Goal: Information Seeking & Learning: Learn about a topic

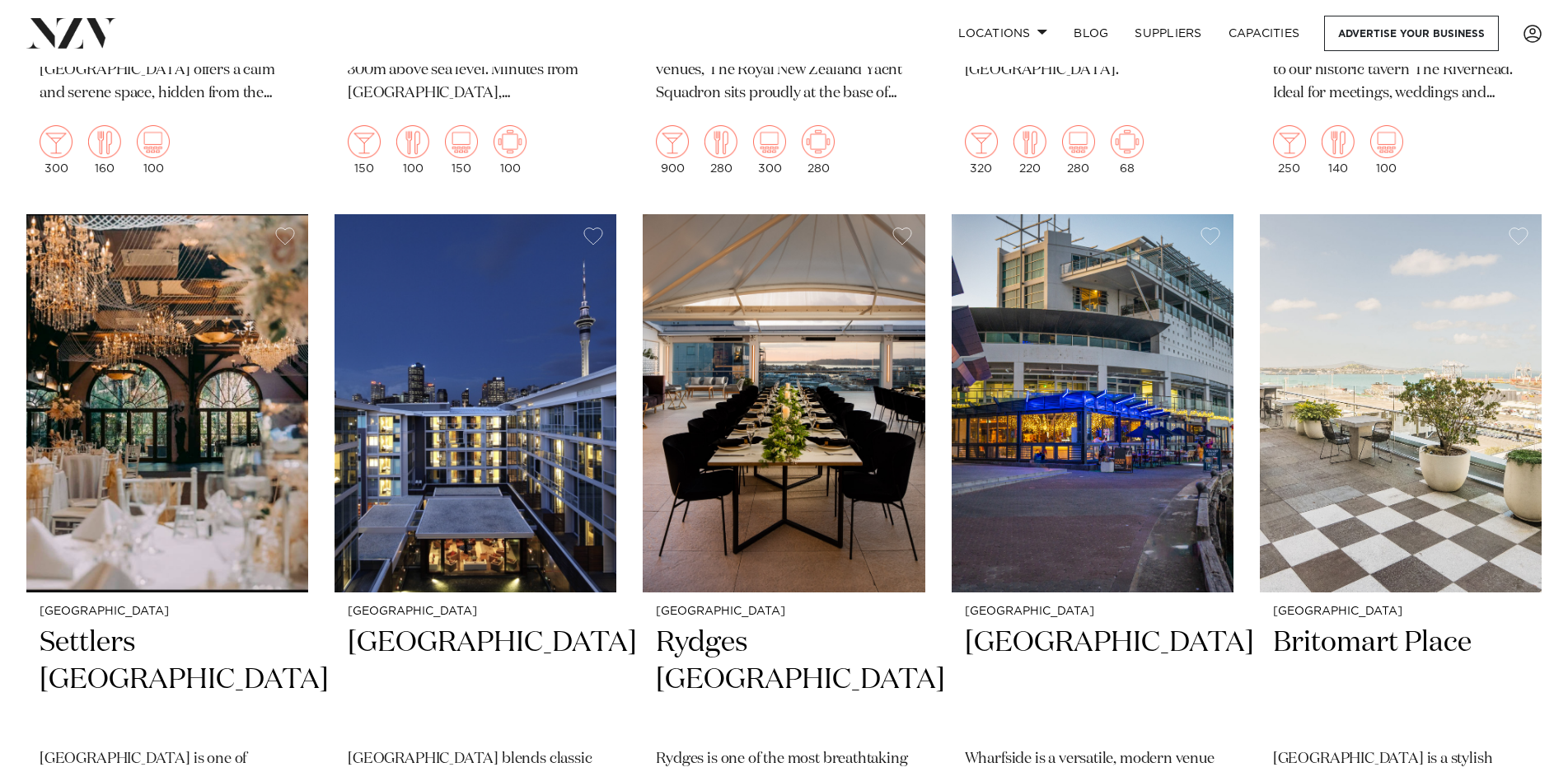
scroll to position [1400, 0]
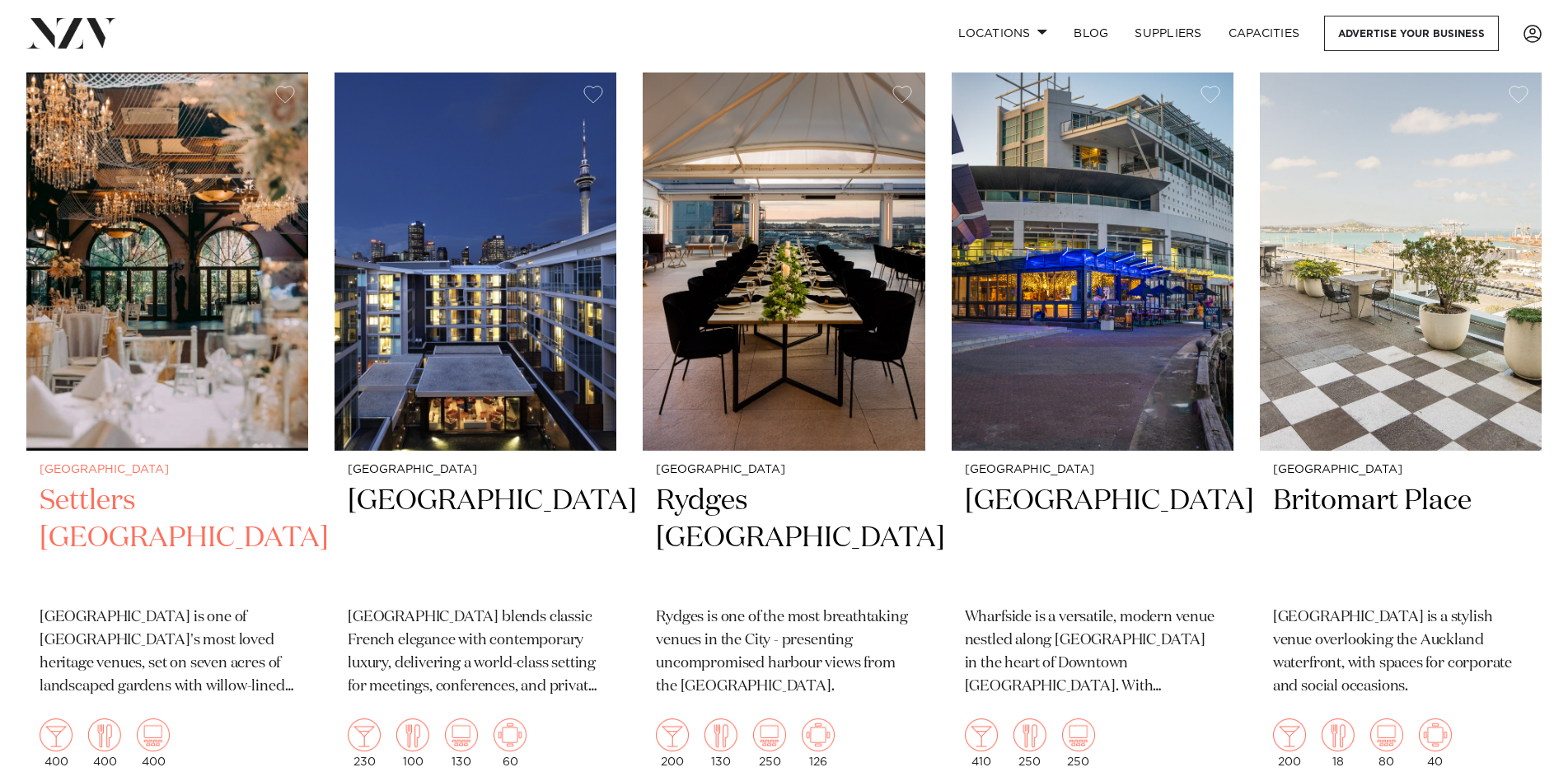
click at [193, 349] on img at bounding box center [167, 261] width 282 height 378
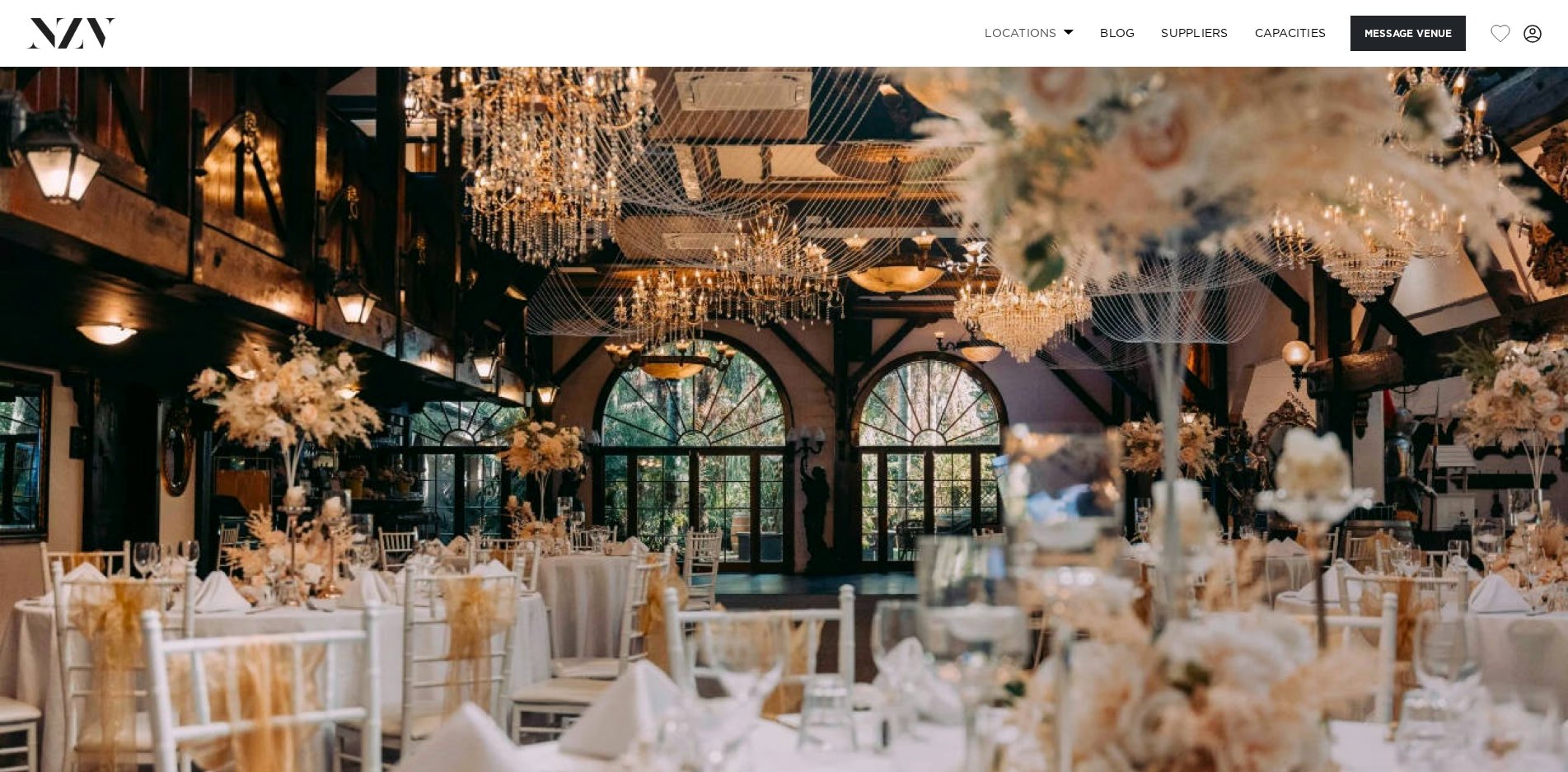
click at [1058, 34] on link "Locations" at bounding box center [1028, 33] width 115 height 35
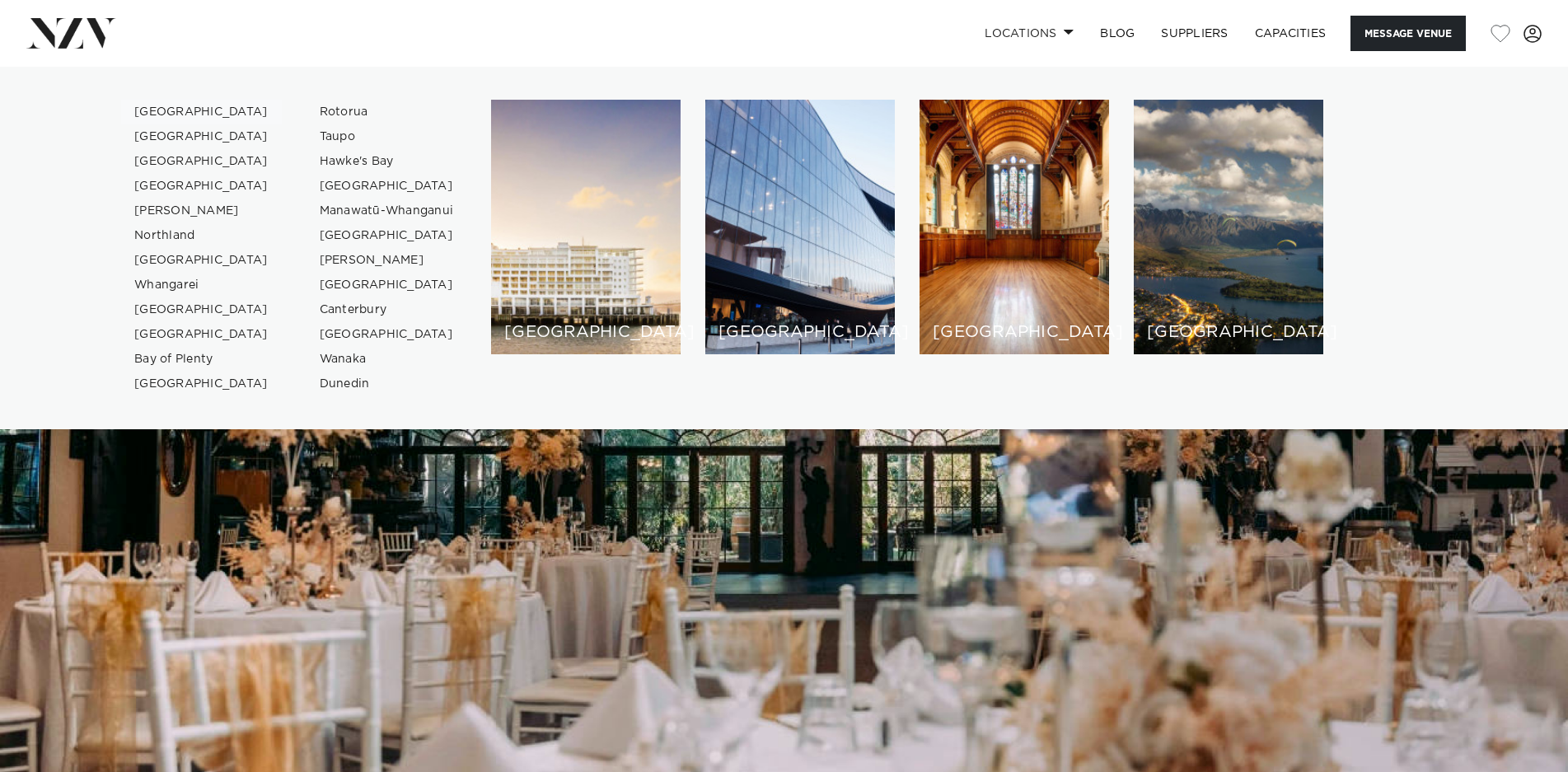
click at [154, 111] on link "[GEOGRAPHIC_DATA]" at bounding box center [201, 112] width 161 height 25
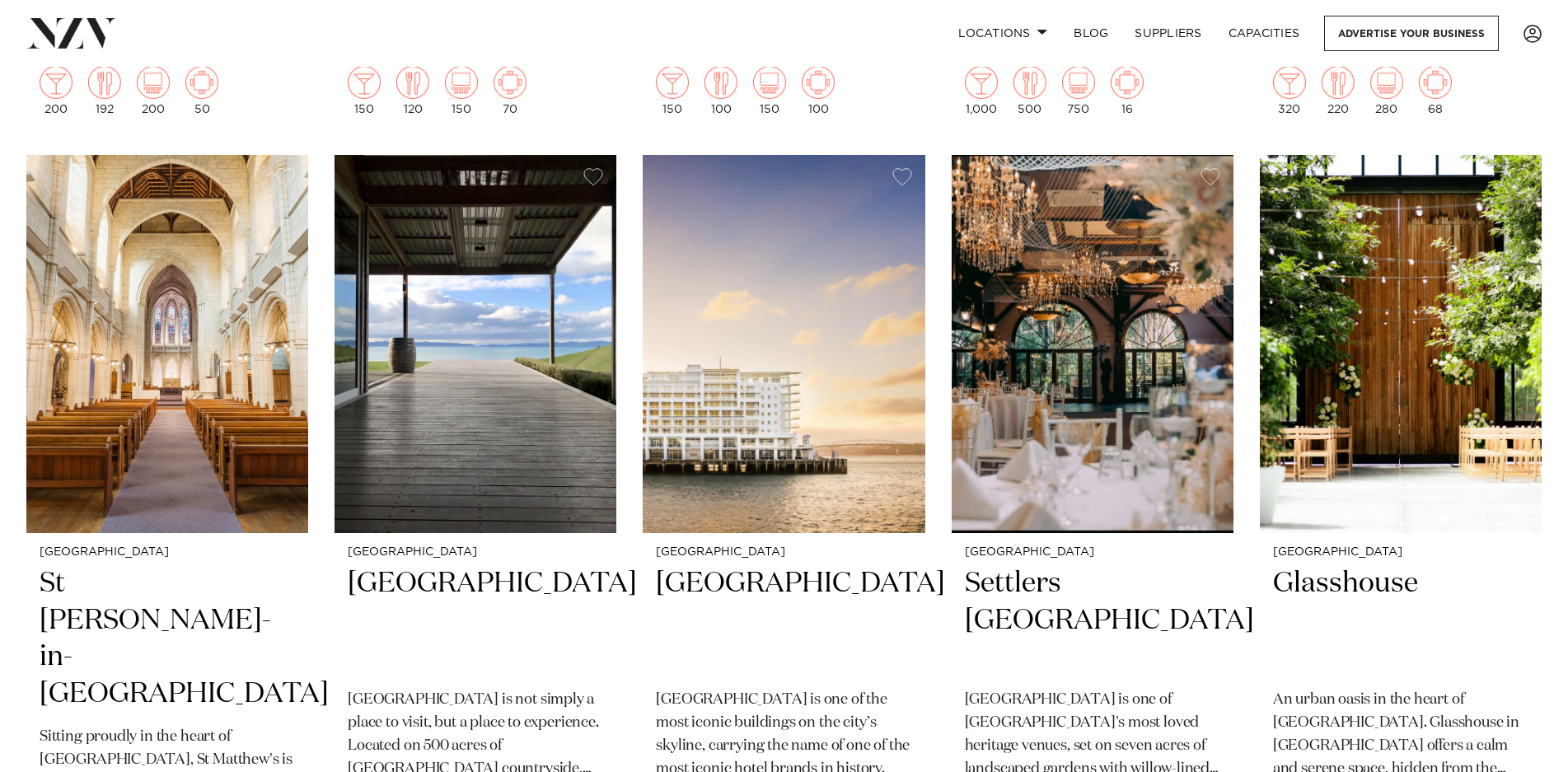
scroll to position [1483, 0]
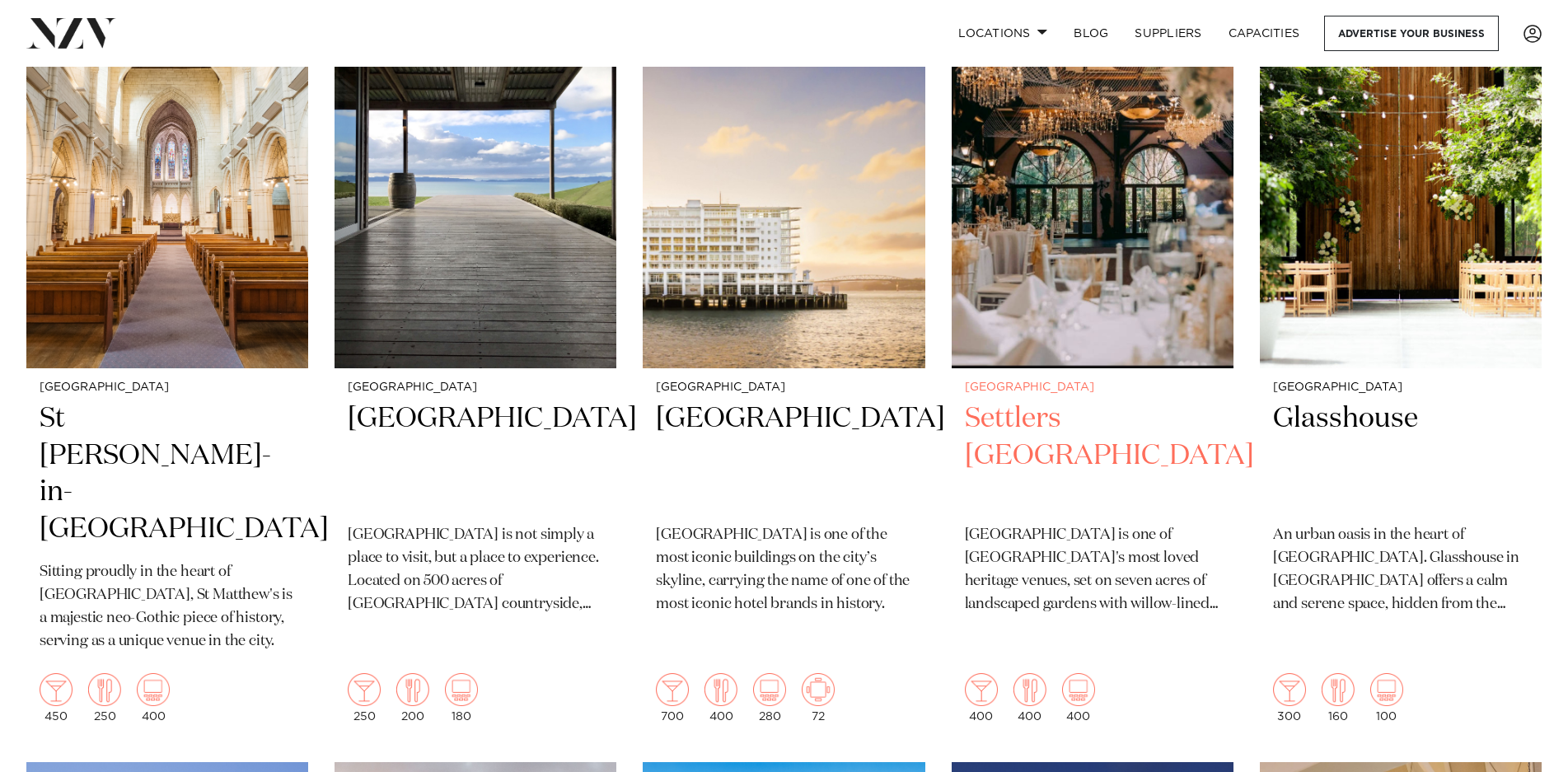
click at [1051, 400] on h2 "Settlers Country Manor" at bounding box center [1092, 455] width 255 height 111
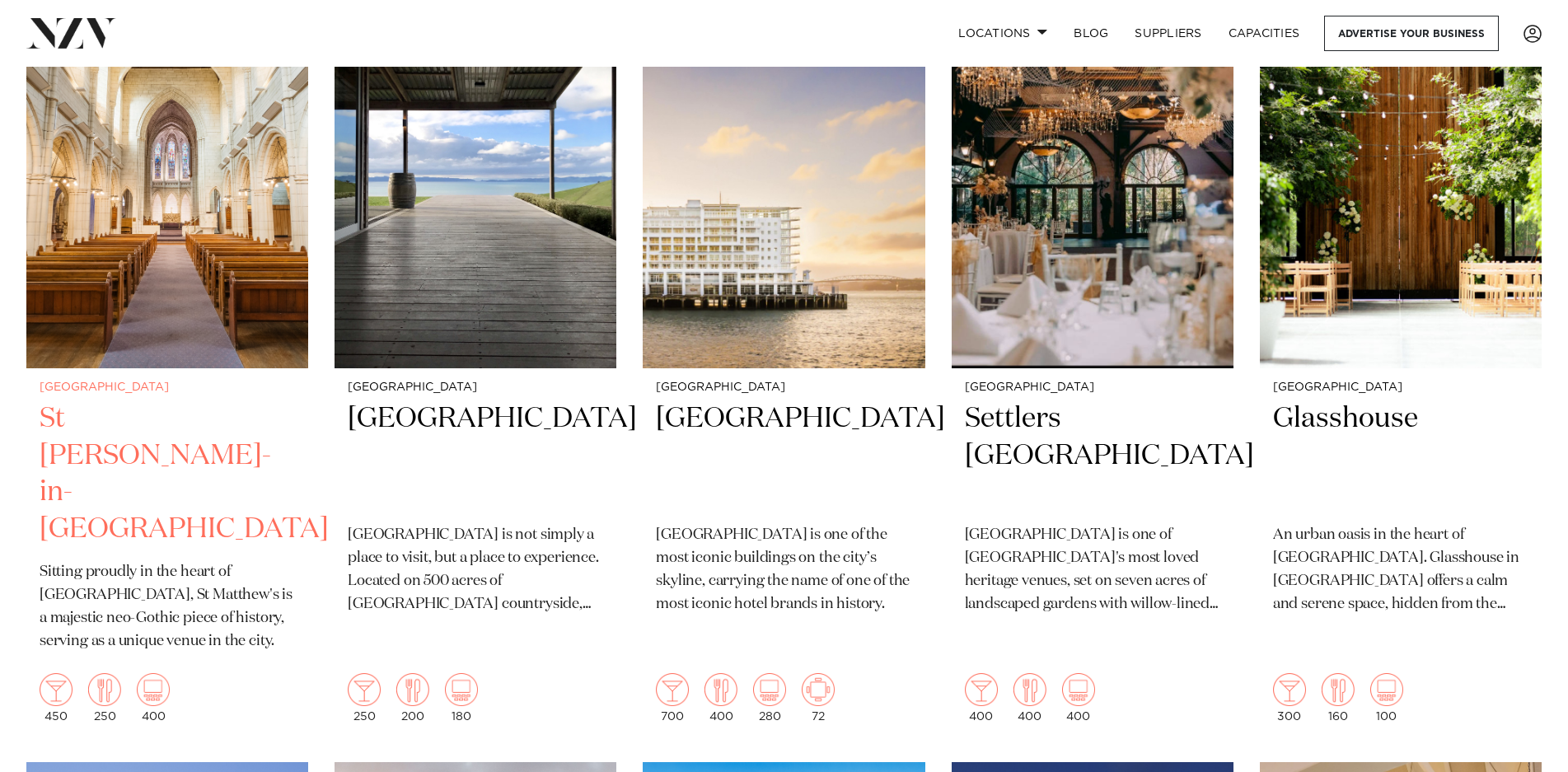
click at [161, 561] on p "Sitting proudly in the heart of Auckland, St Matthew's is a majestic neo-Gothic…" at bounding box center [167, 606] width 255 height 92
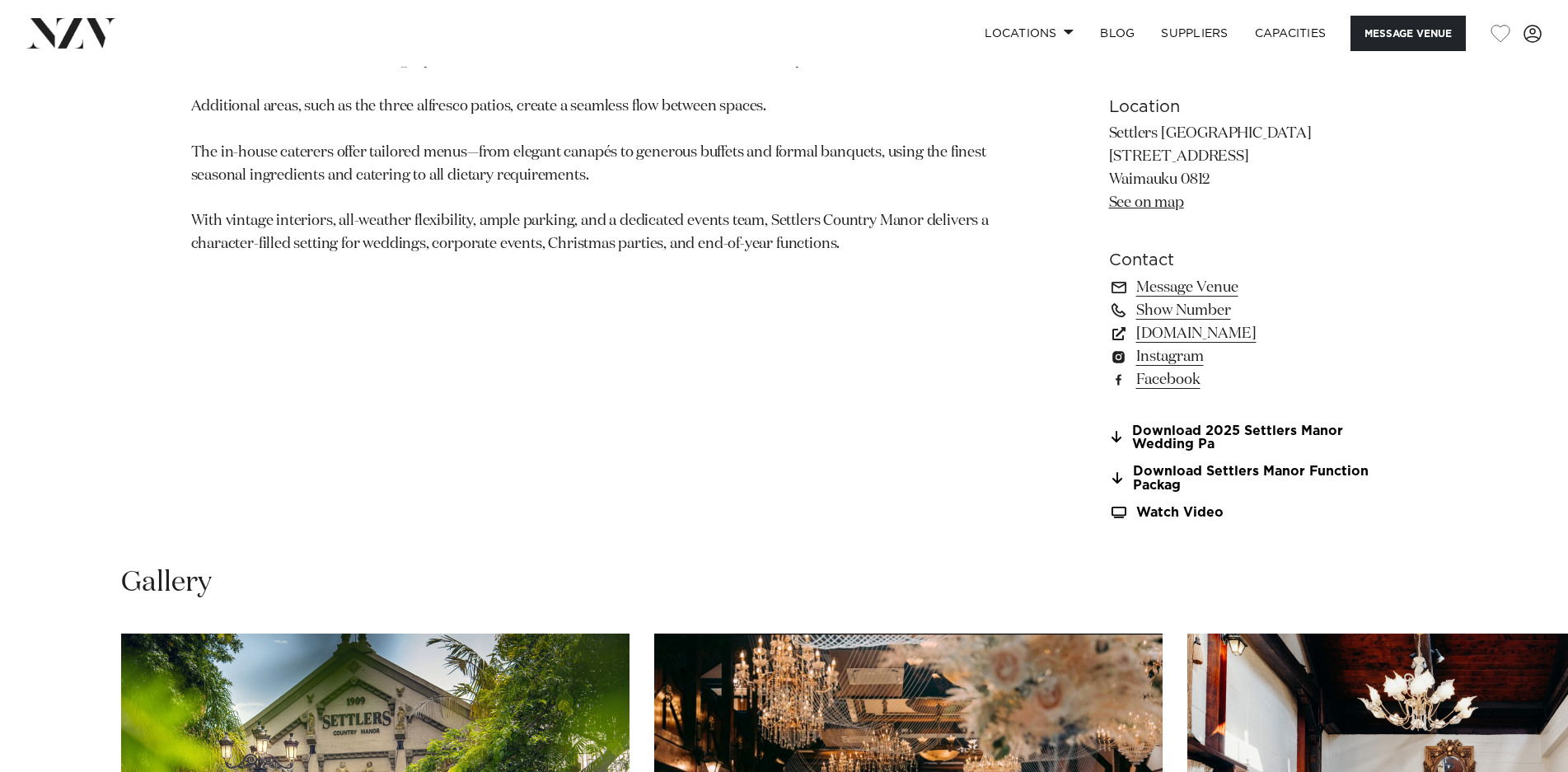
scroll to position [1235, 0]
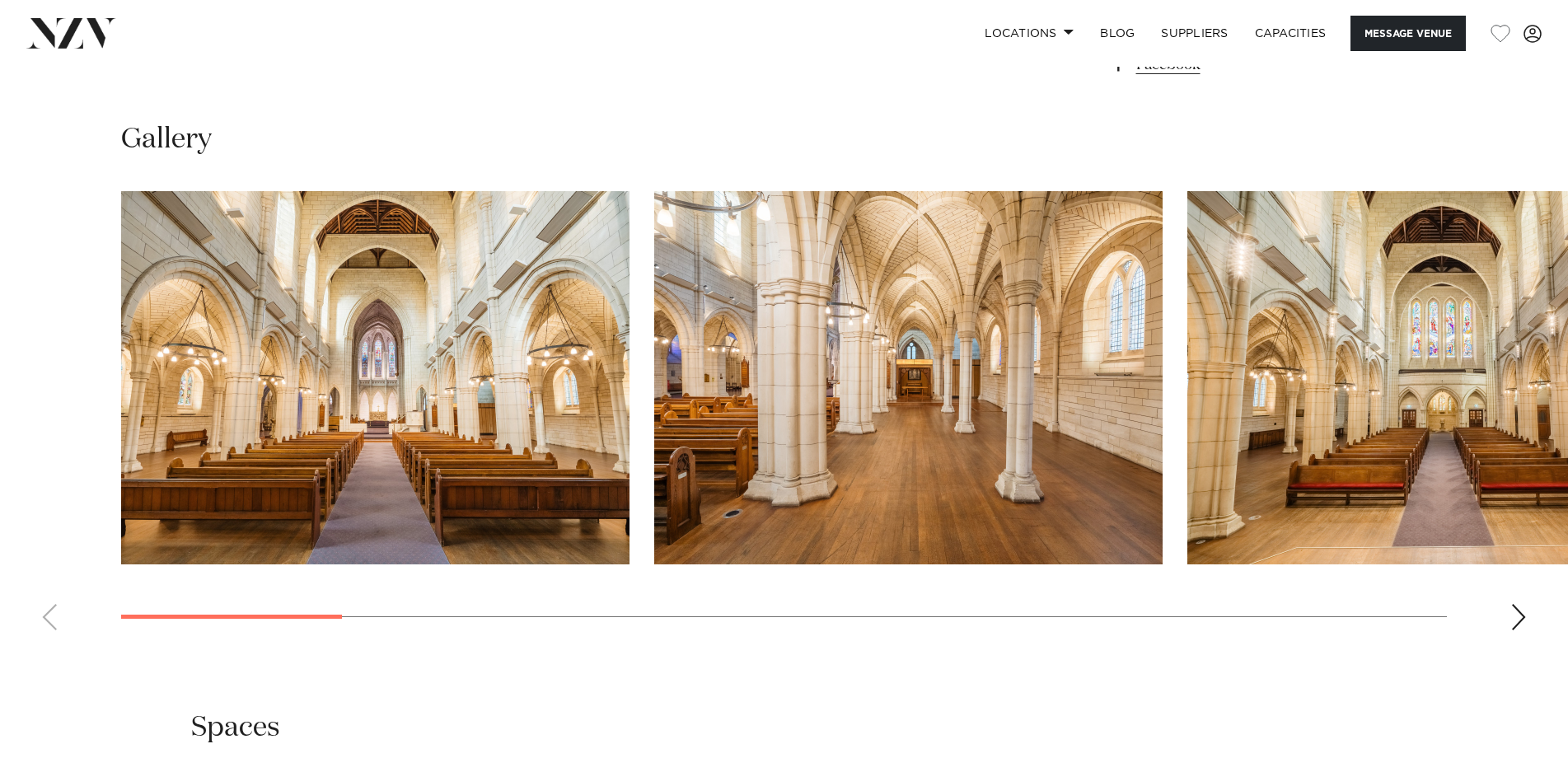
scroll to position [1565, 0]
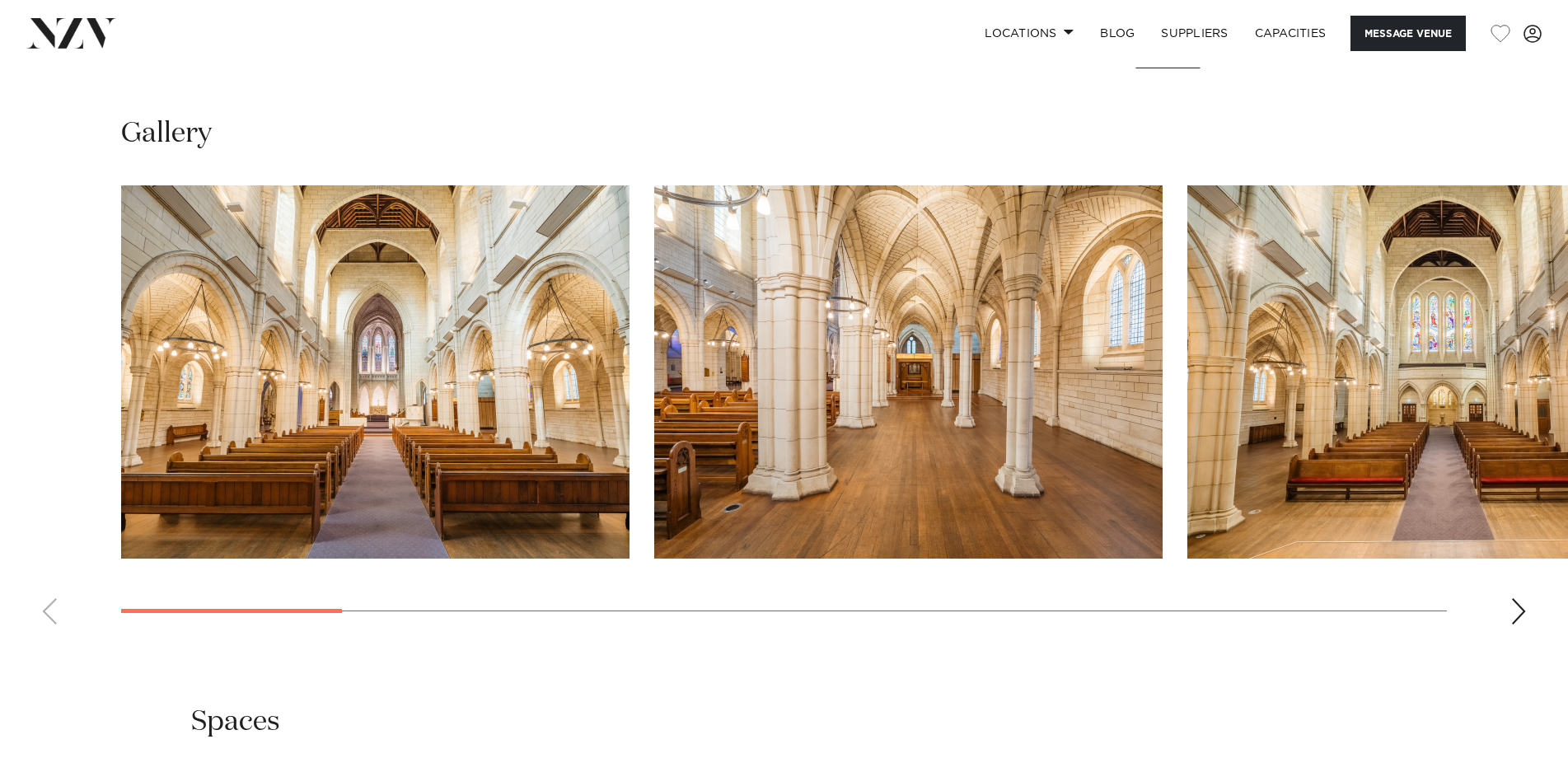
click at [1520, 598] on div "Next slide" at bounding box center [1518, 611] width 17 height 26
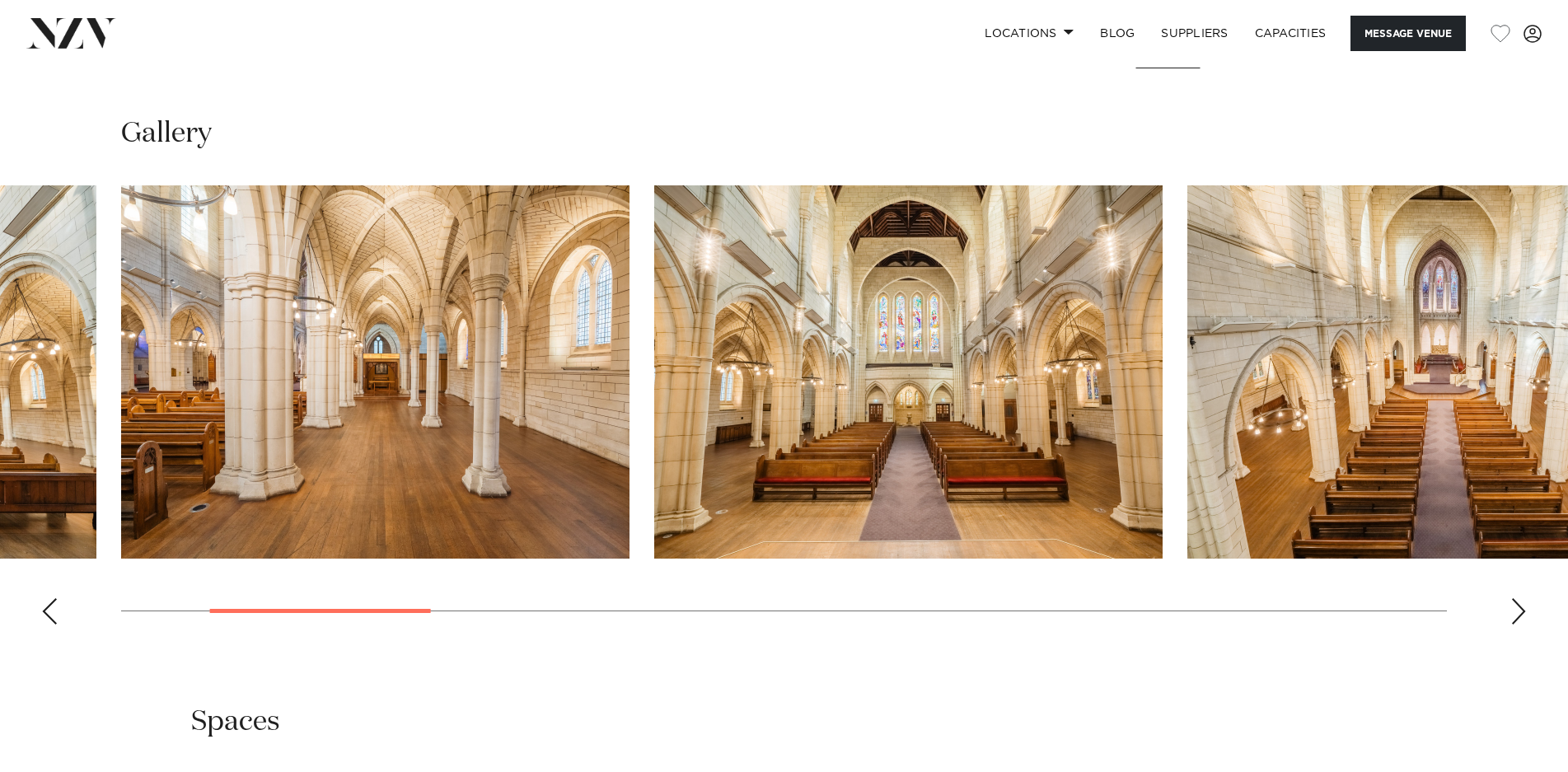
click at [1520, 598] on div "Next slide" at bounding box center [1518, 611] width 17 height 26
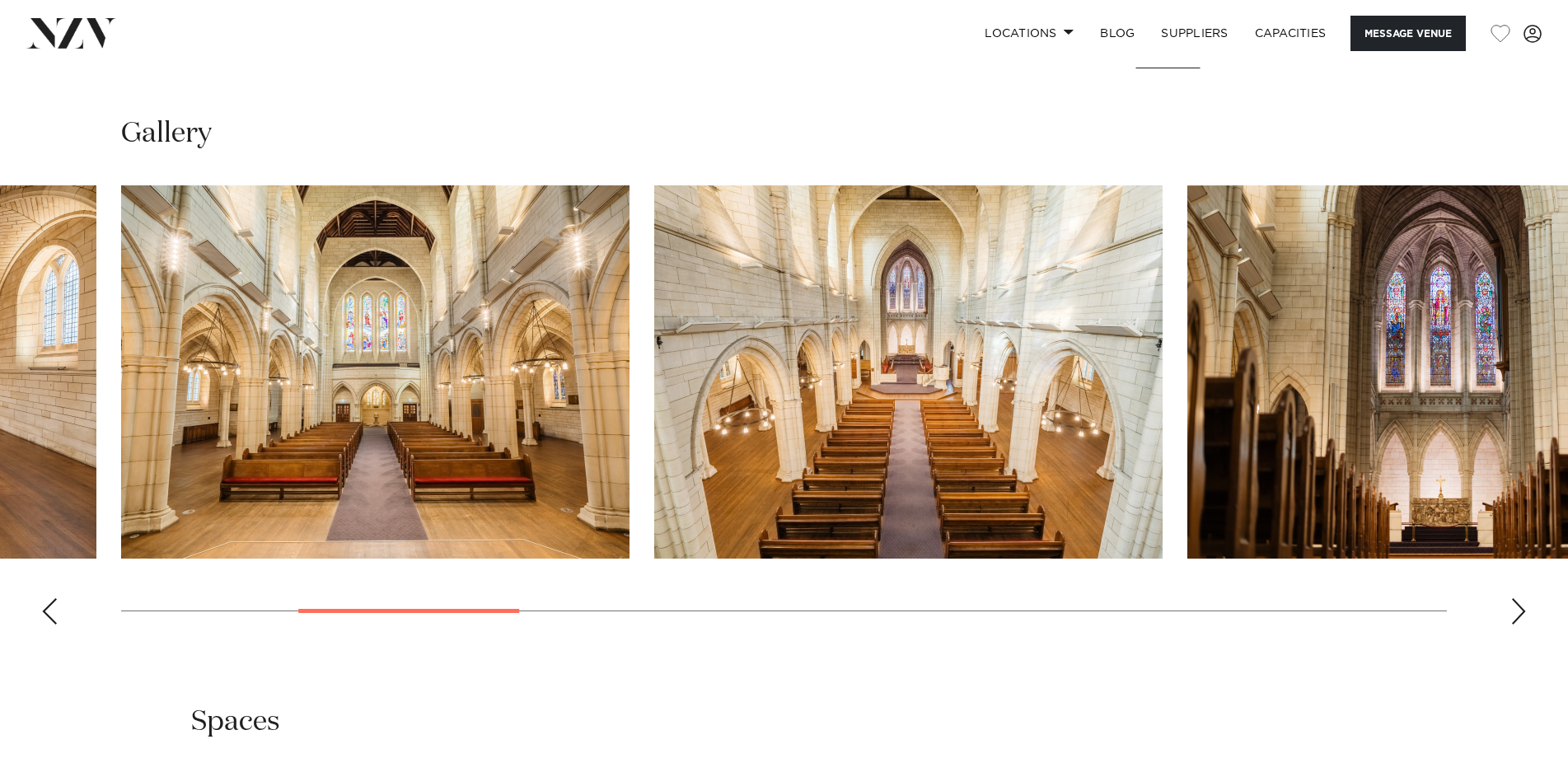
click at [1520, 598] on div "Next slide" at bounding box center [1518, 611] width 17 height 26
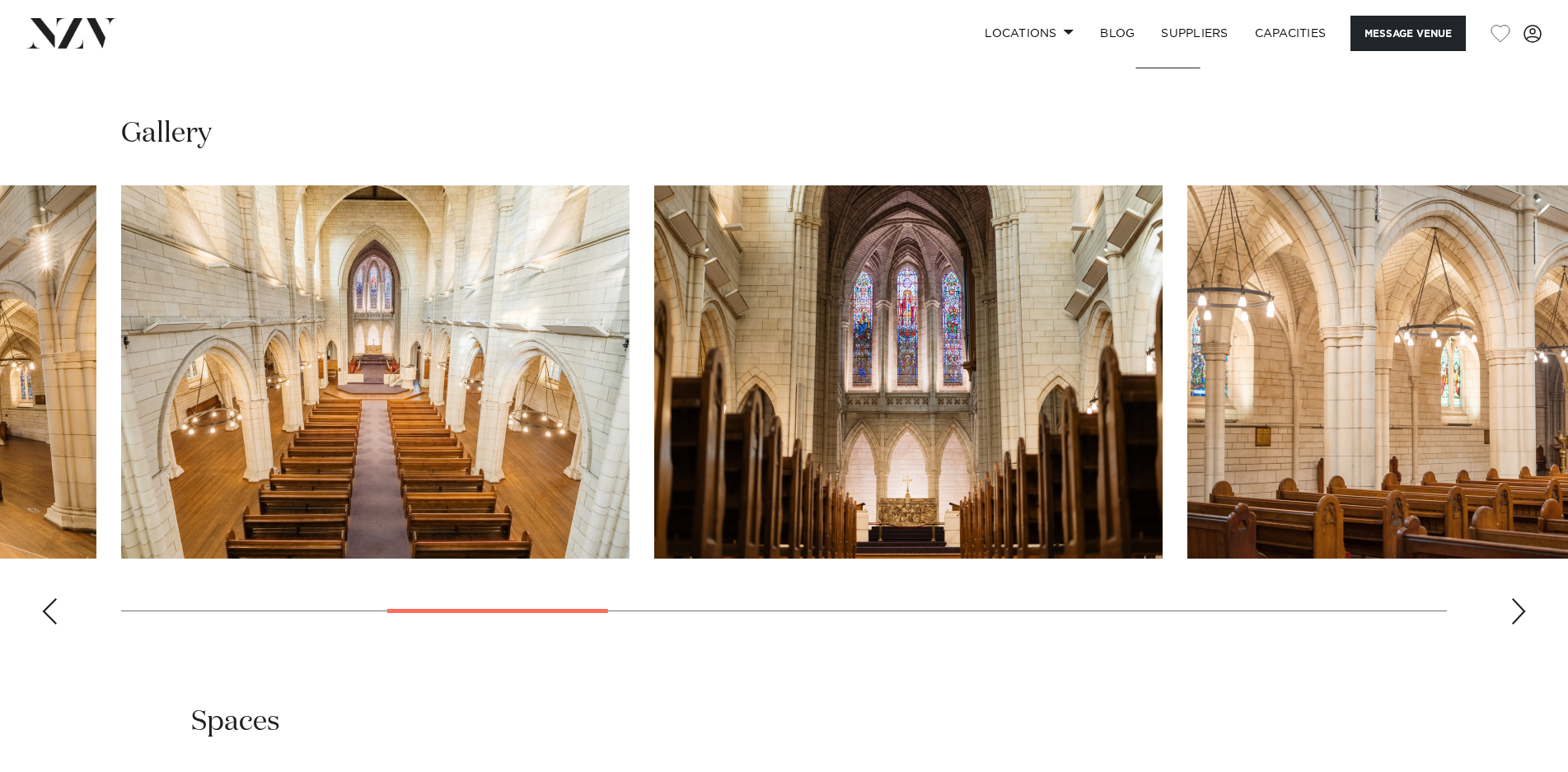
click at [1520, 598] on div "Next slide" at bounding box center [1518, 611] width 17 height 26
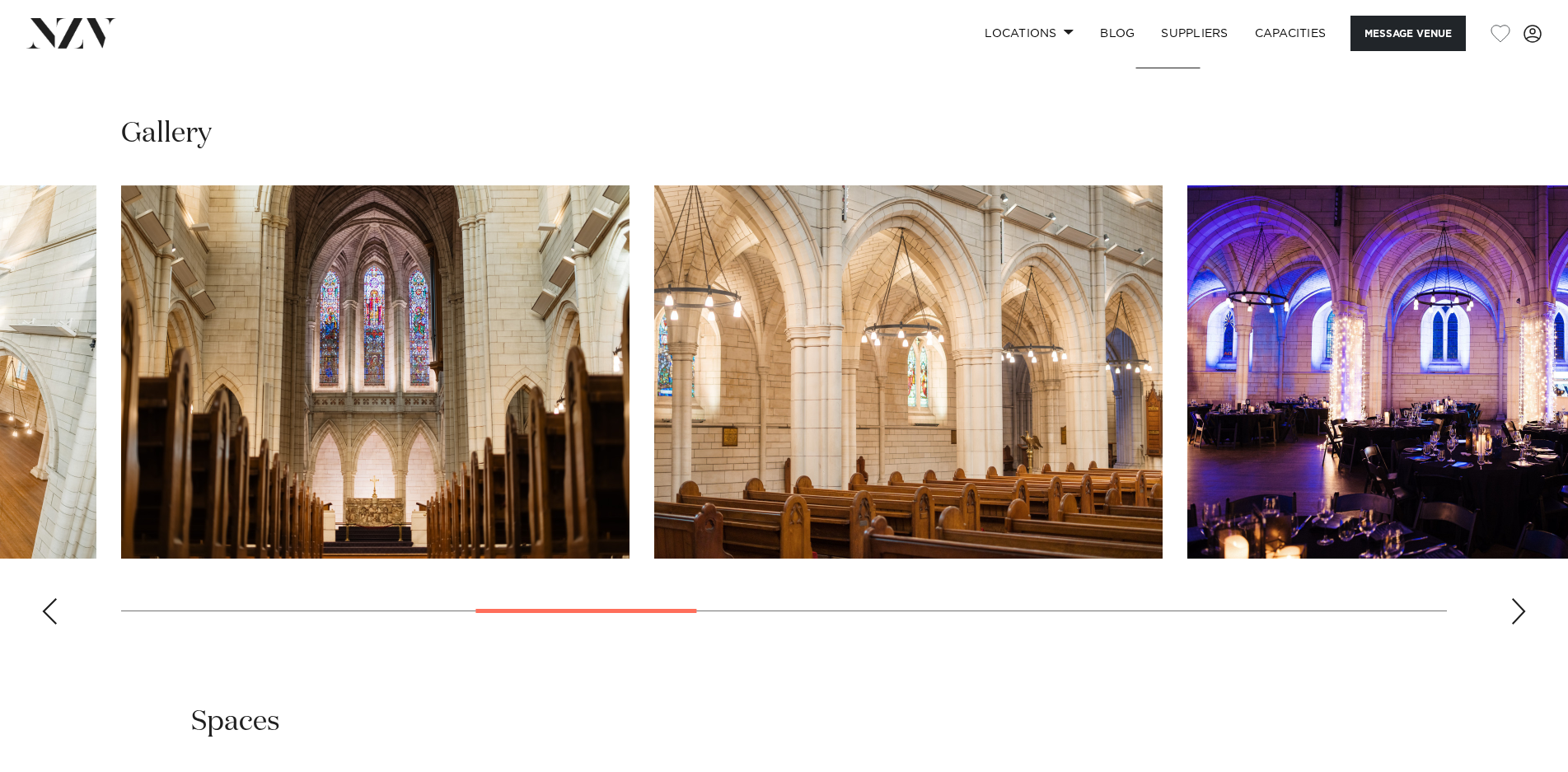
click at [1520, 598] on div "Next slide" at bounding box center [1518, 611] width 17 height 26
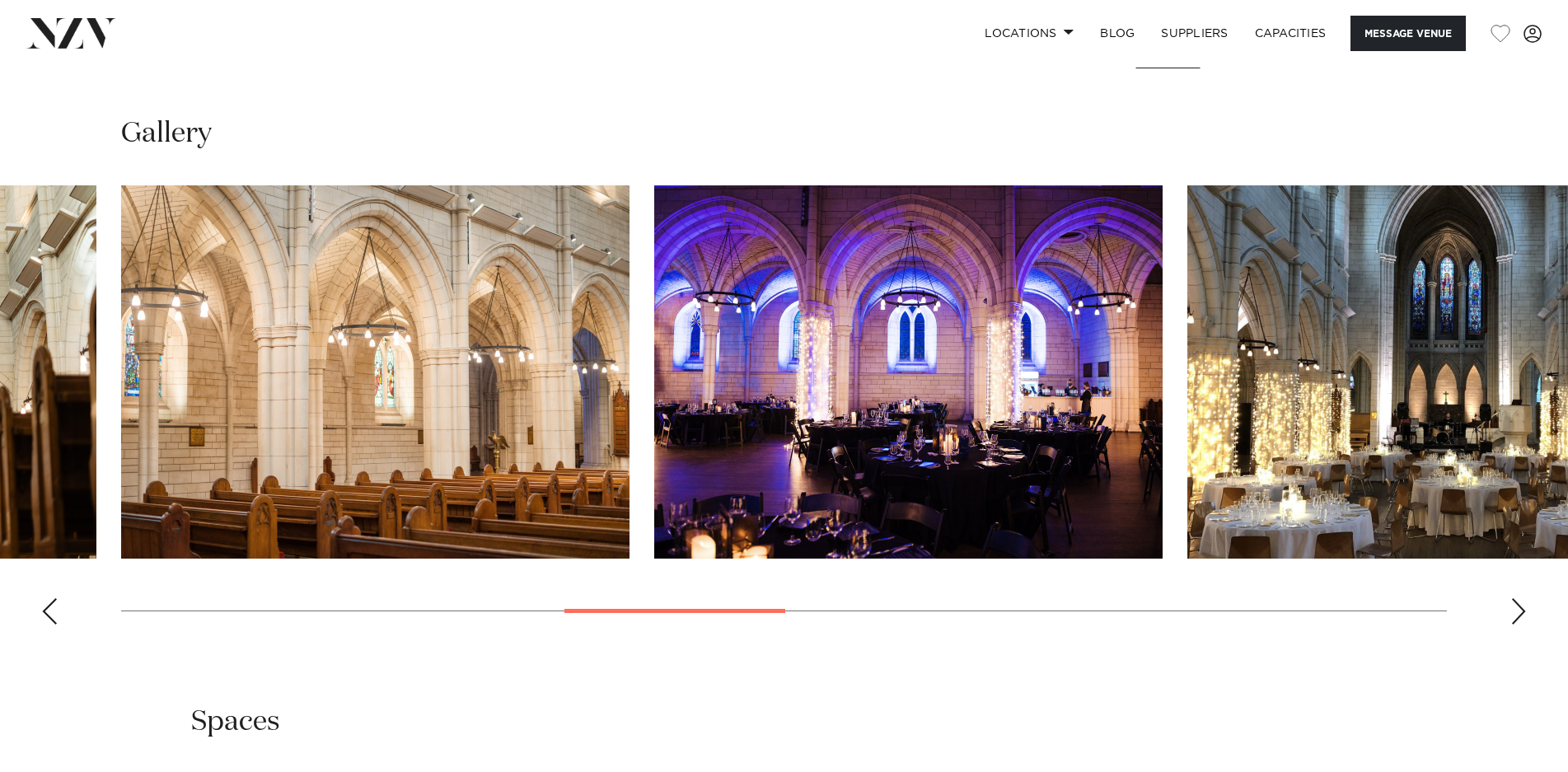
click at [1520, 598] on div "Next slide" at bounding box center [1518, 611] width 17 height 26
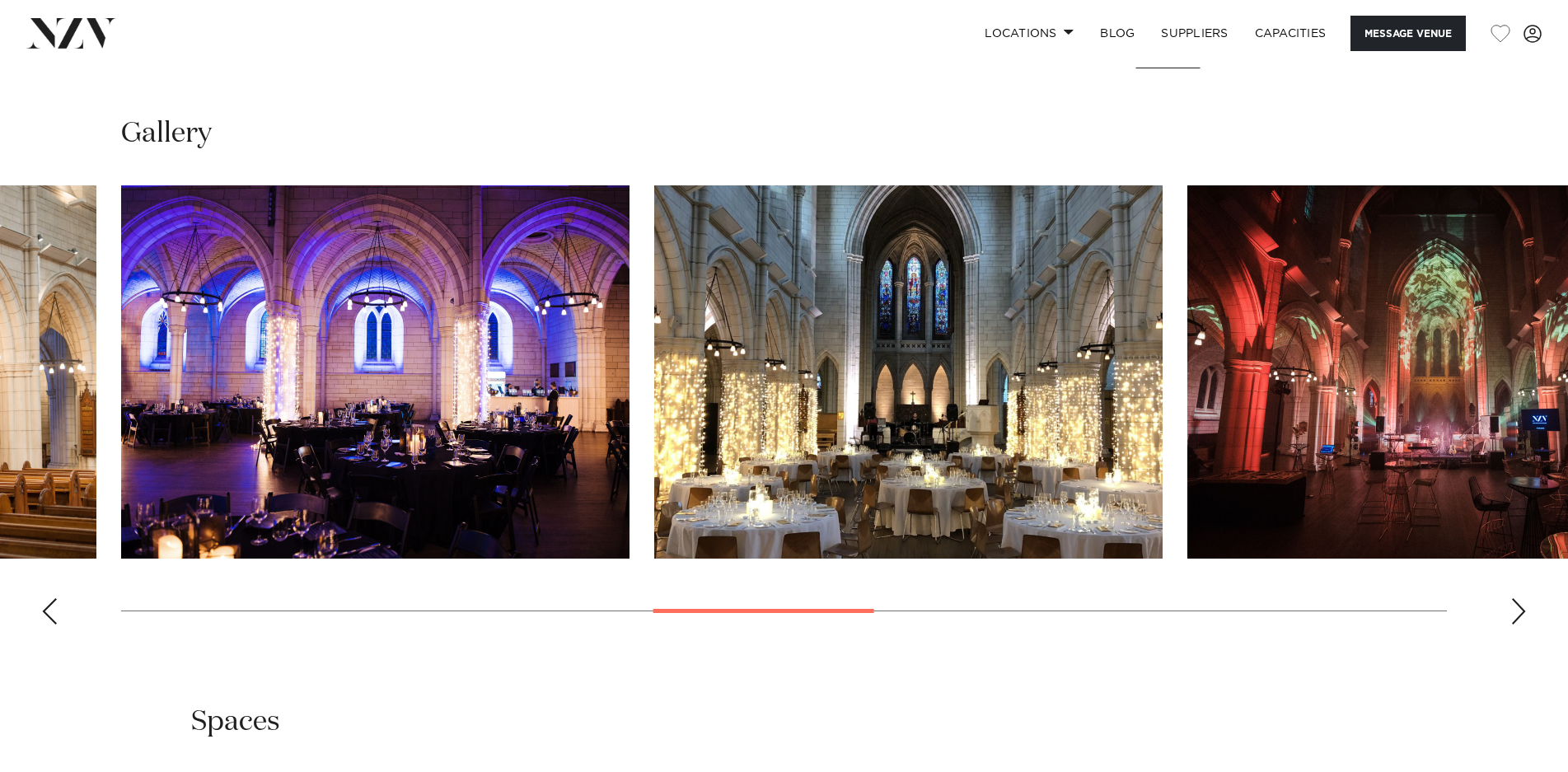
click at [1520, 598] on div "Next slide" at bounding box center [1518, 611] width 17 height 26
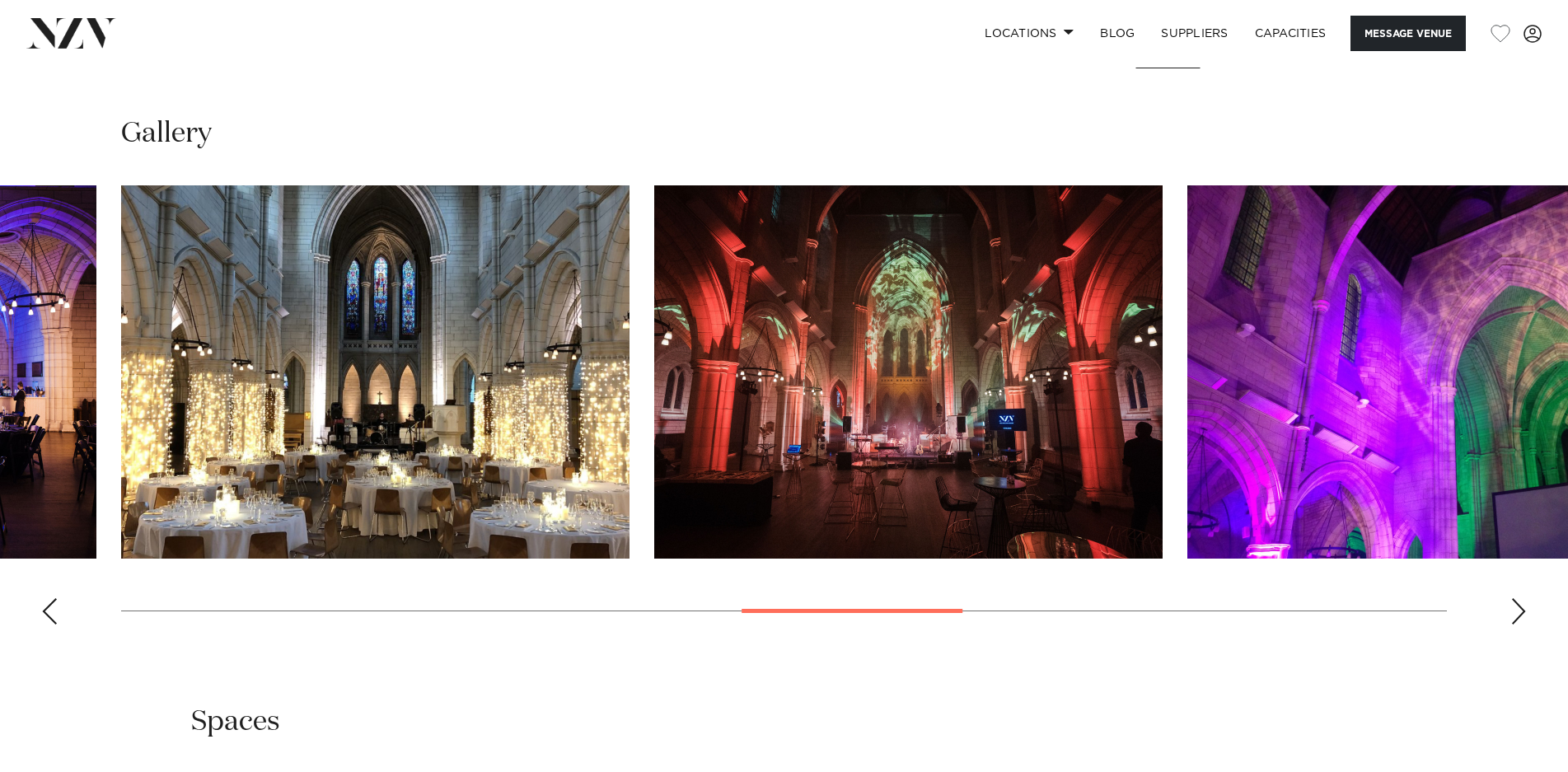
click at [1520, 598] on div "Next slide" at bounding box center [1518, 611] width 17 height 26
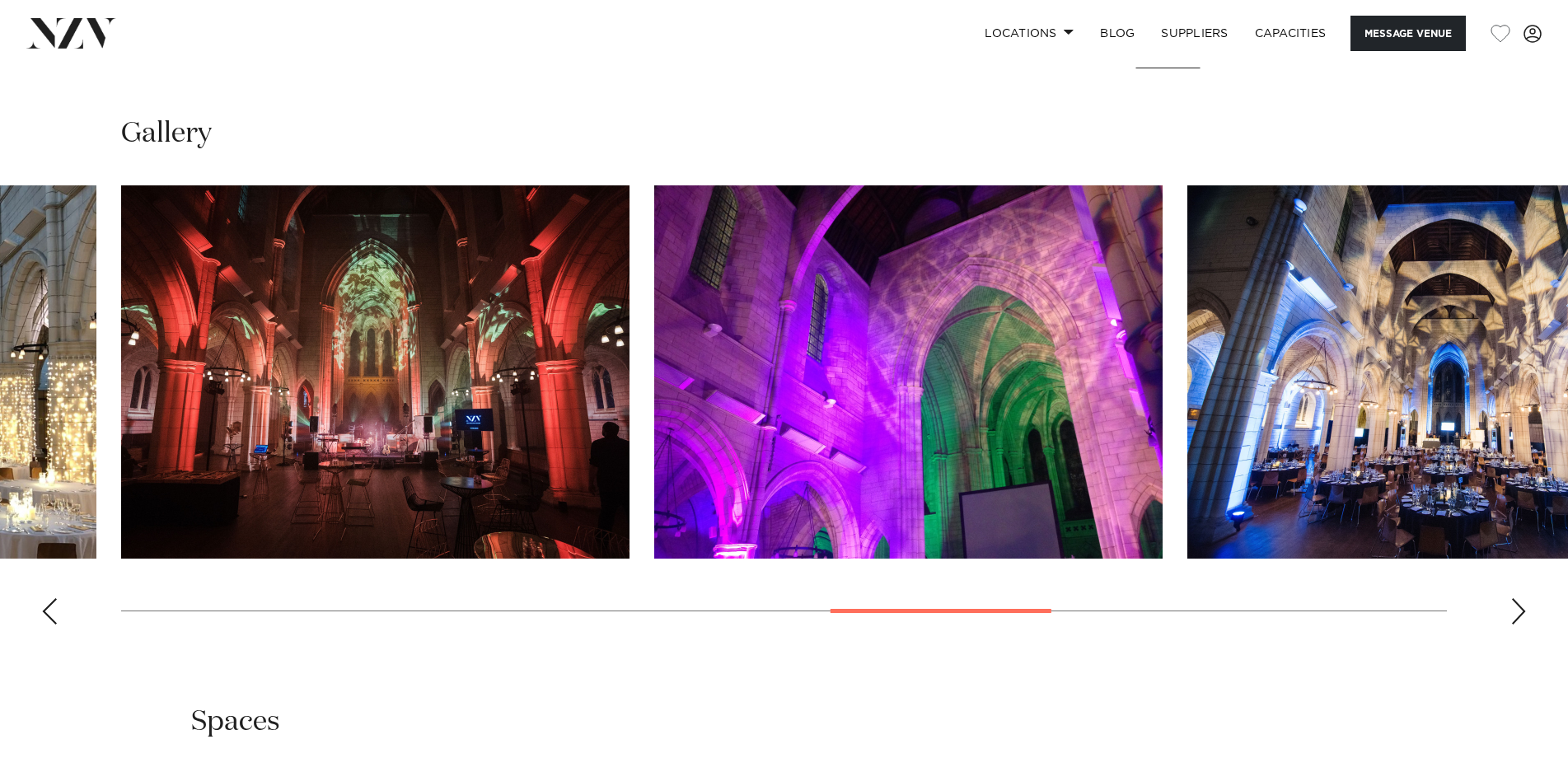
click at [1520, 598] on div "Next slide" at bounding box center [1518, 611] width 17 height 26
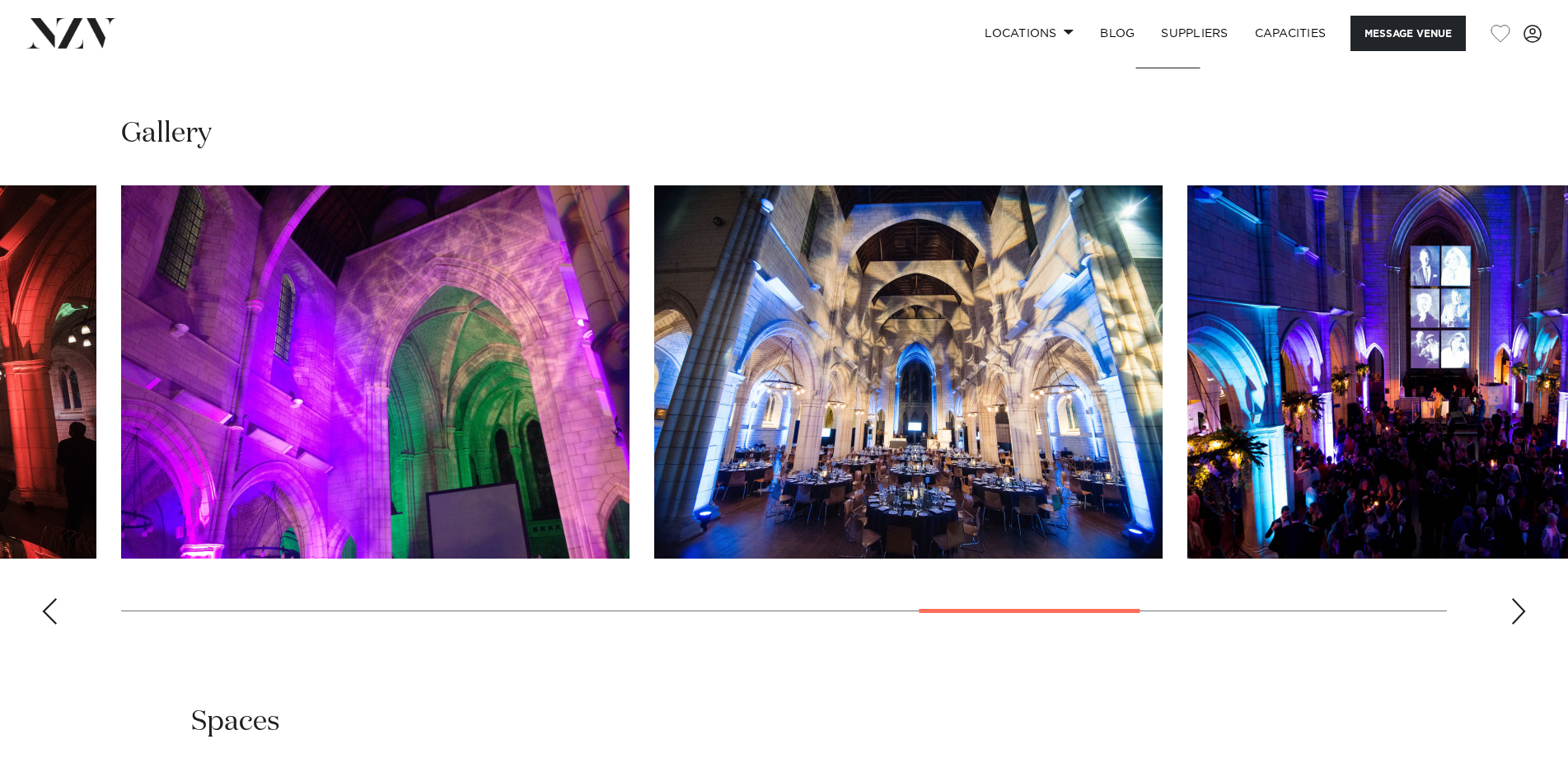
click at [1520, 598] on div "Next slide" at bounding box center [1518, 611] width 17 height 26
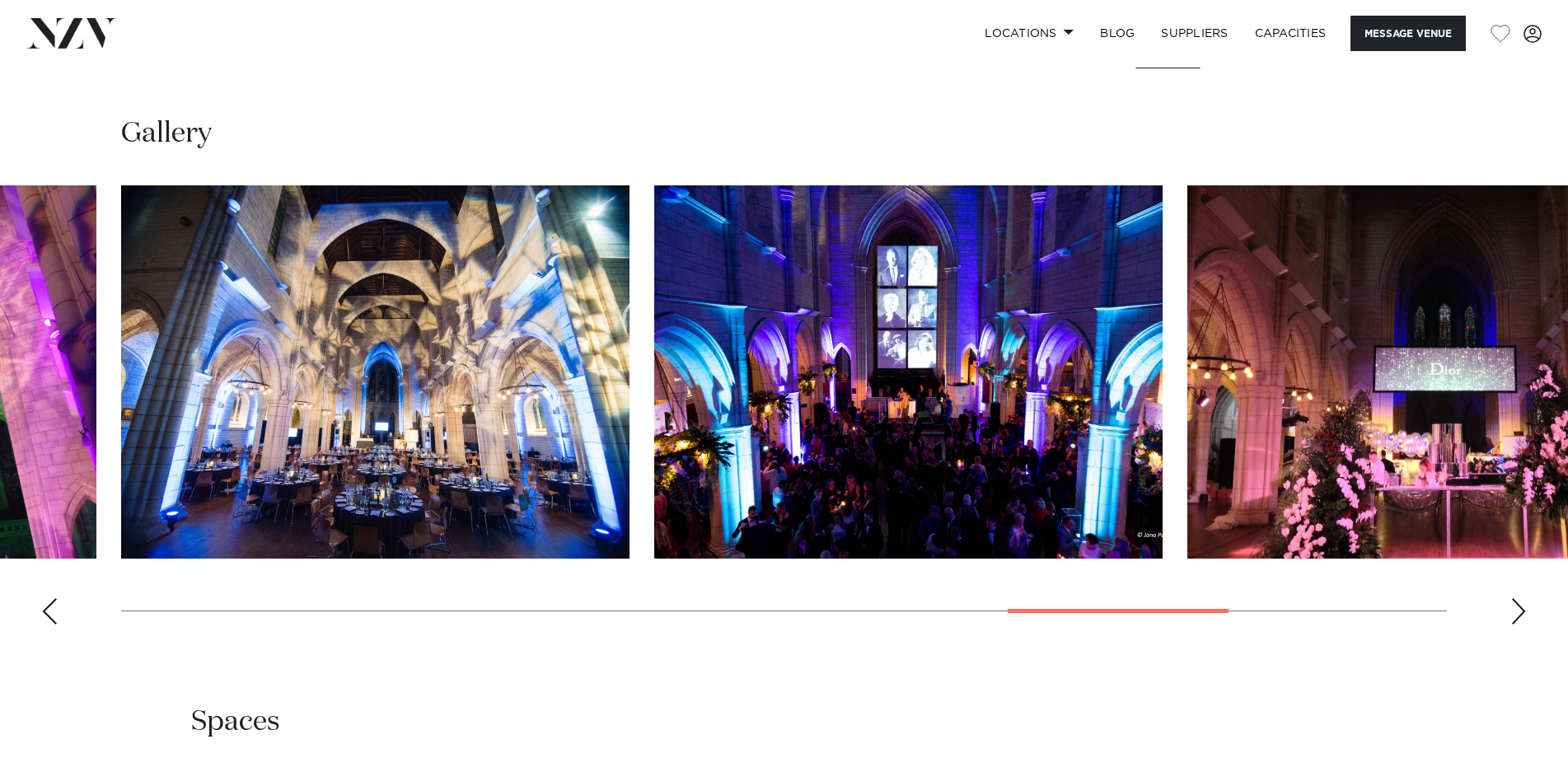
click at [1520, 598] on div "Next slide" at bounding box center [1518, 611] width 17 height 26
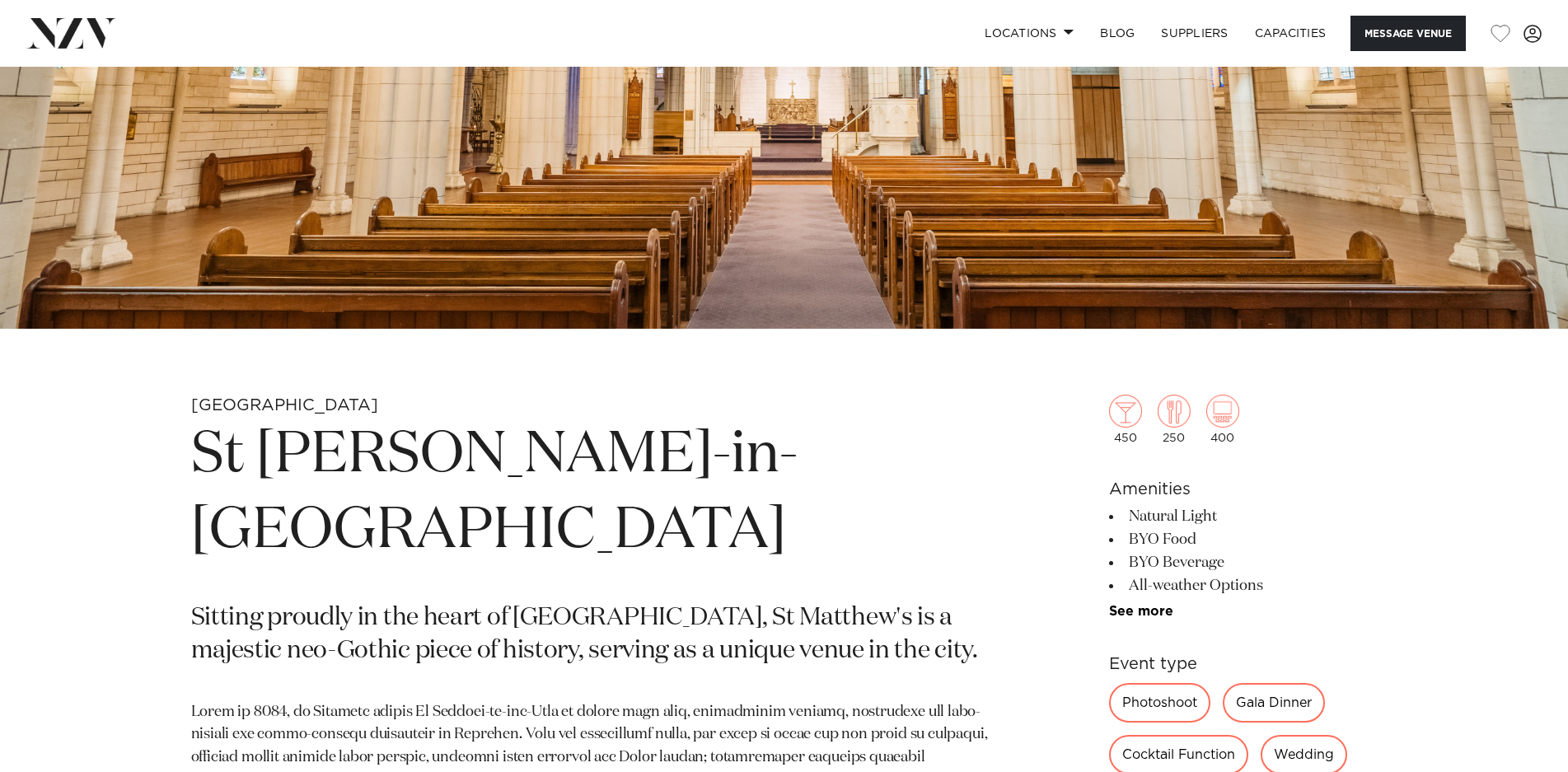
scroll to position [411, 0]
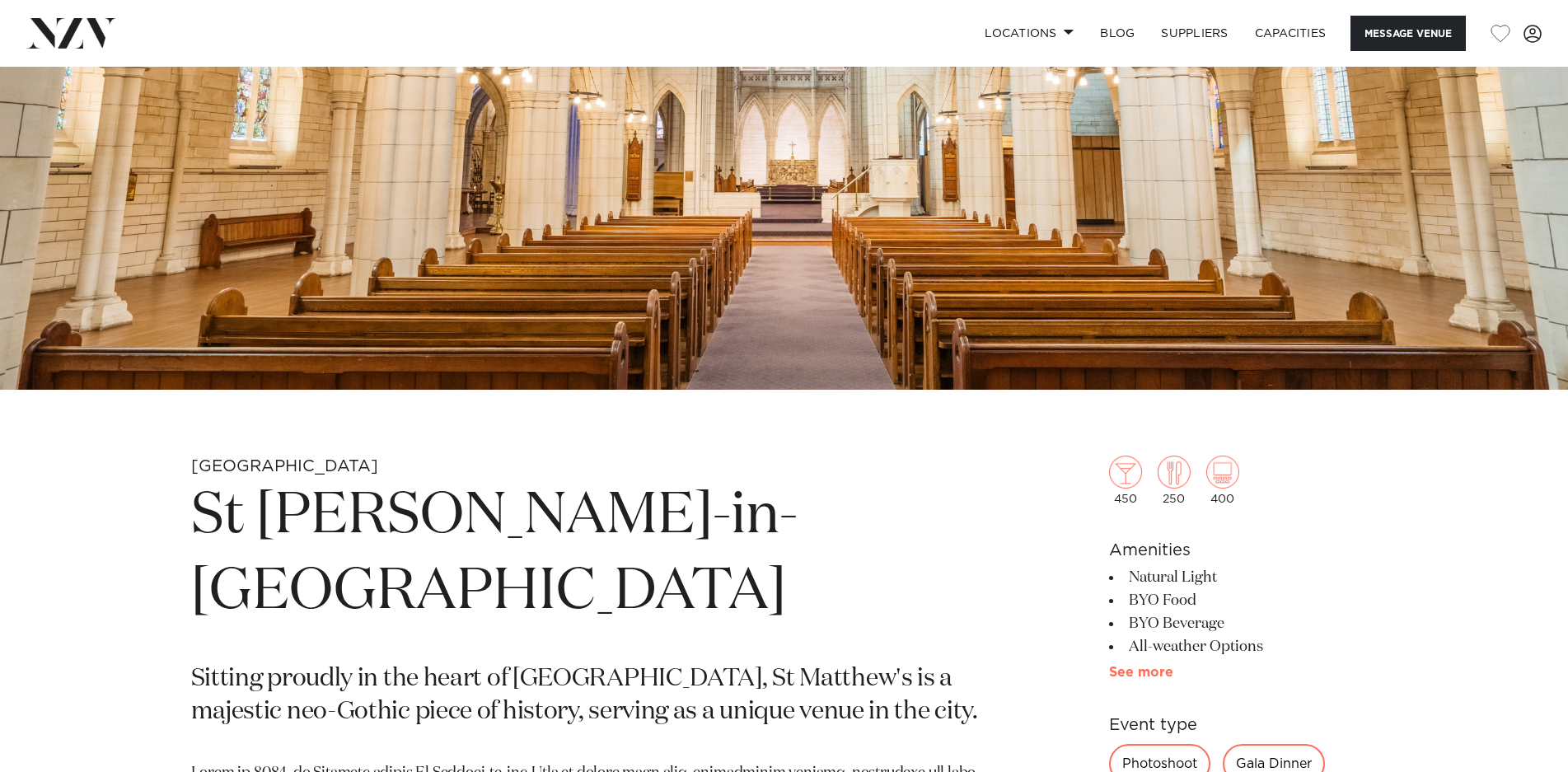
click at [1135, 671] on link "See more" at bounding box center [1173, 672] width 128 height 13
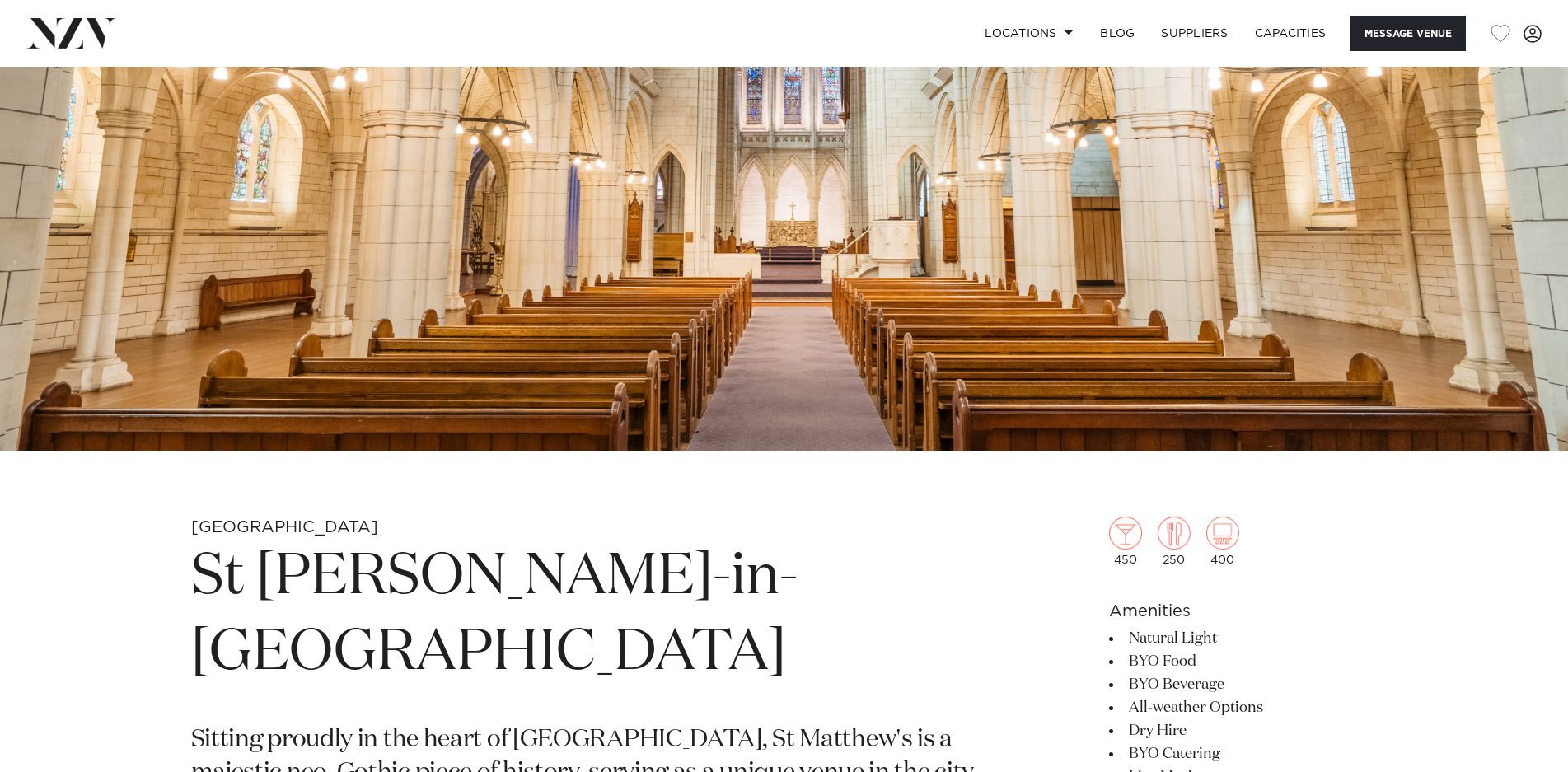
scroll to position [330, 0]
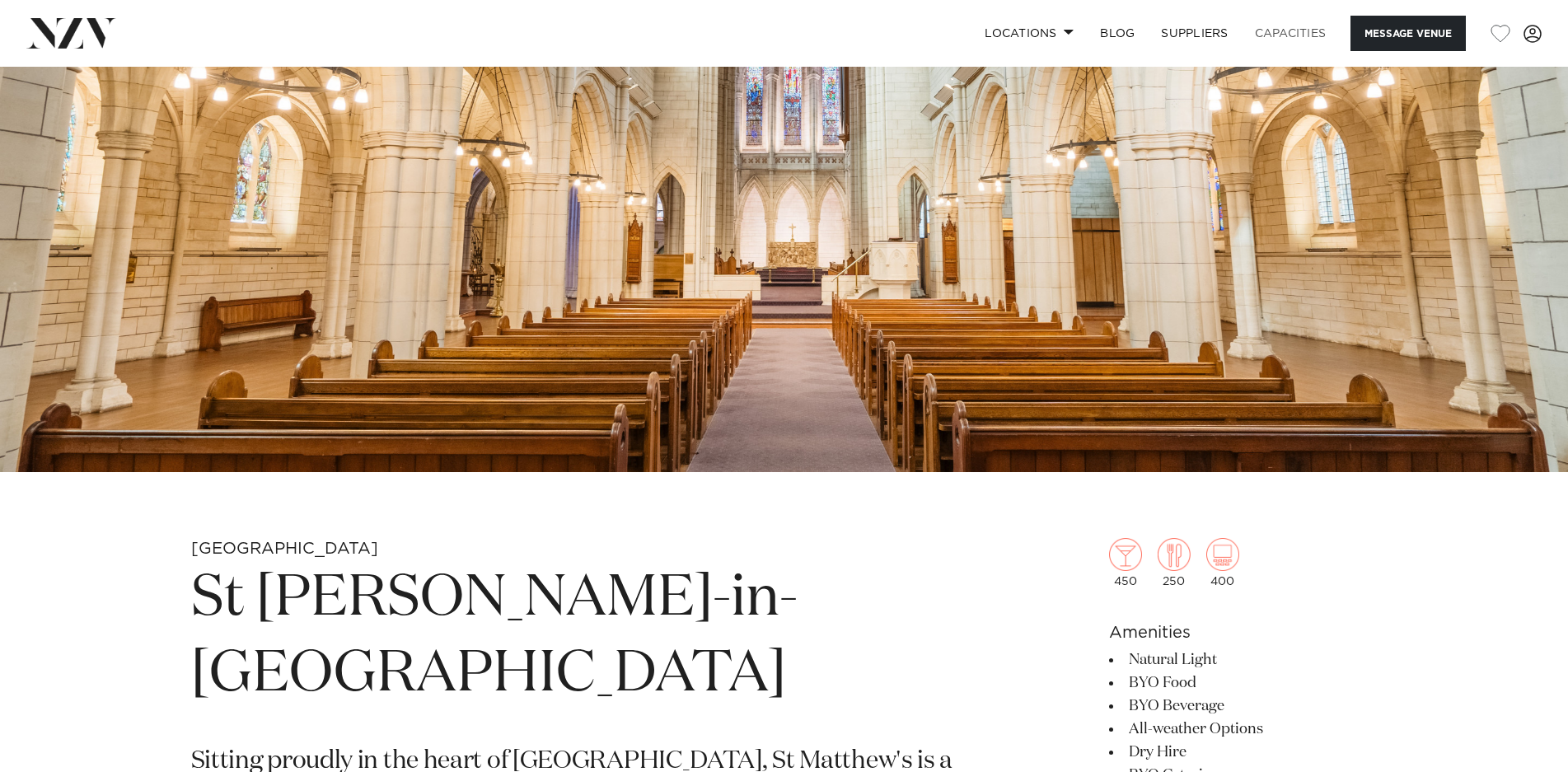
click at [1292, 32] on link "Capacities" at bounding box center [1291, 33] width 98 height 35
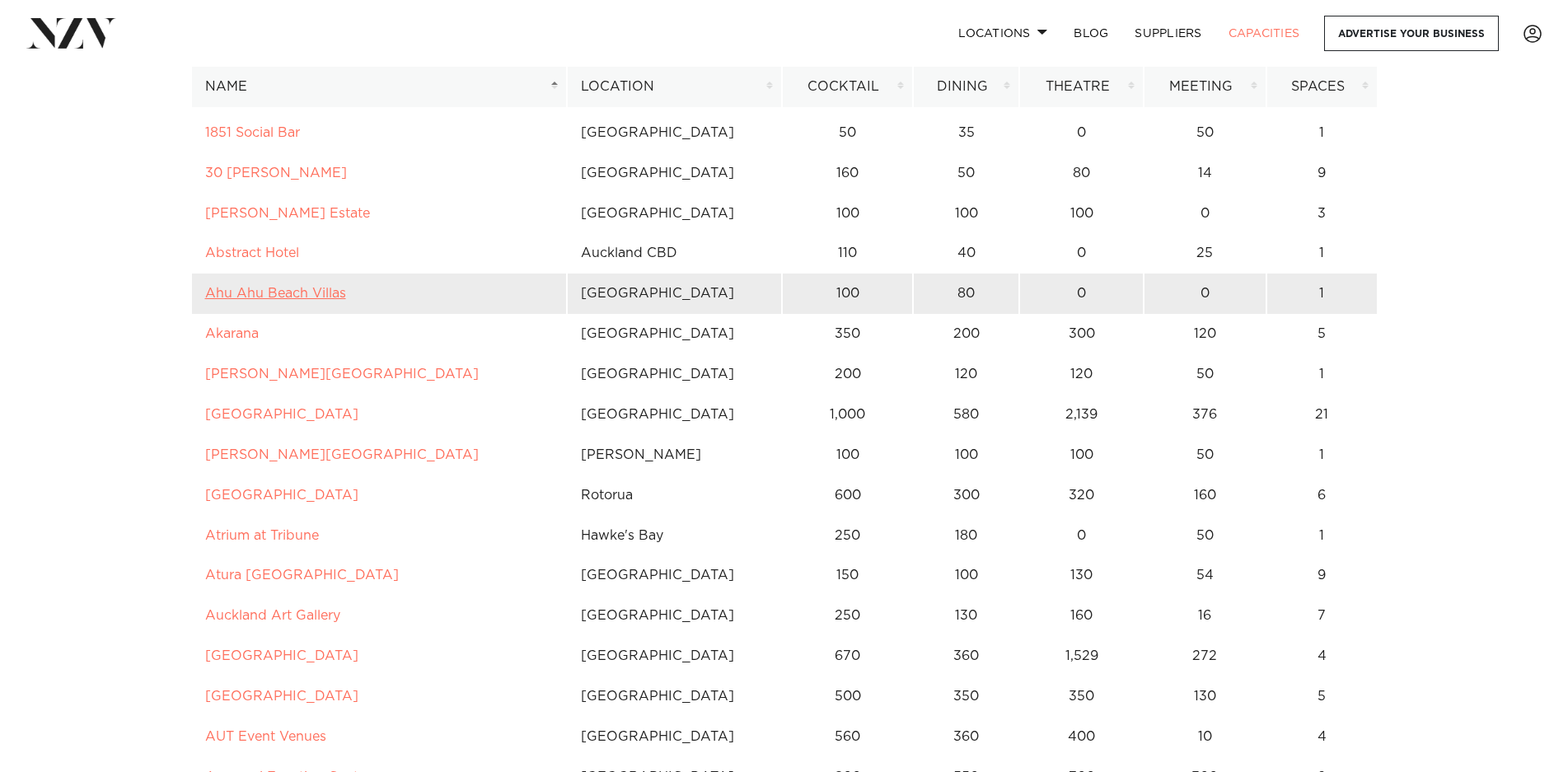
scroll to position [82, 0]
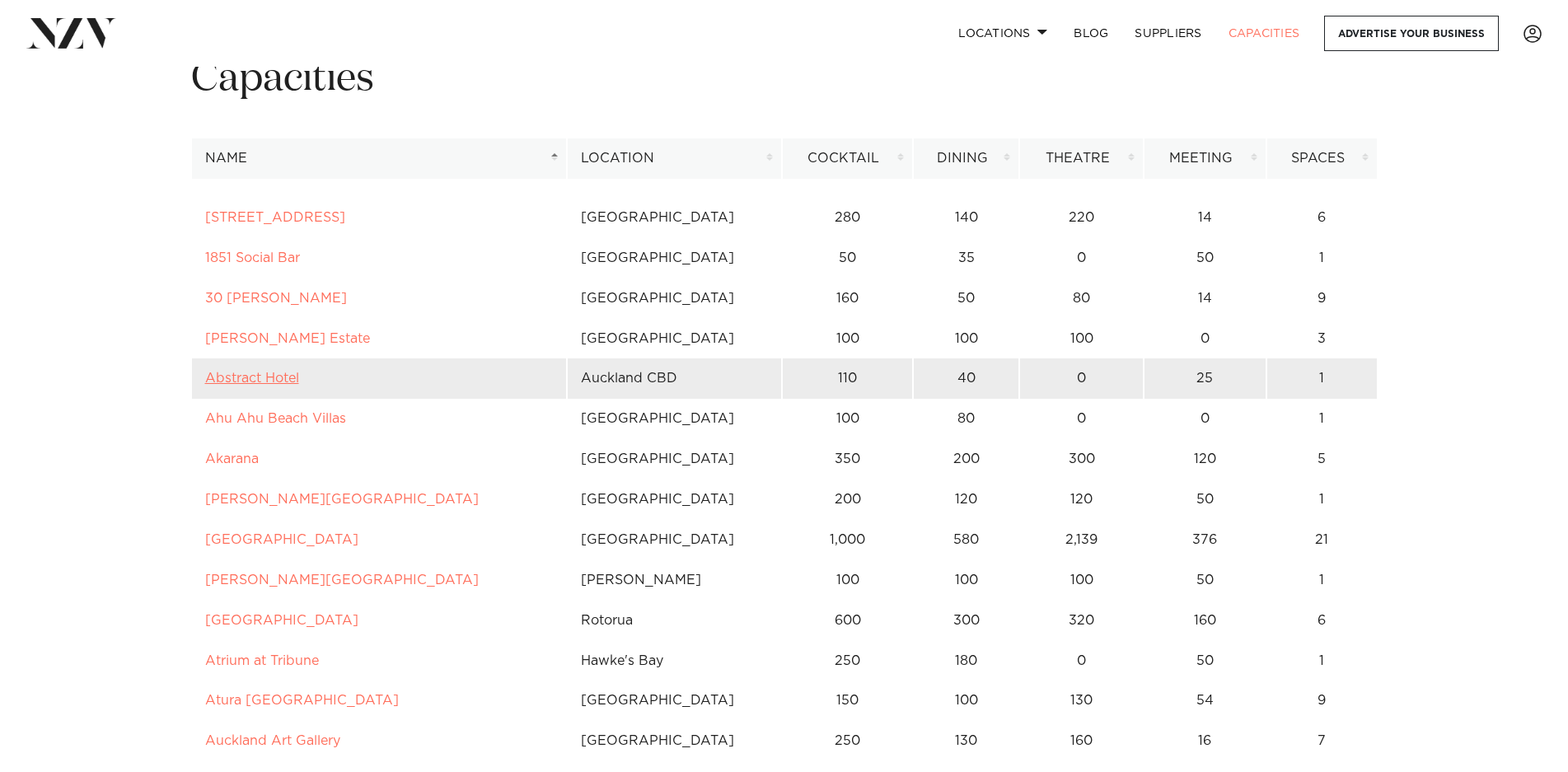
click at [265, 378] on link "Abstract Hotel" at bounding box center [252, 377] width 94 height 13
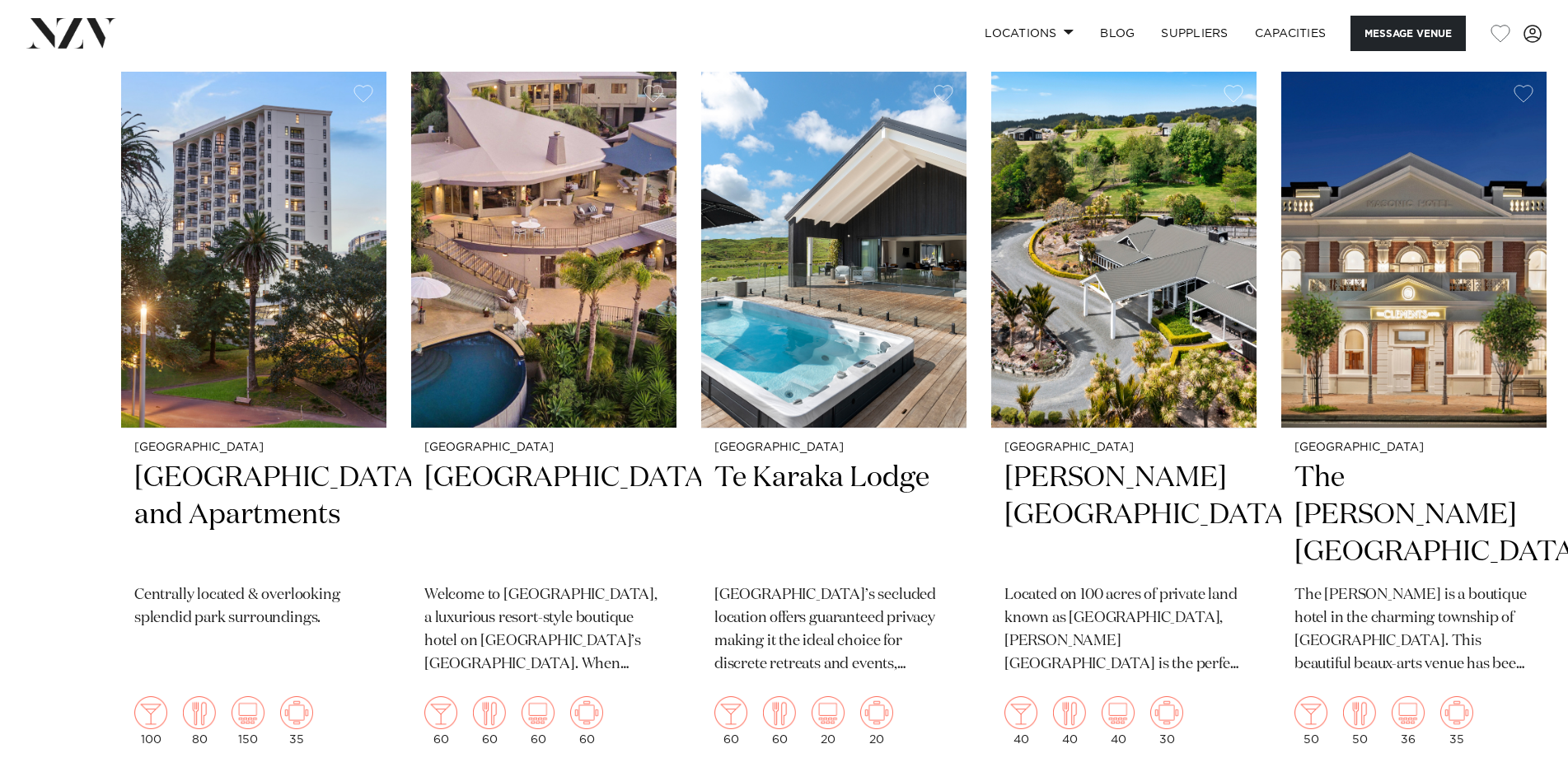
scroll to position [2306, 0]
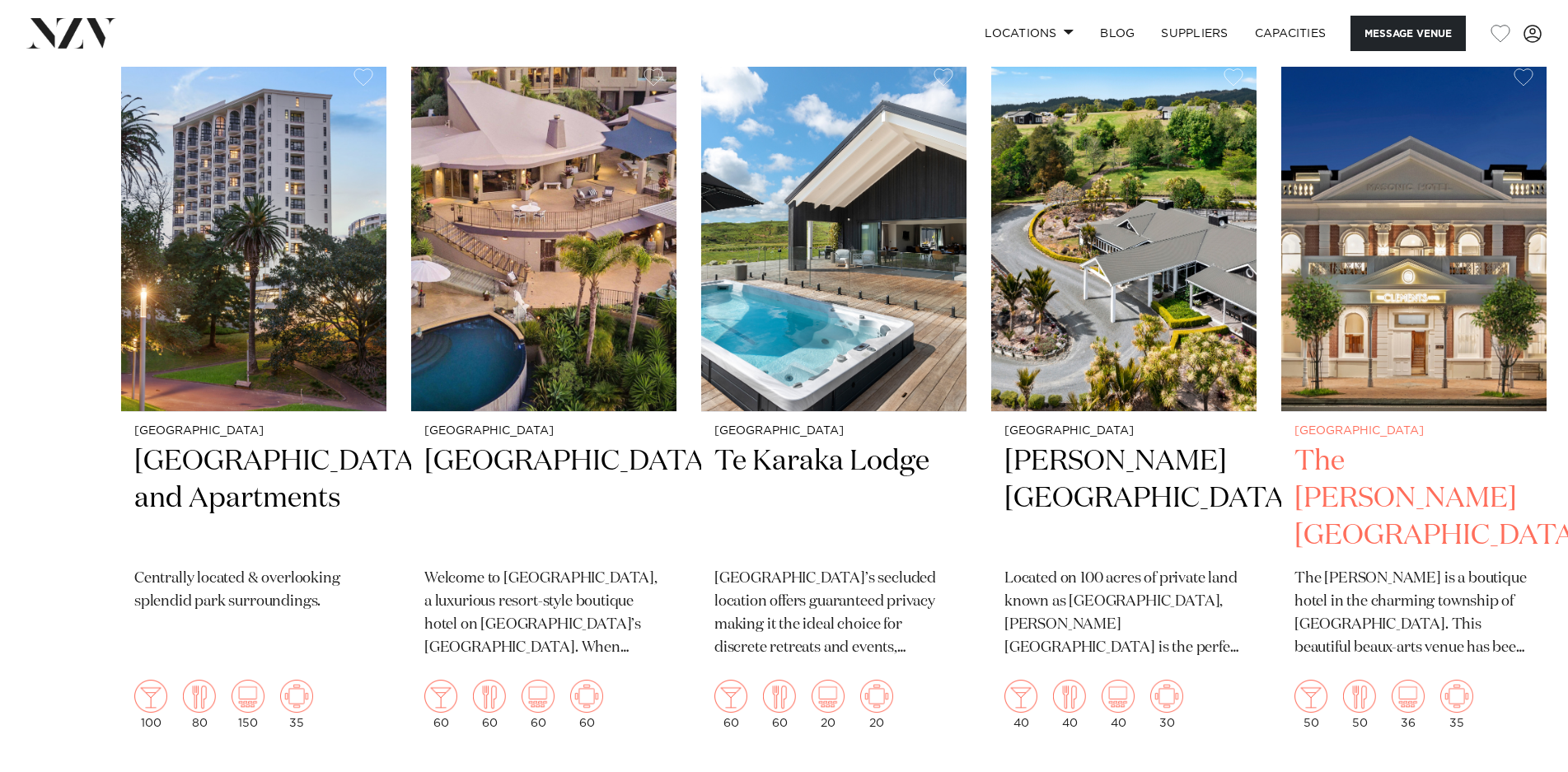
click at [1371, 462] on h2 "The [PERSON_NAME][GEOGRAPHIC_DATA]" at bounding box center [1414, 498] width 239 height 111
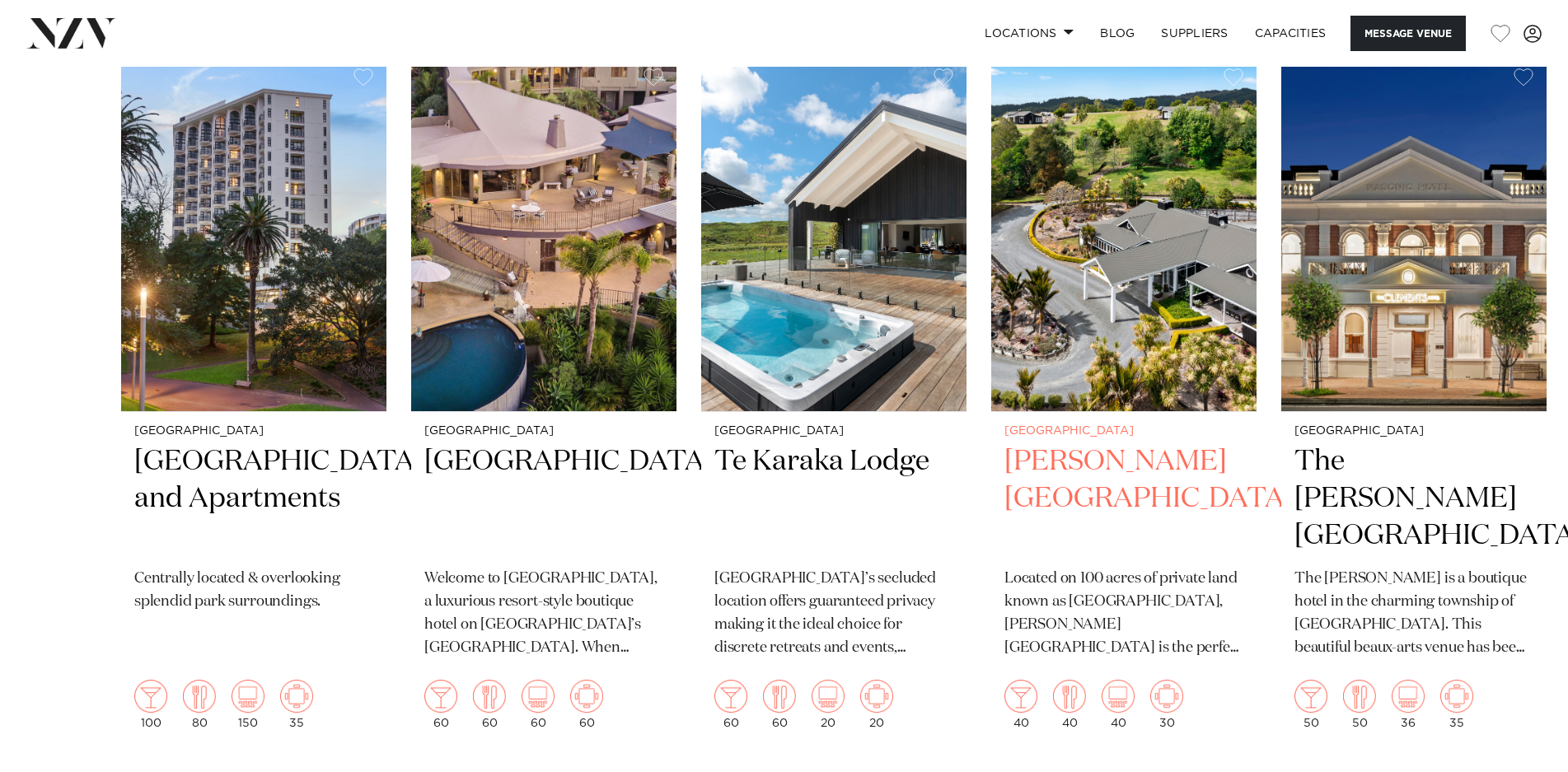
click at [1070, 459] on h2 "[PERSON_NAME][GEOGRAPHIC_DATA]" at bounding box center [1124, 498] width 239 height 111
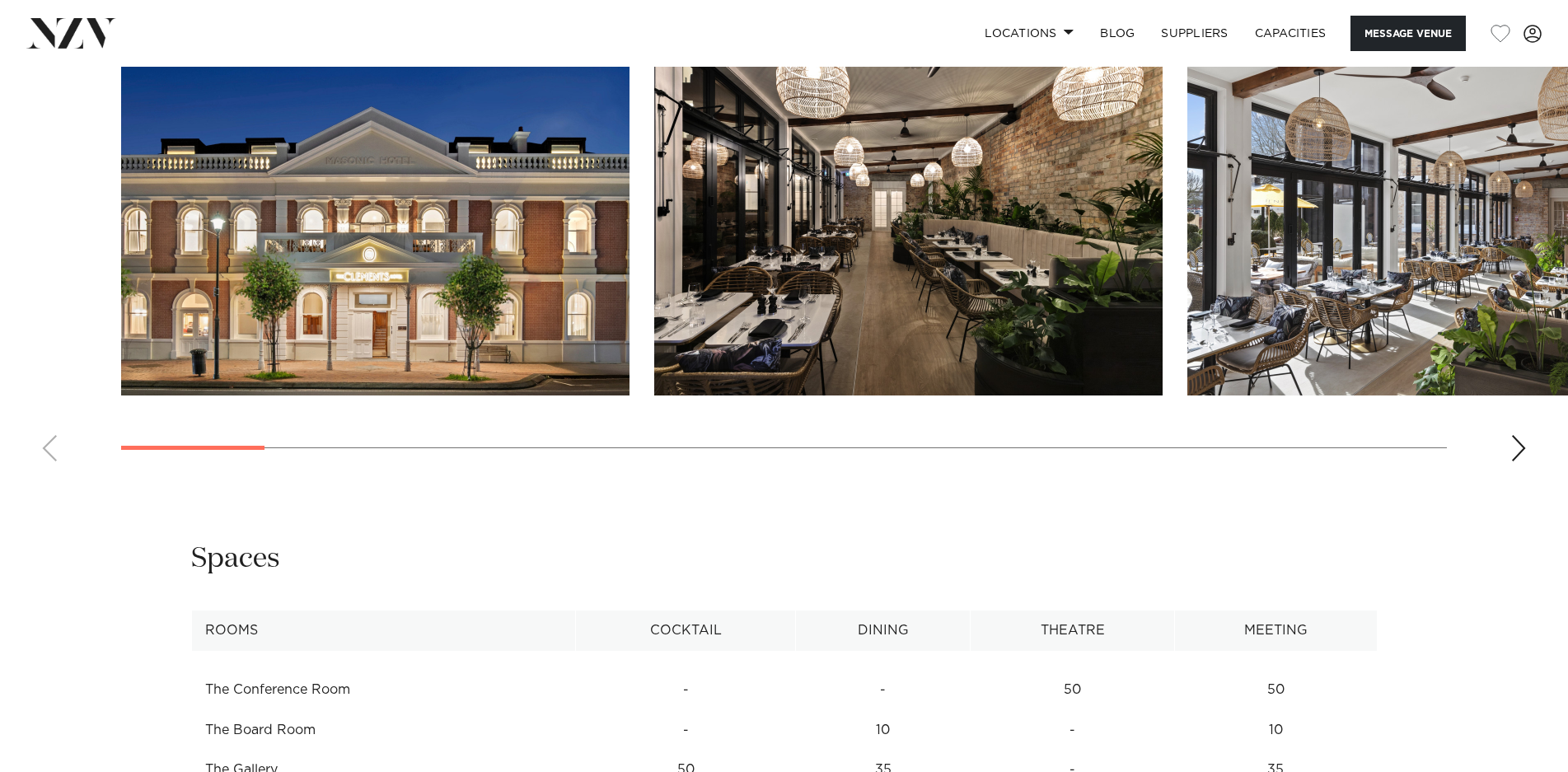
scroll to position [1565, 0]
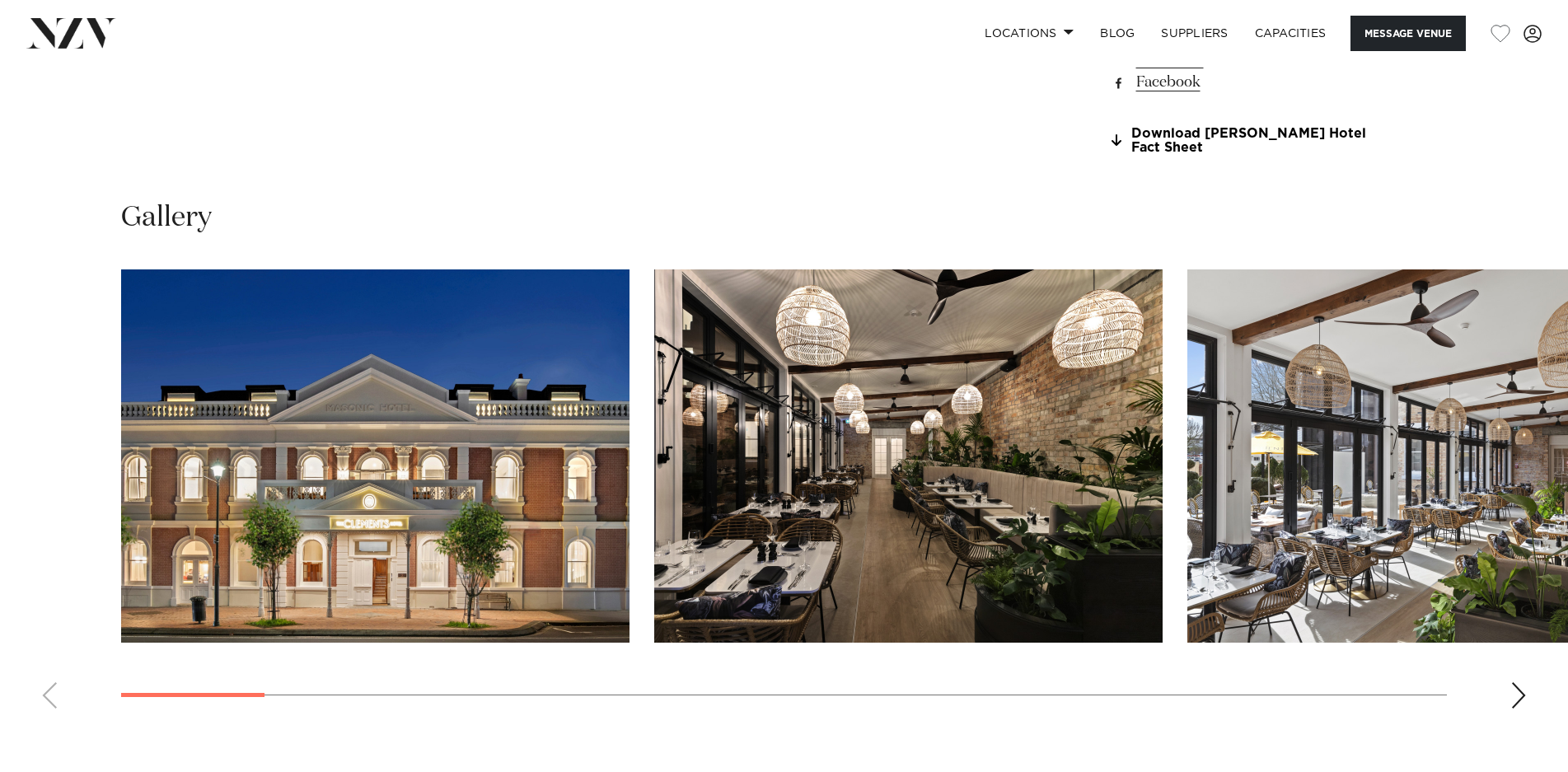
click at [1509, 677] on swiper-container at bounding box center [784, 495] width 1568 height 452
click at [1517, 682] on div "Next slide" at bounding box center [1518, 695] width 17 height 26
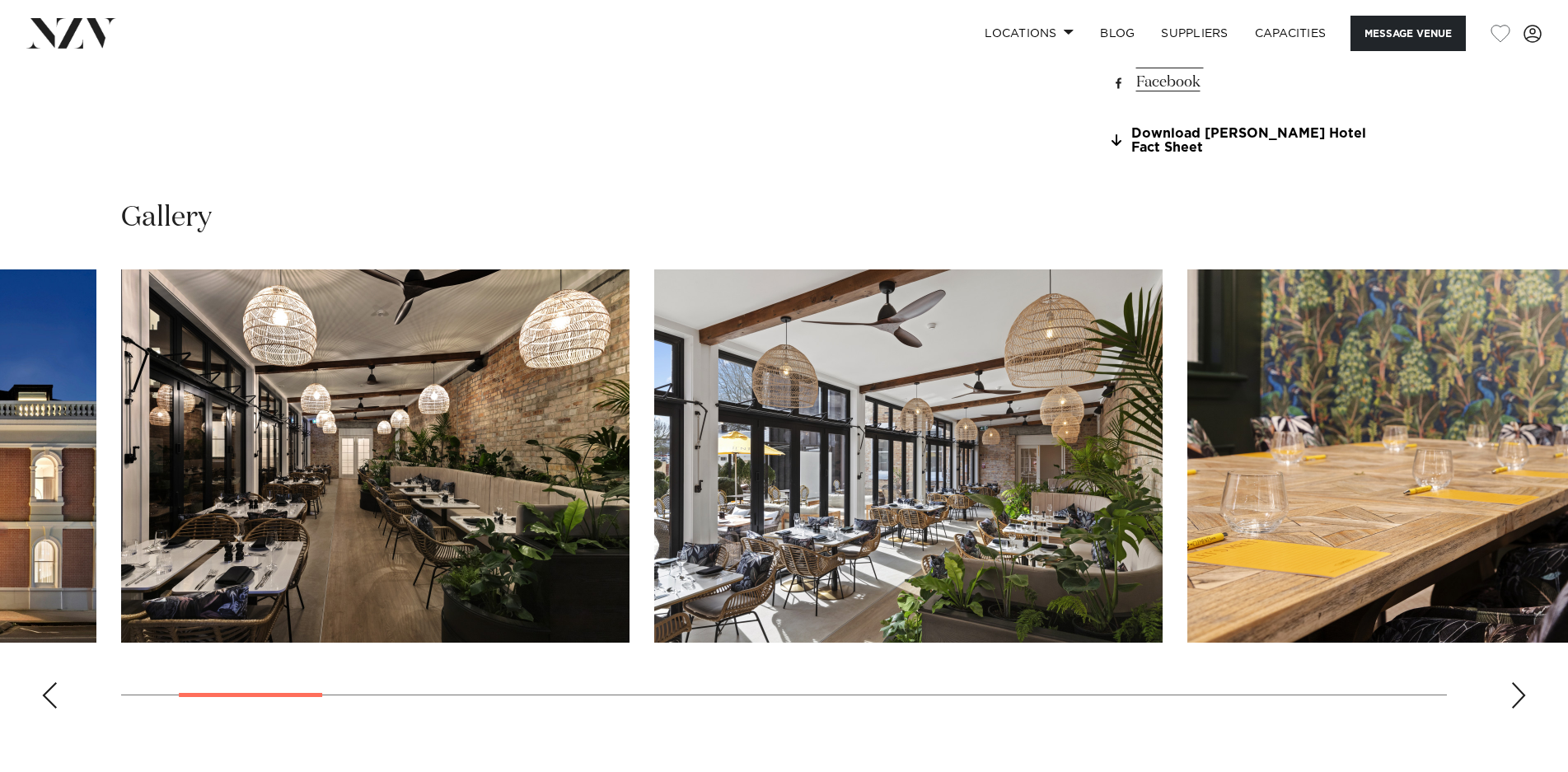
click at [1517, 682] on div "Next slide" at bounding box center [1518, 695] width 17 height 26
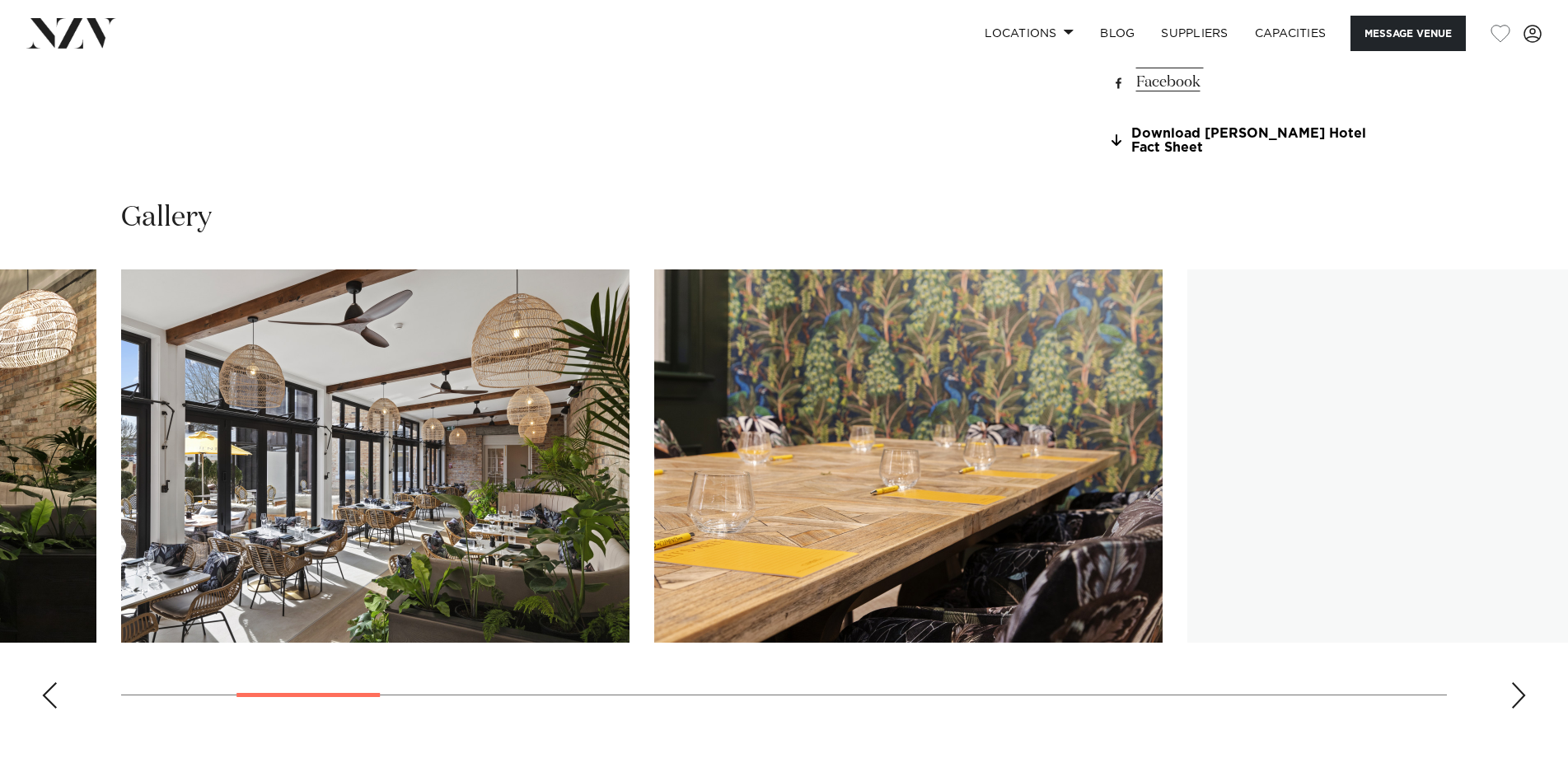
click at [1517, 682] on div "Next slide" at bounding box center [1518, 695] width 17 height 26
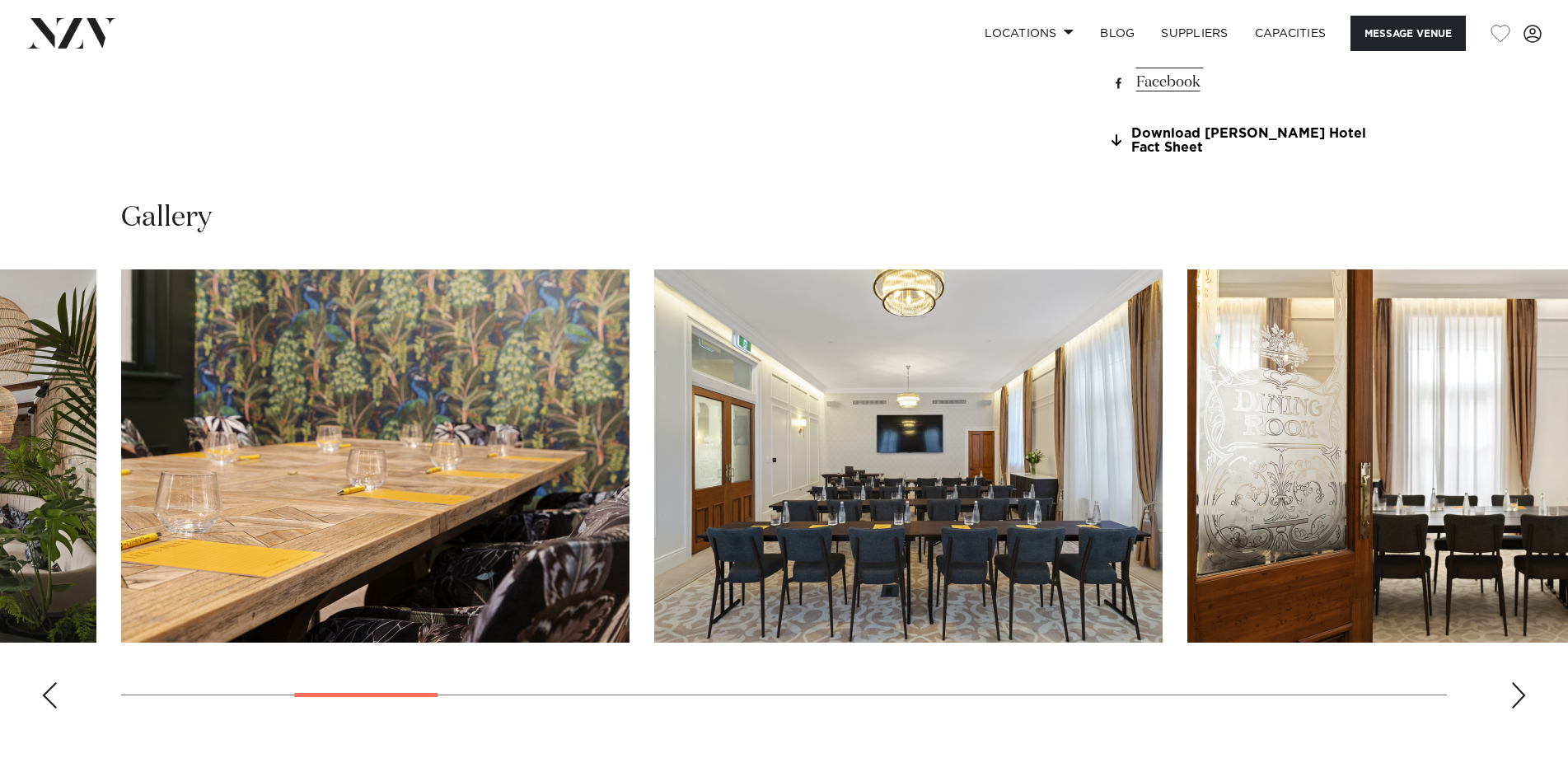
click at [1517, 682] on div "Next slide" at bounding box center [1518, 695] width 17 height 26
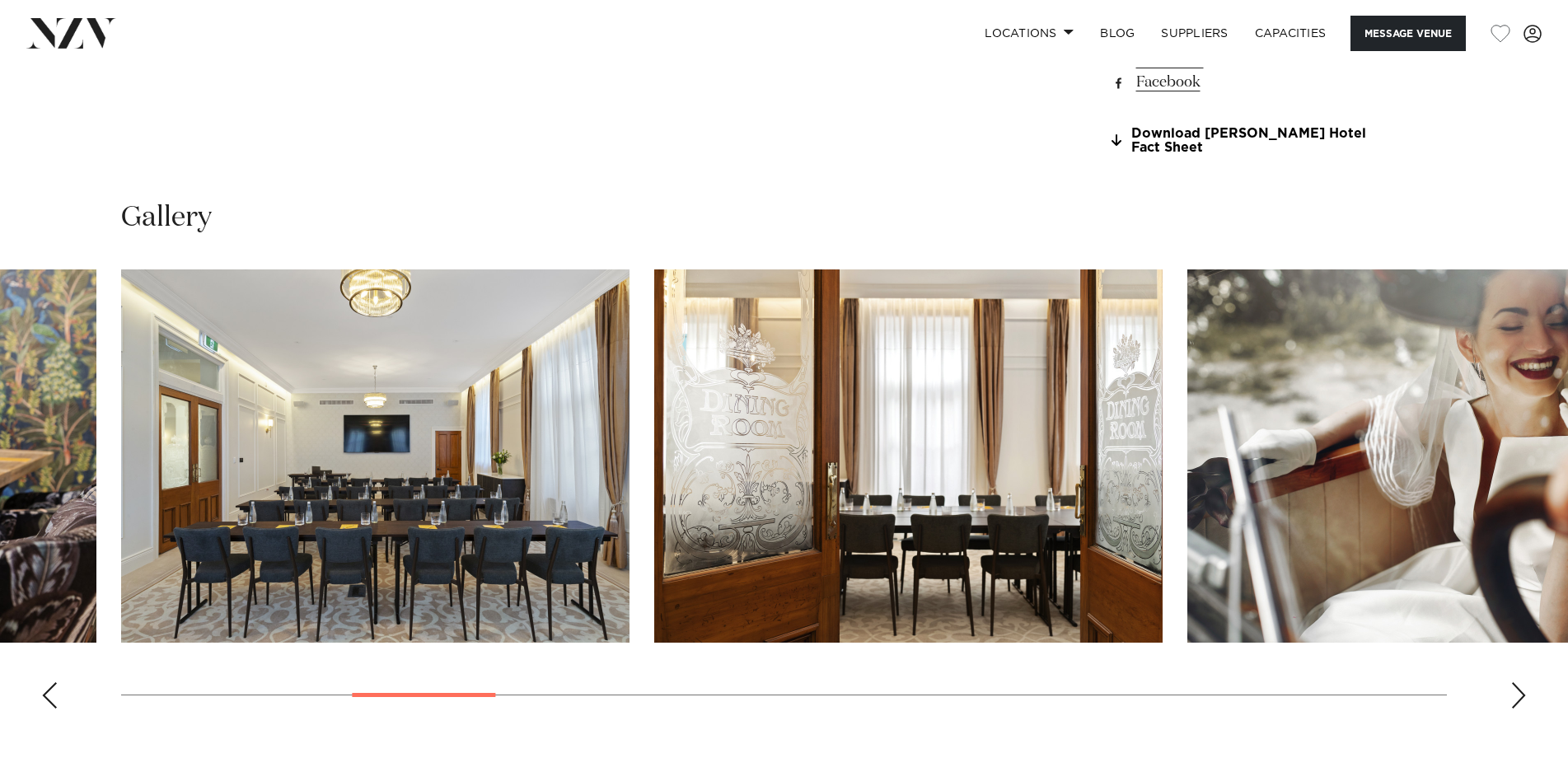
click at [1517, 682] on div "Next slide" at bounding box center [1518, 695] width 17 height 26
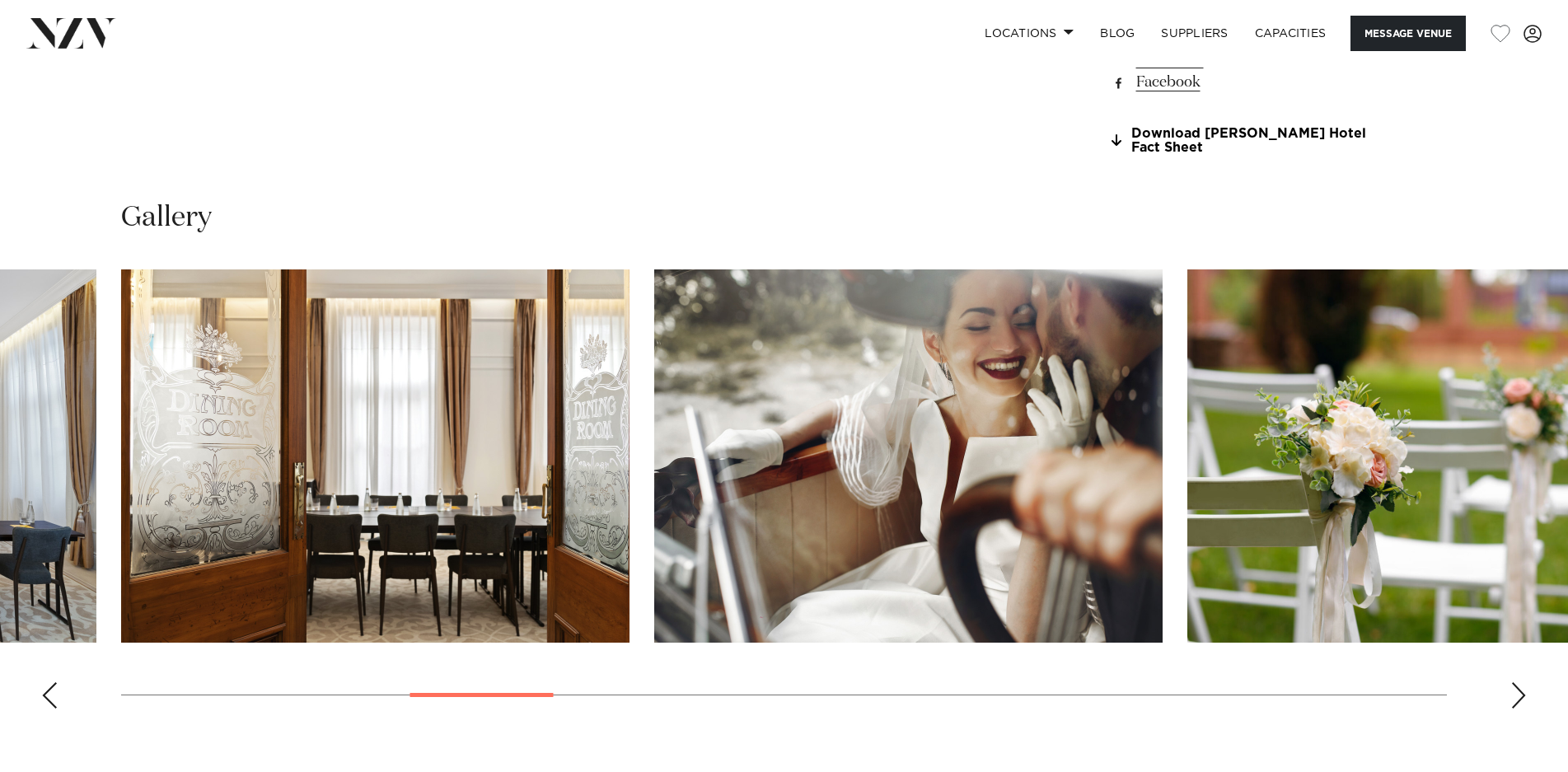
click at [1517, 682] on div "Next slide" at bounding box center [1518, 695] width 17 height 26
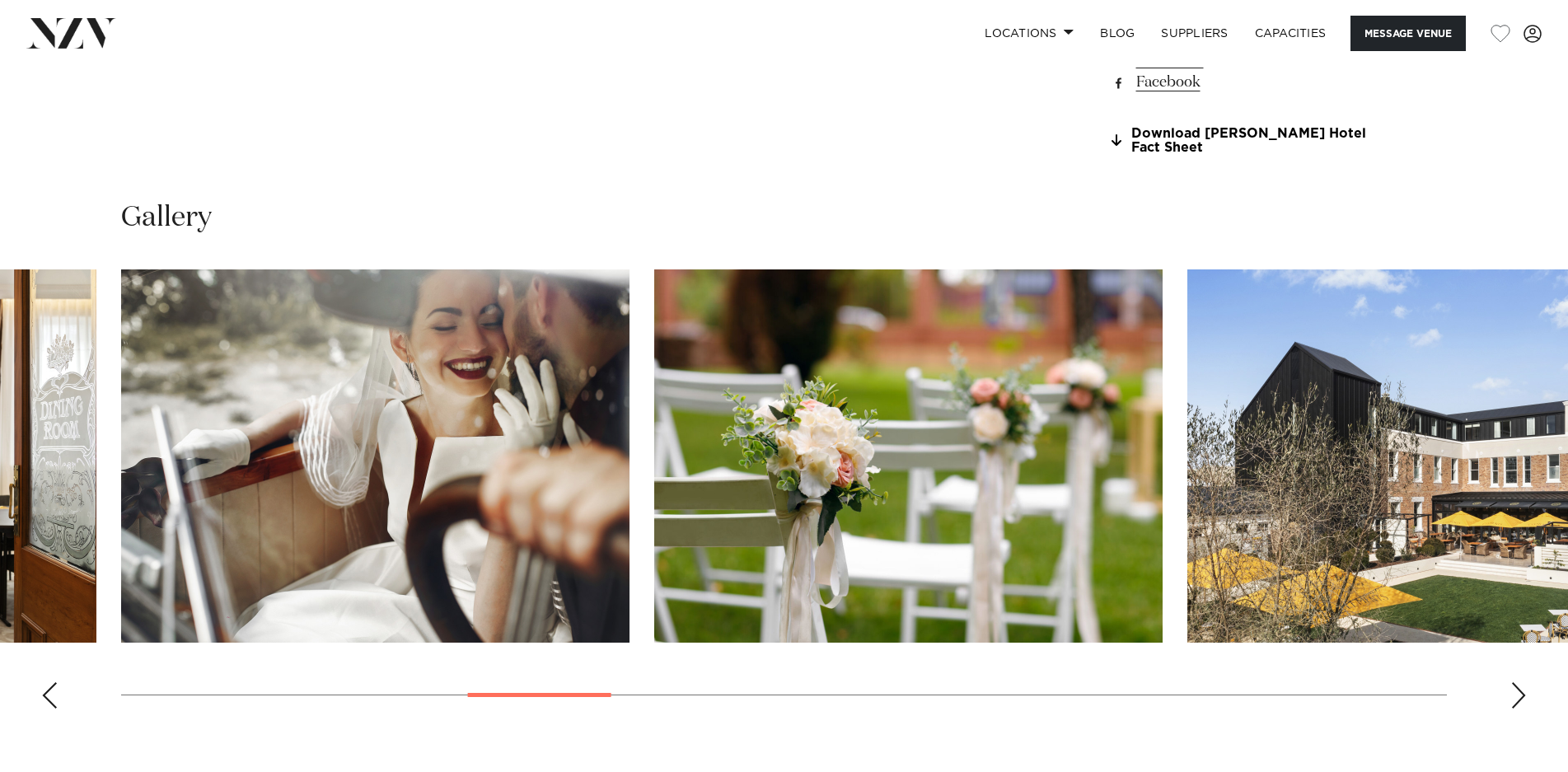
click at [1517, 682] on div "Next slide" at bounding box center [1518, 695] width 17 height 26
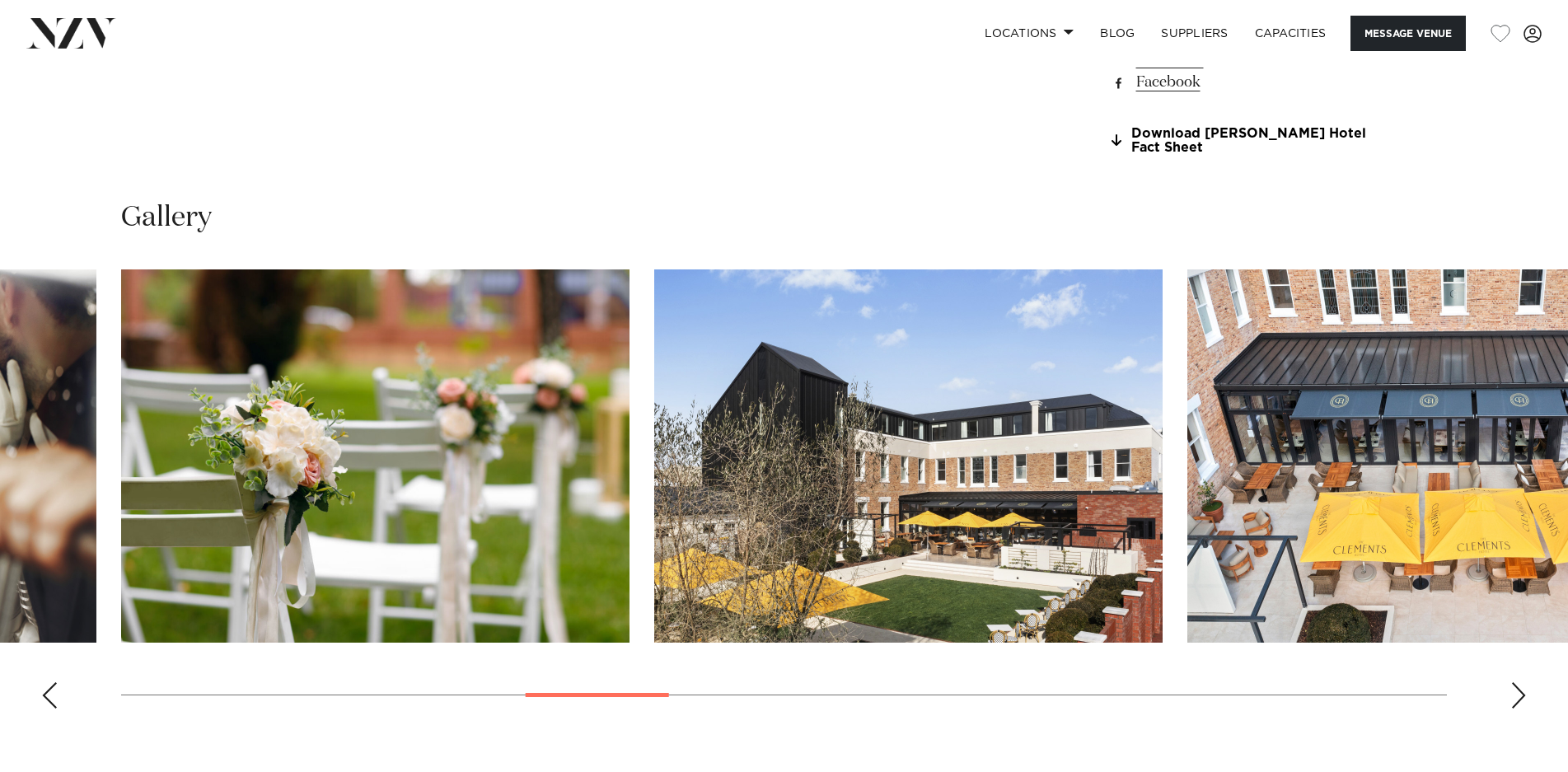
click at [1517, 682] on div "Next slide" at bounding box center [1518, 695] width 17 height 26
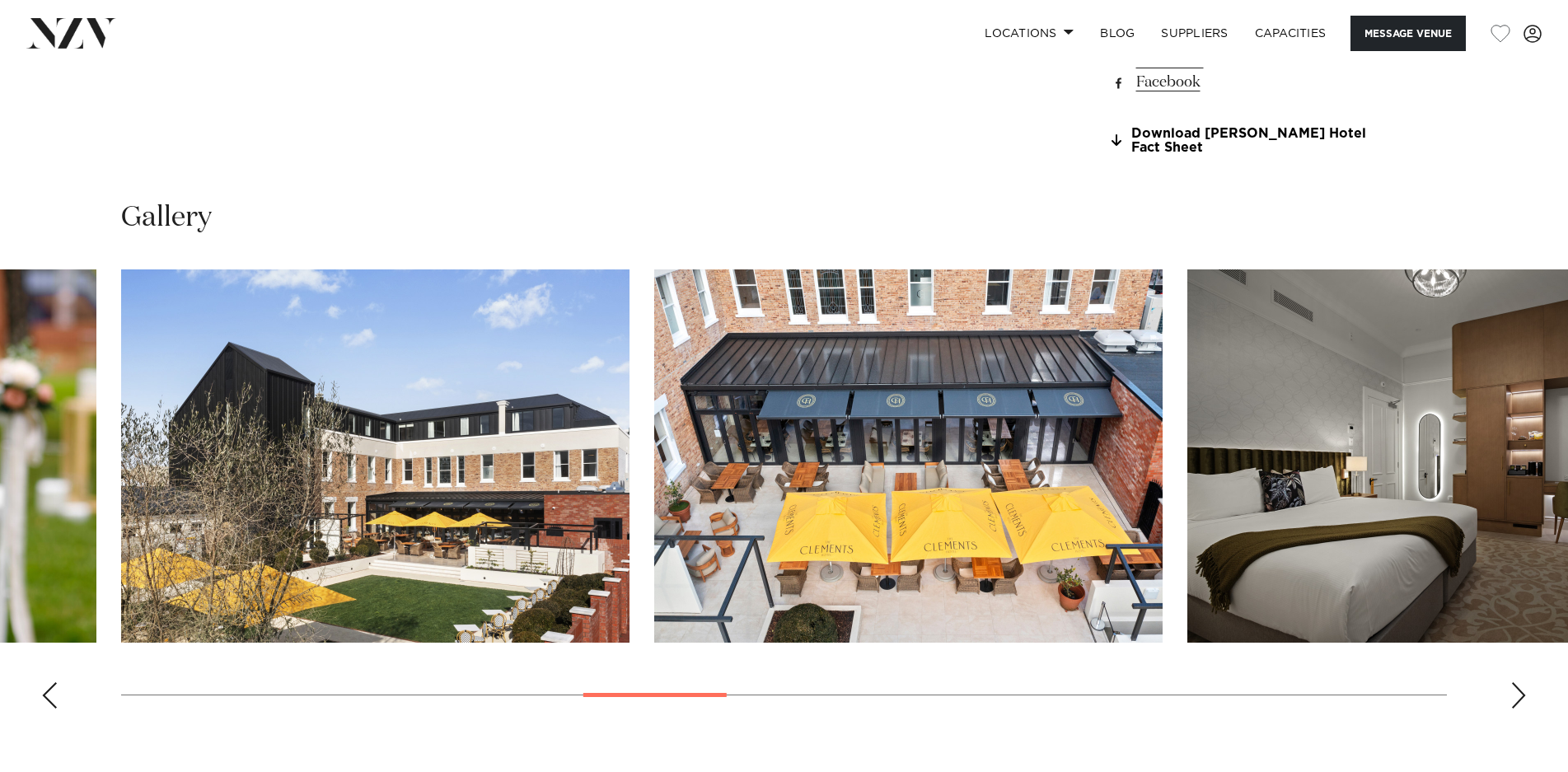
click at [1517, 682] on div "Next slide" at bounding box center [1518, 695] width 17 height 26
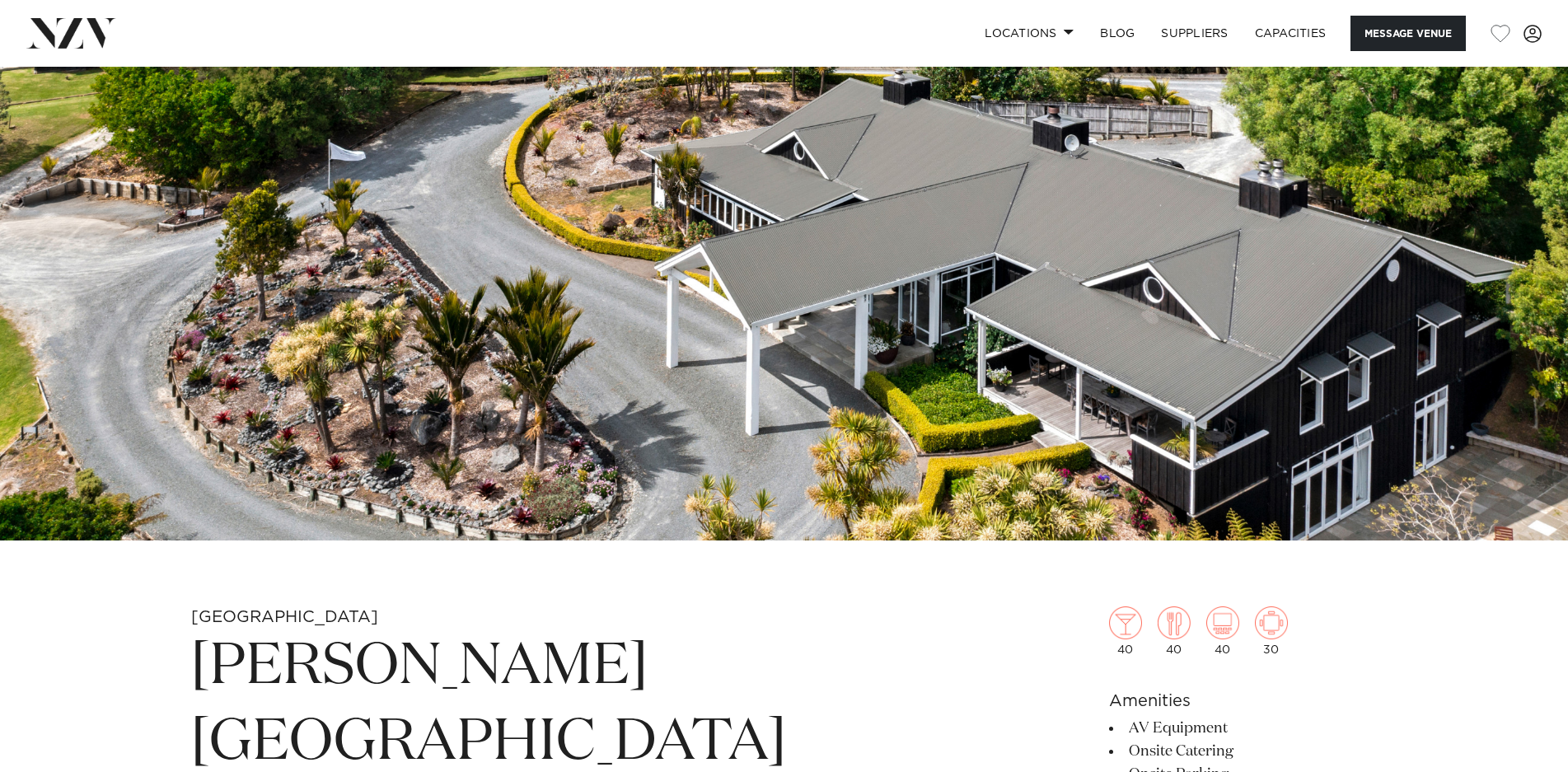
scroll to position [82, 0]
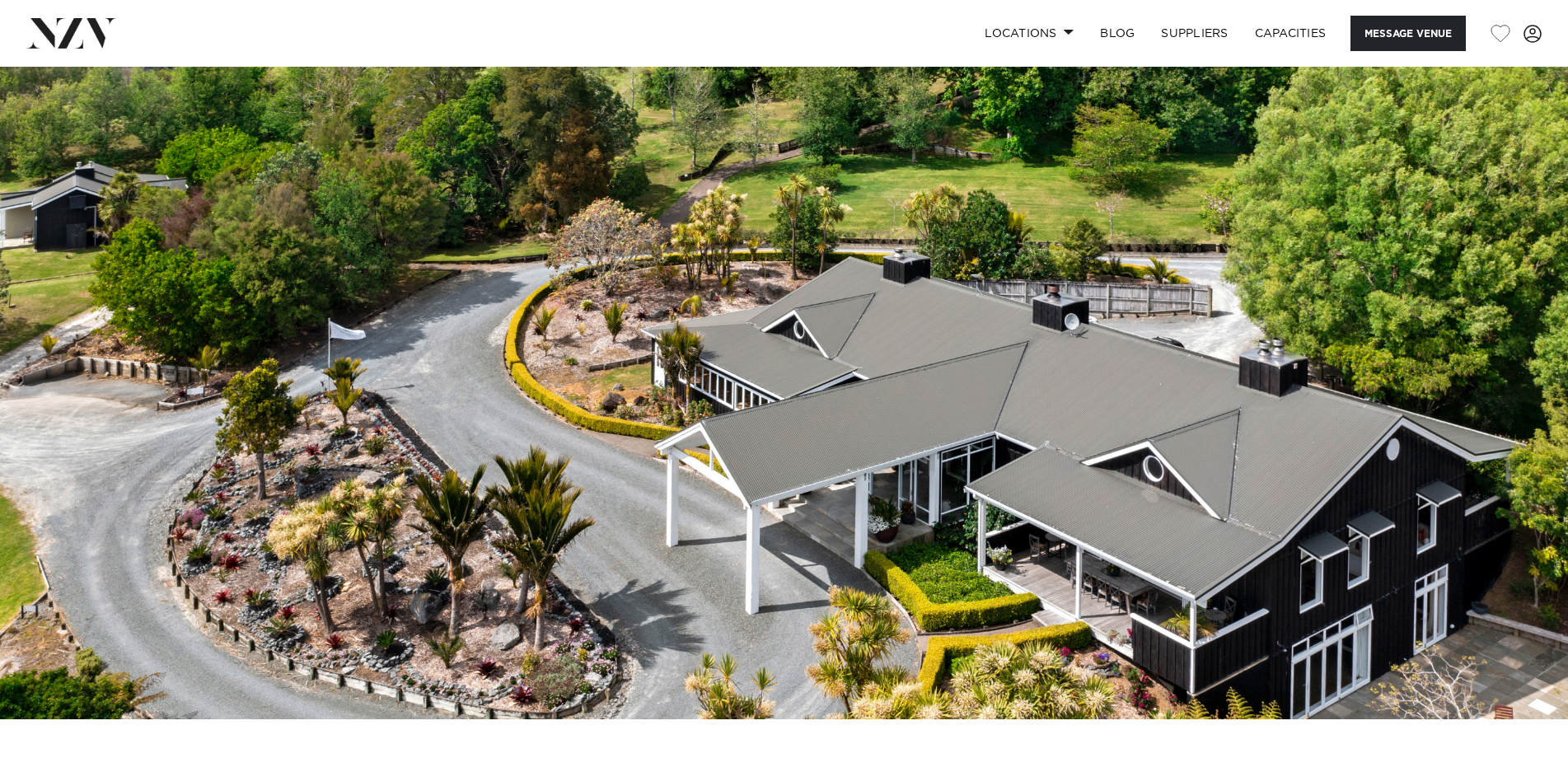
click at [1400, 420] on img at bounding box center [784, 351] width 1568 height 734
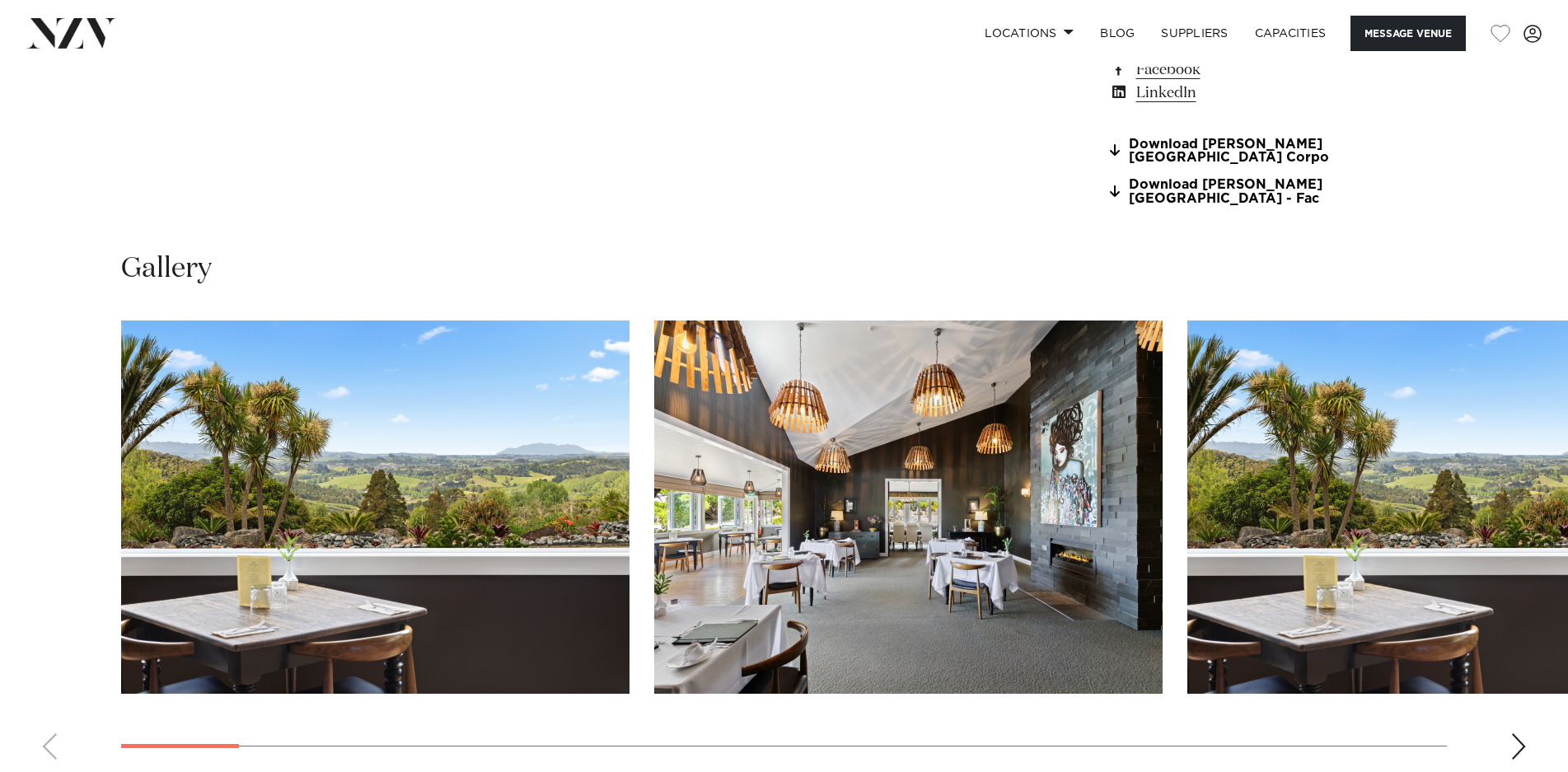
scroll to position [1730, 0]
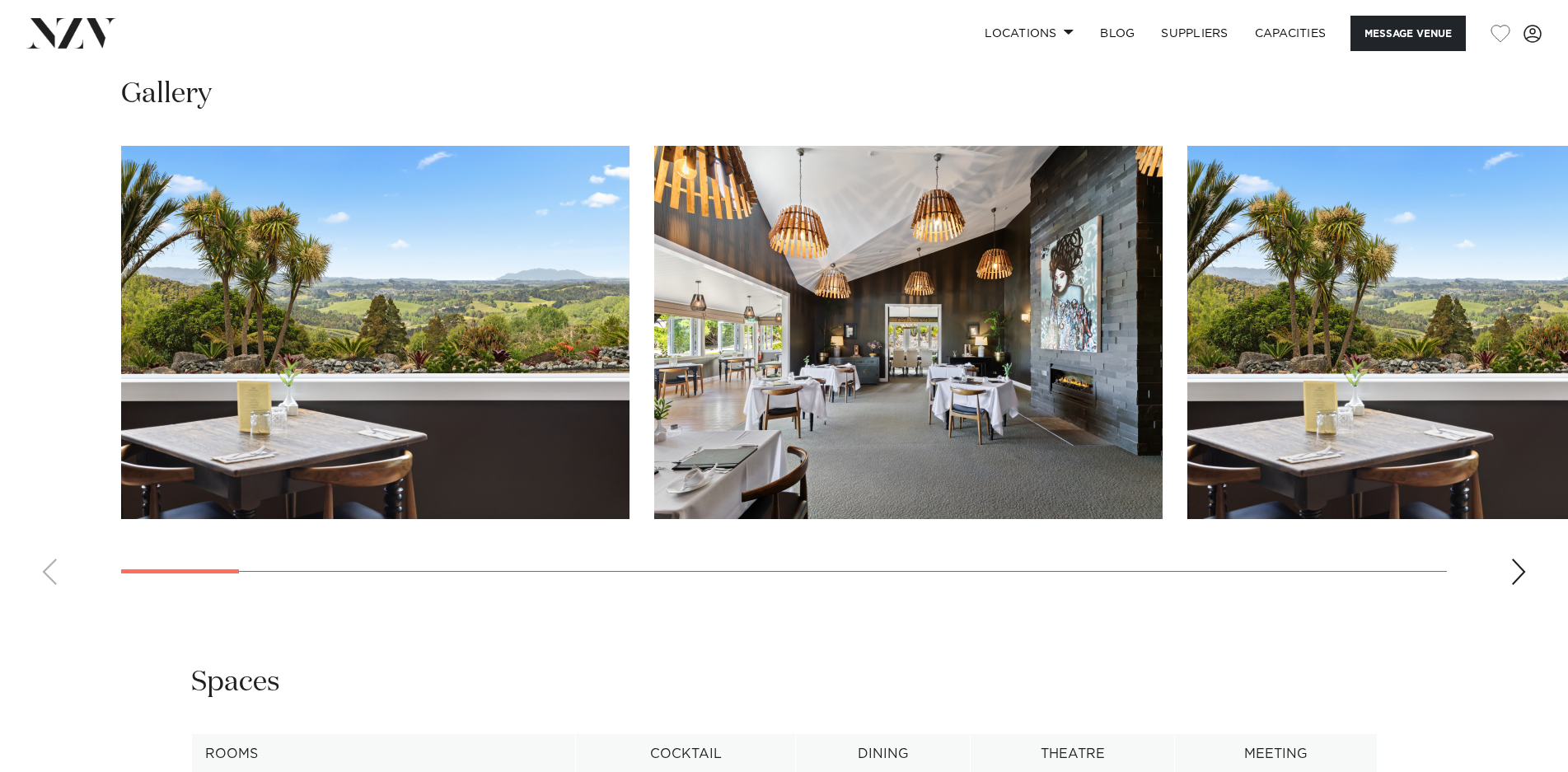
click at [1514, 571] on div "Next slide" at bounding box center [1518, 572] width 17 height 26
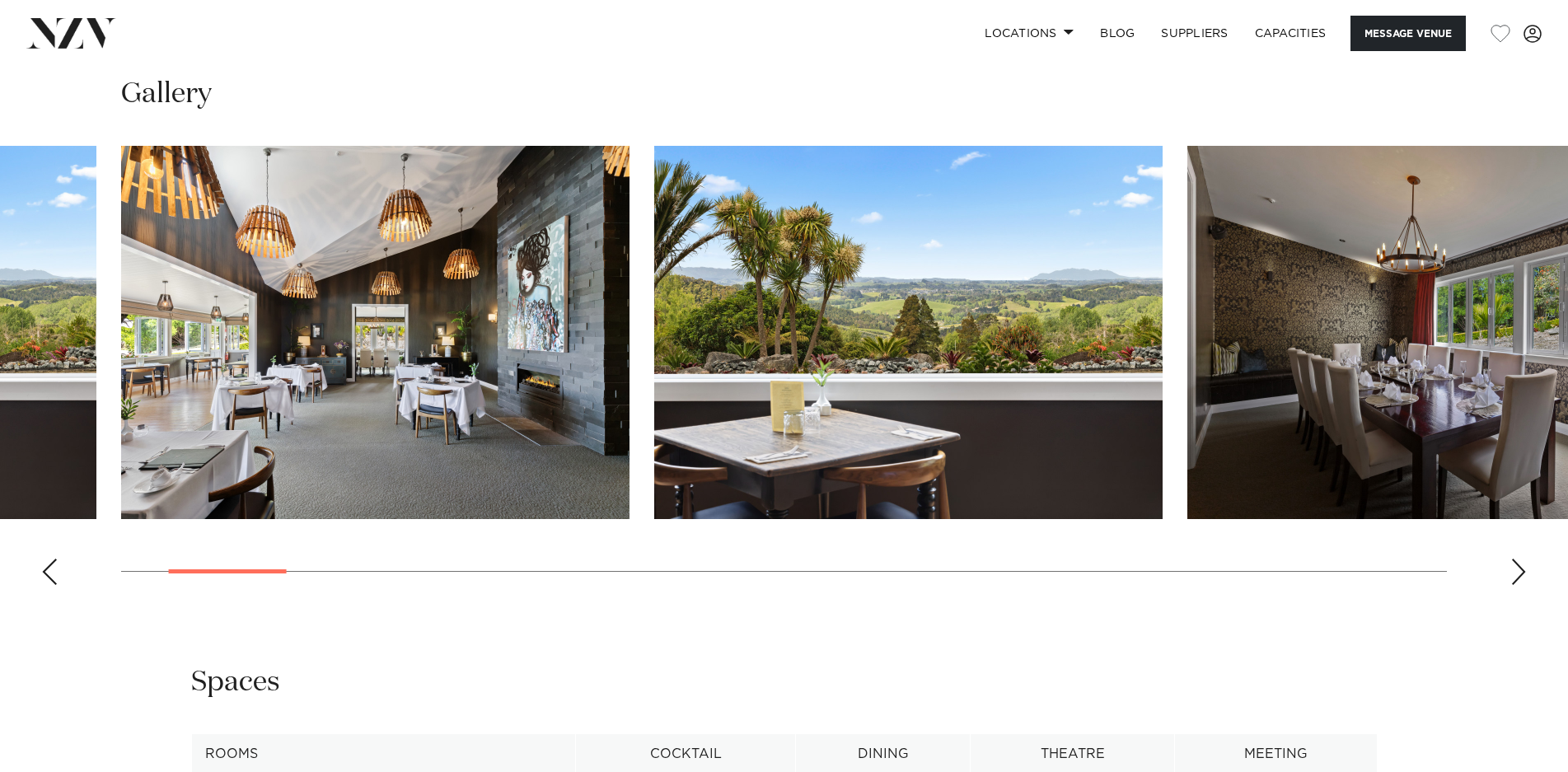
click at [1514, 571] on div "Next slide" at bounding box center [1518, 572] width 17 height 26
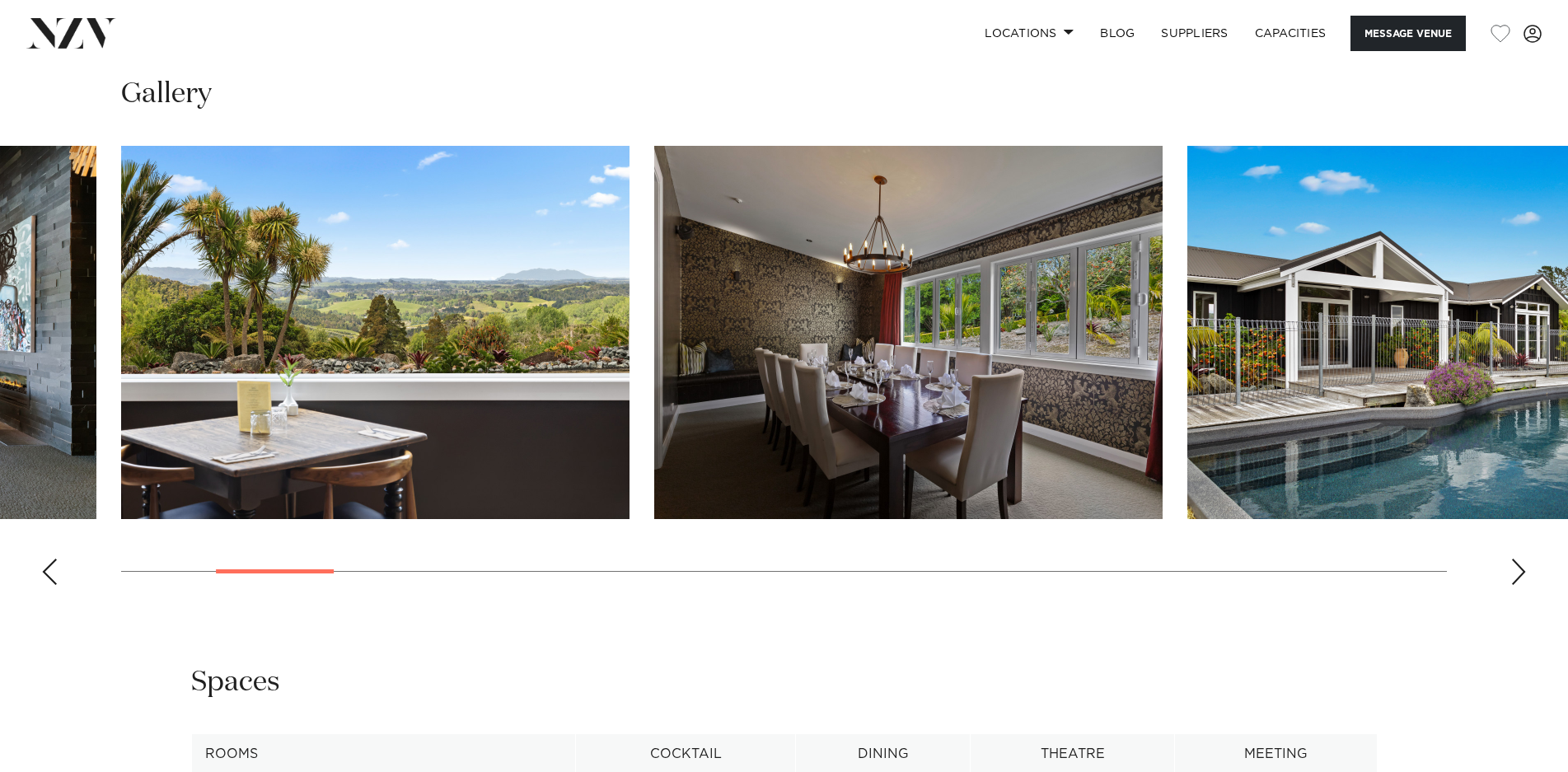
click at [1514, 571] on div "Next slide" at bounding box center [1518, 572] width 17 height 26
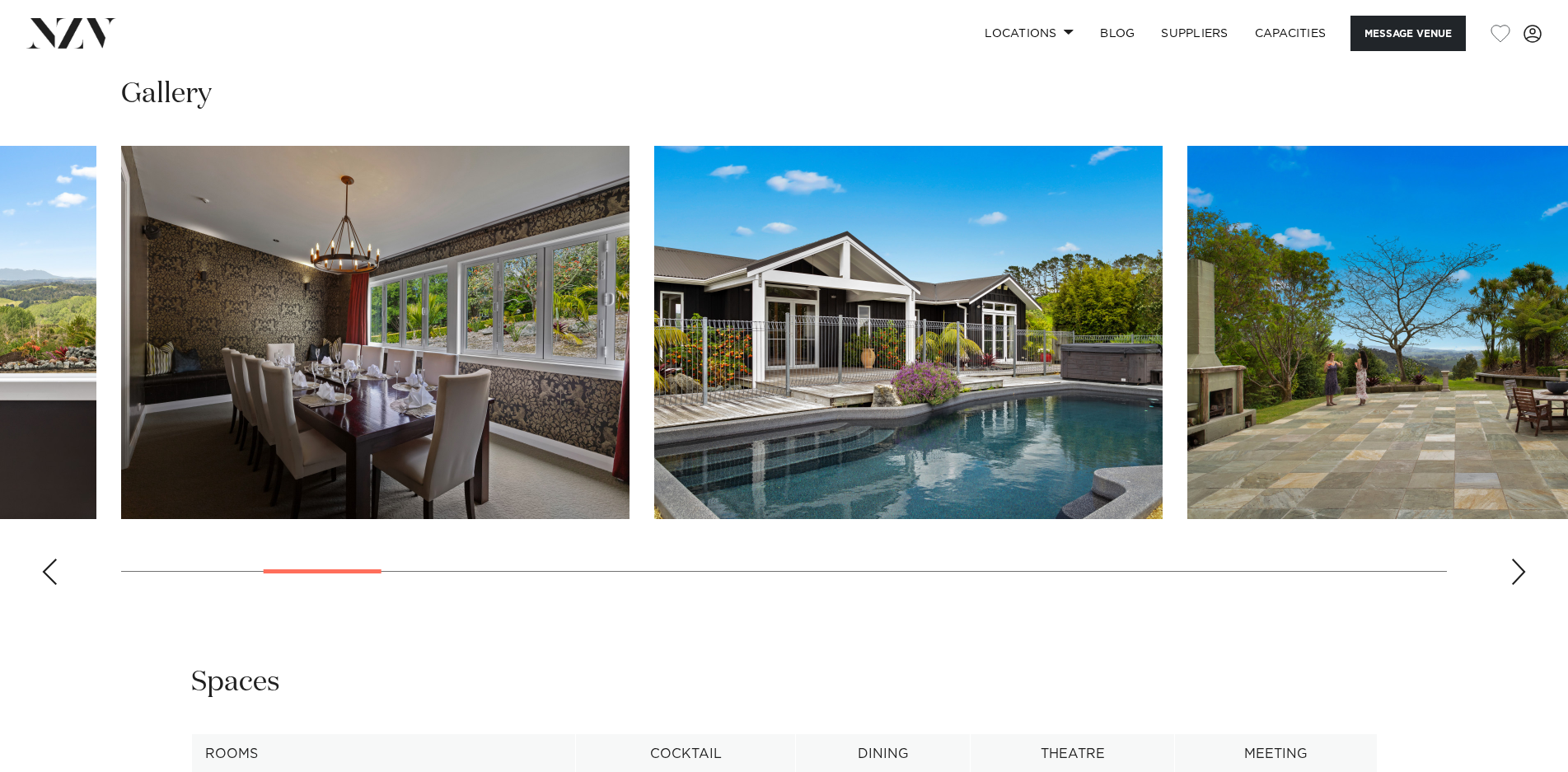
click at [1514, 571] on div "Next slide" at bounding box center [1518, 572] width 17 height 26
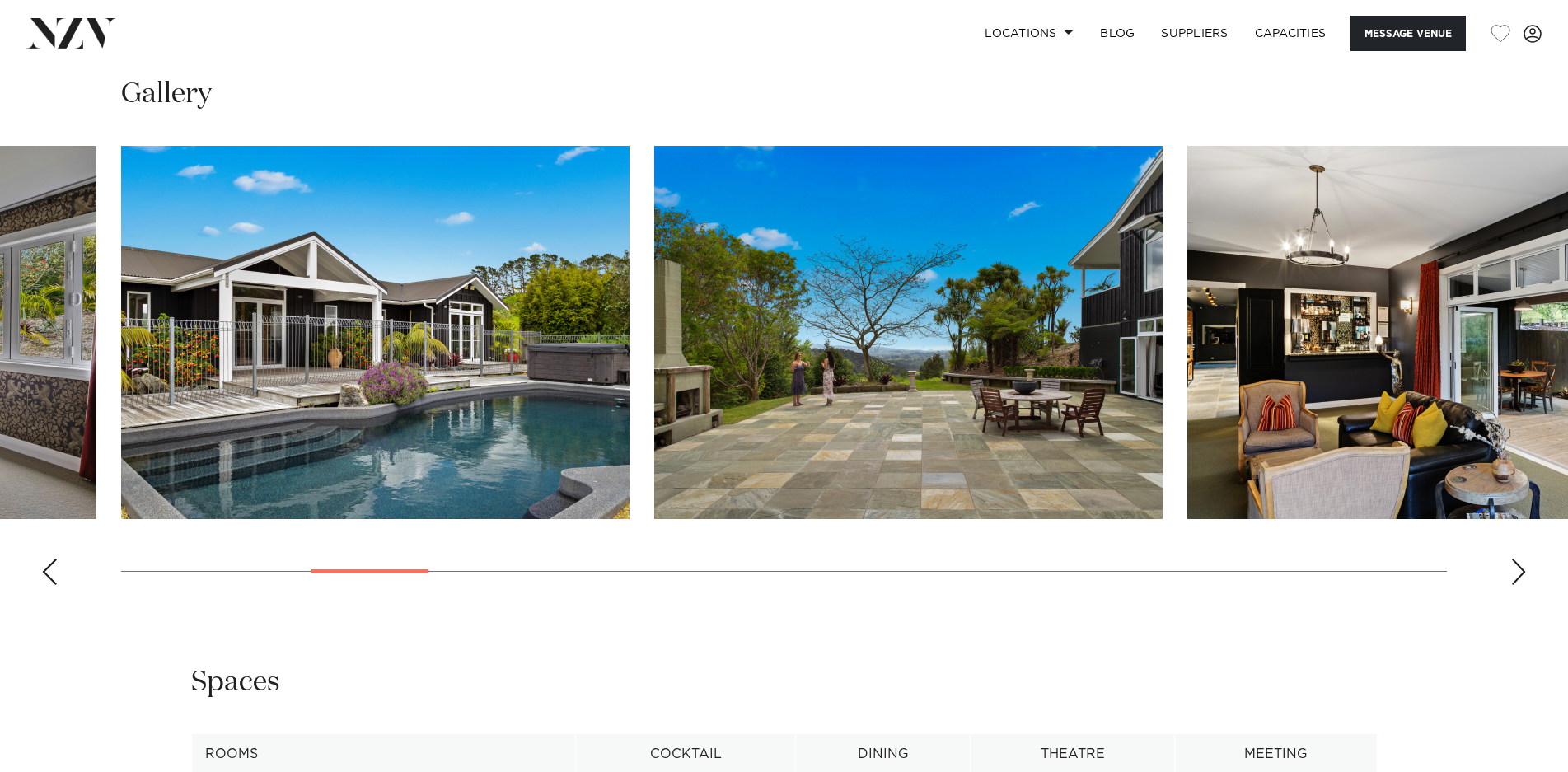
click at [1514, 571] on div "Next slide" at bounding box center [1518, 572] width 17 height 26
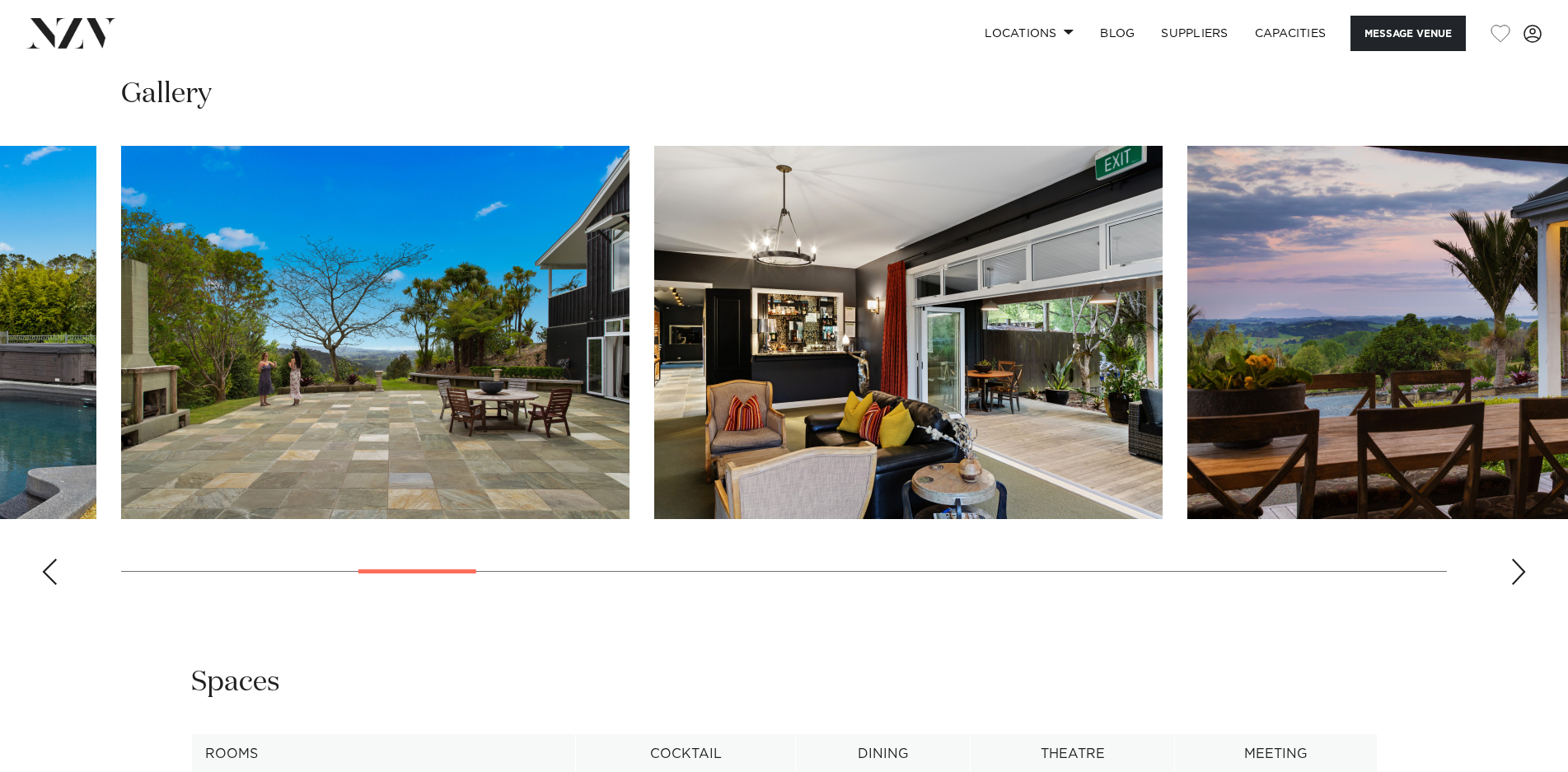
click at [1514, 571] on div "Next slide" at bounding box center [1518, 572] width 17 height 26
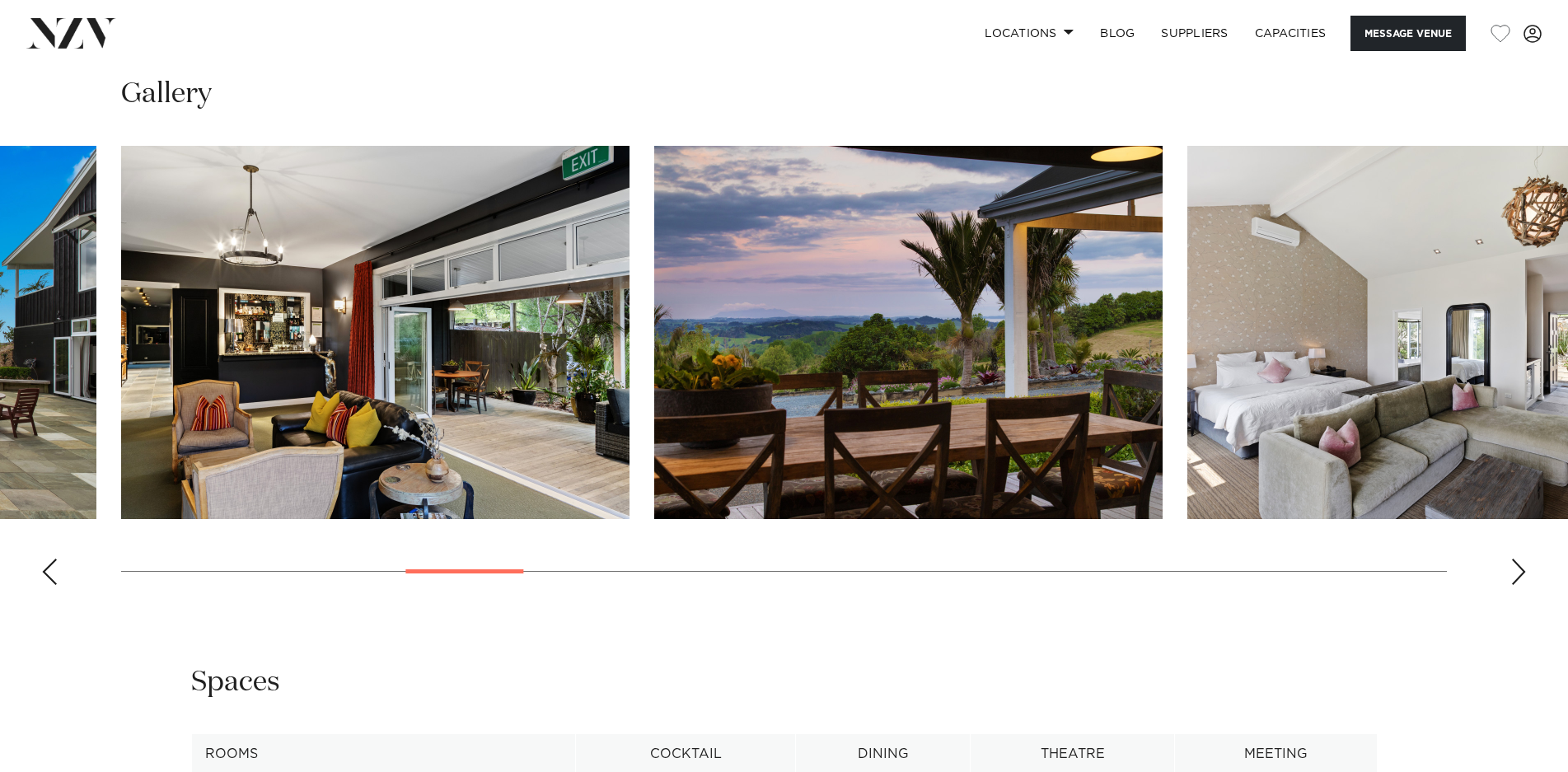
click at [1514, 571] on div "Next slide" at bounding box center [1518, 572] width 17 height 26
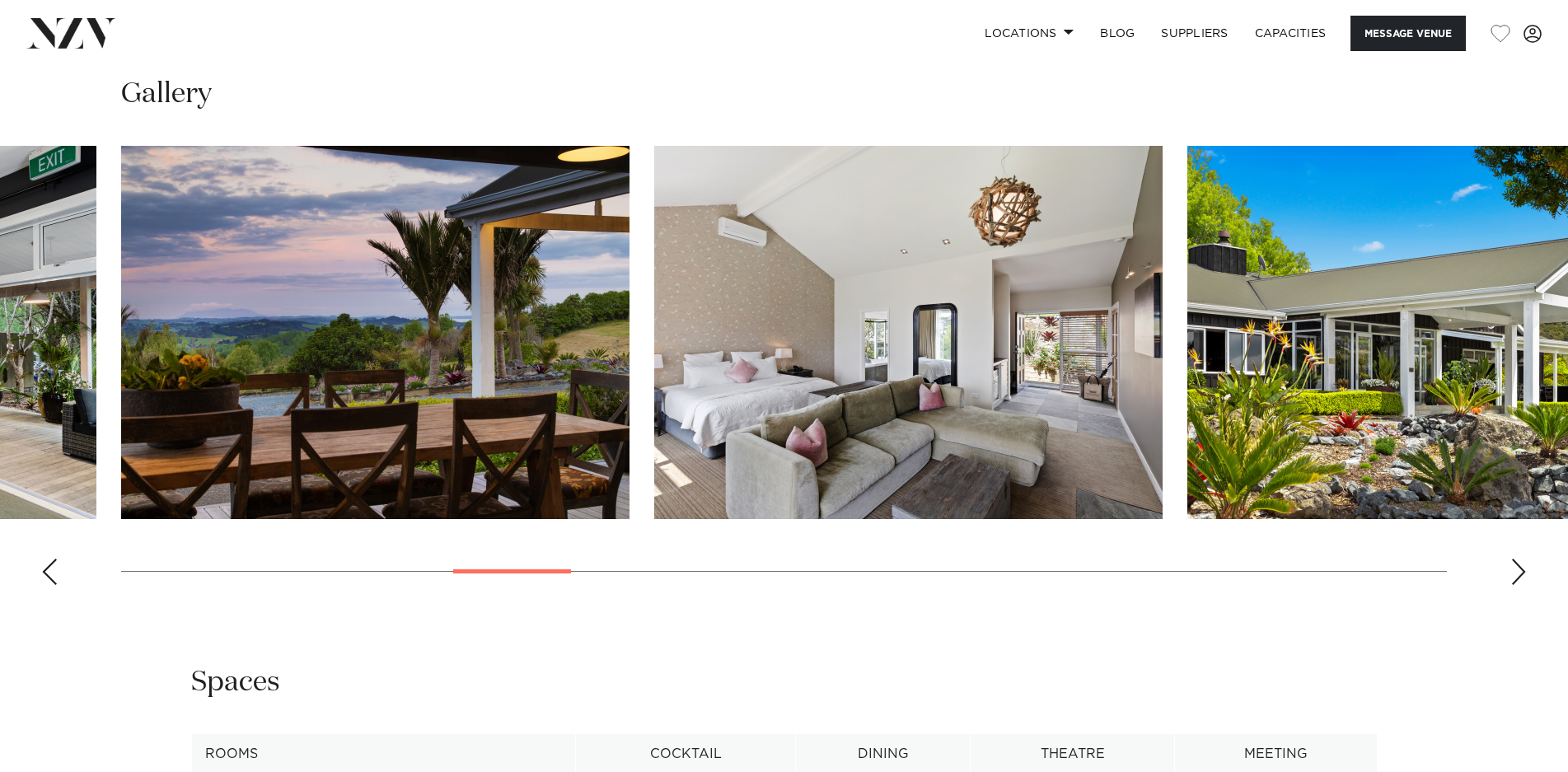
click at [1514, 571] on div "Next slide" at bounding box center [1518, 572] width 17 height 26
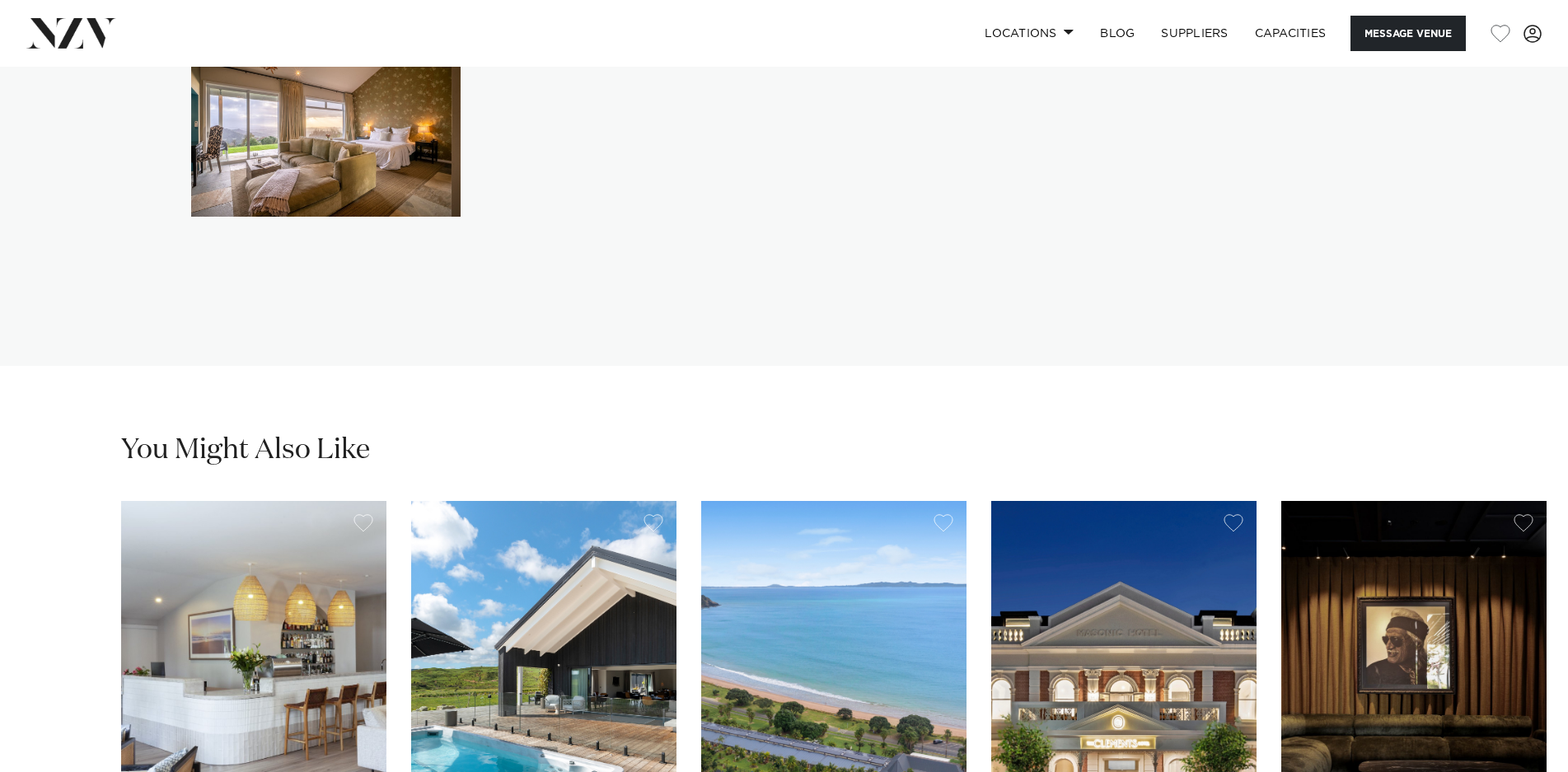
scroll to position [3251, 0]
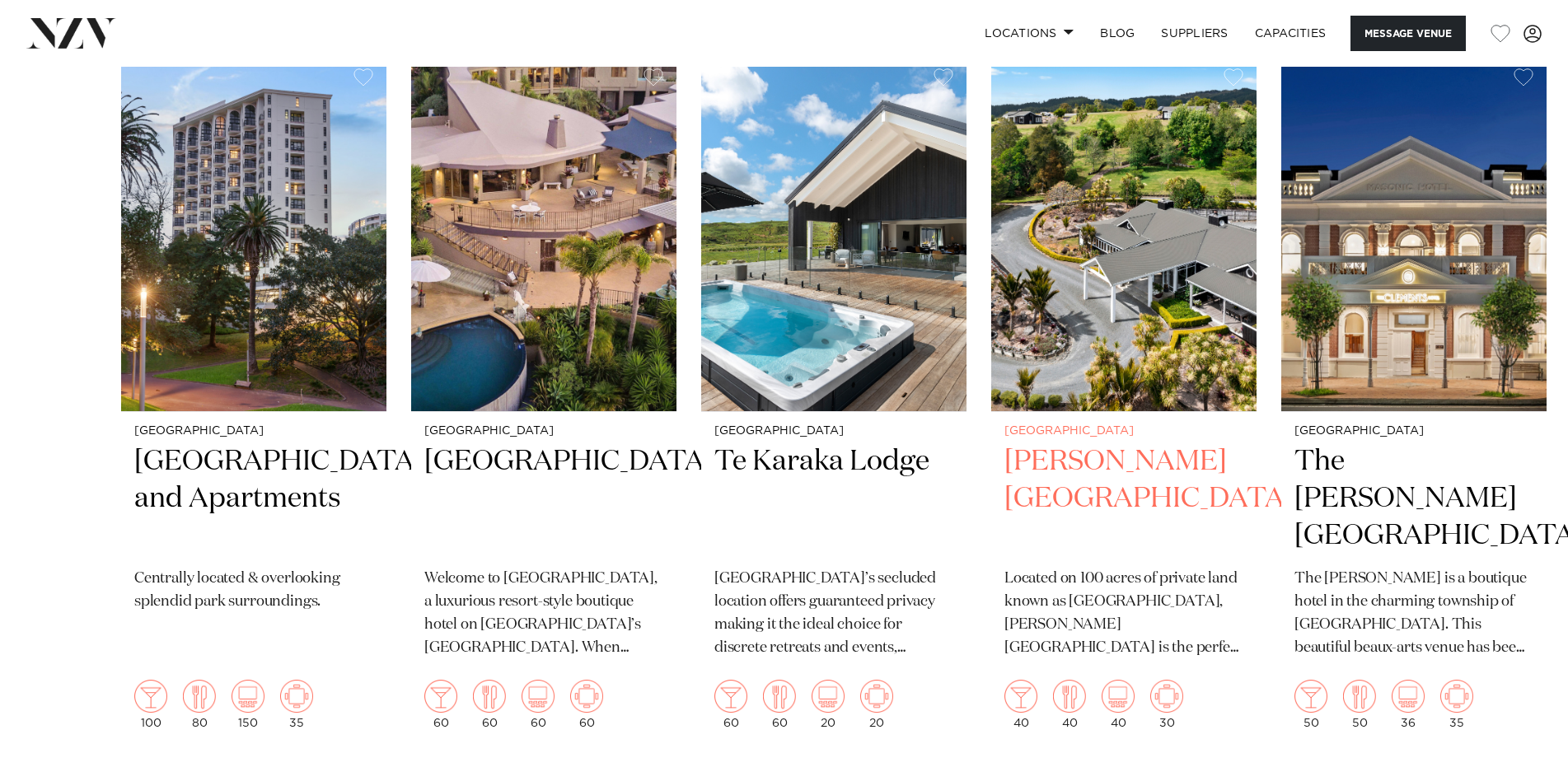
scroll to position [2306, 0]
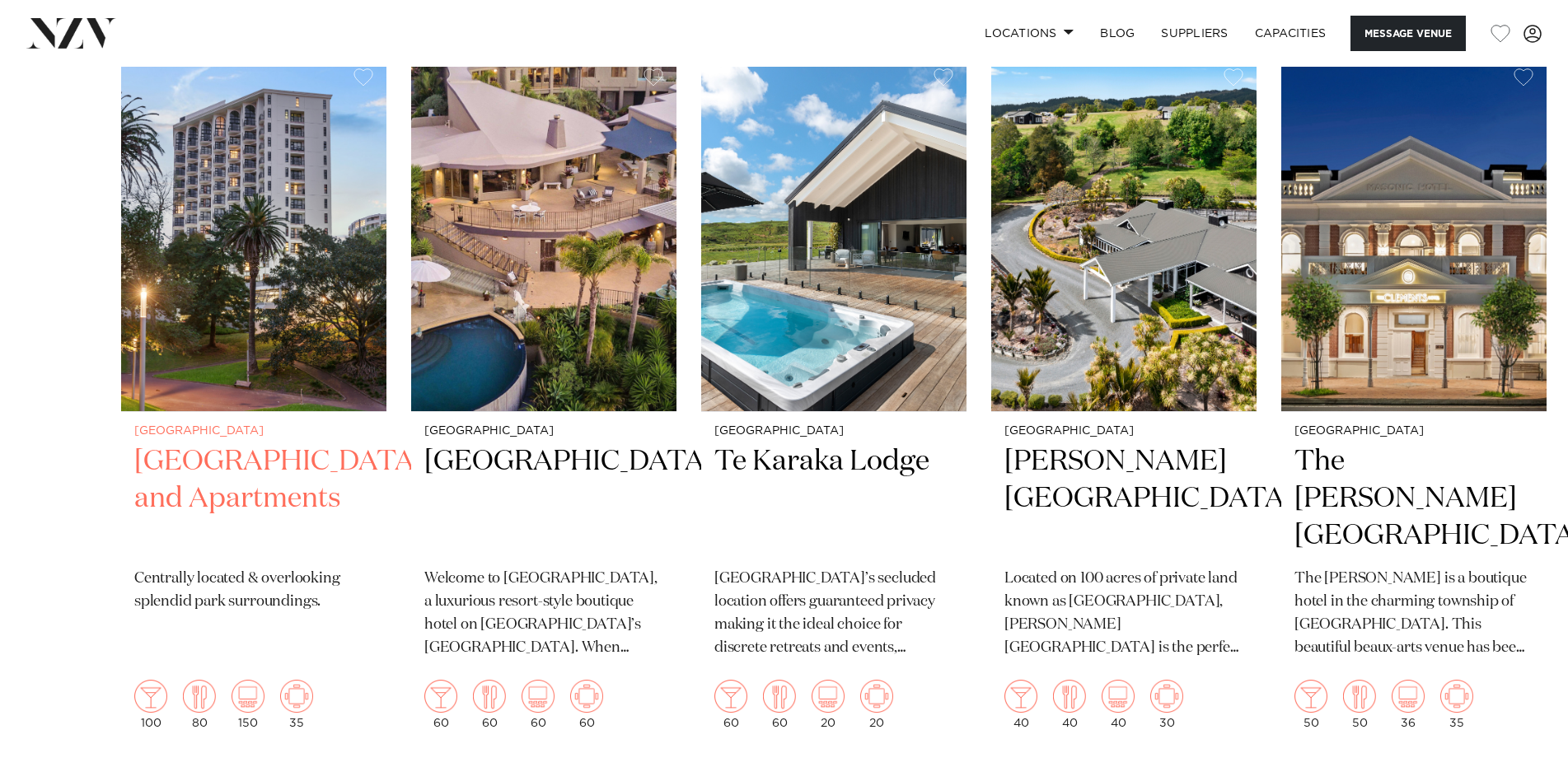
click at [249, 460] on h2 "[GEOGRAPHIC_DATA] and Apartments" at bounding box center [254, 498] width 239 height 111
click at [237, 459] on h2 "[GEOGRAPHIC_DATA] and Apartments" at bounding box center [254, 498] width 239 height 111
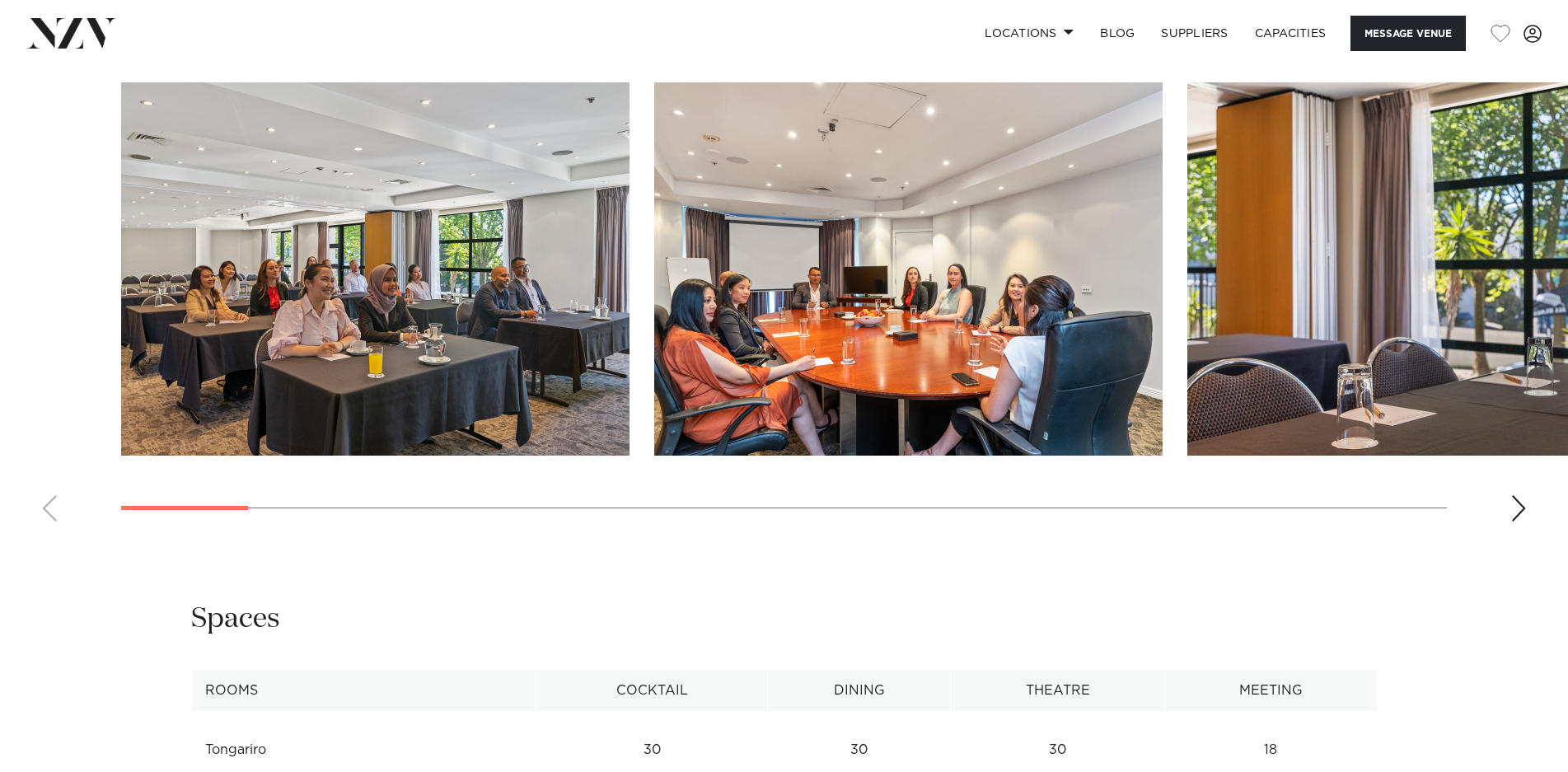
scroll to position [1730, 0]
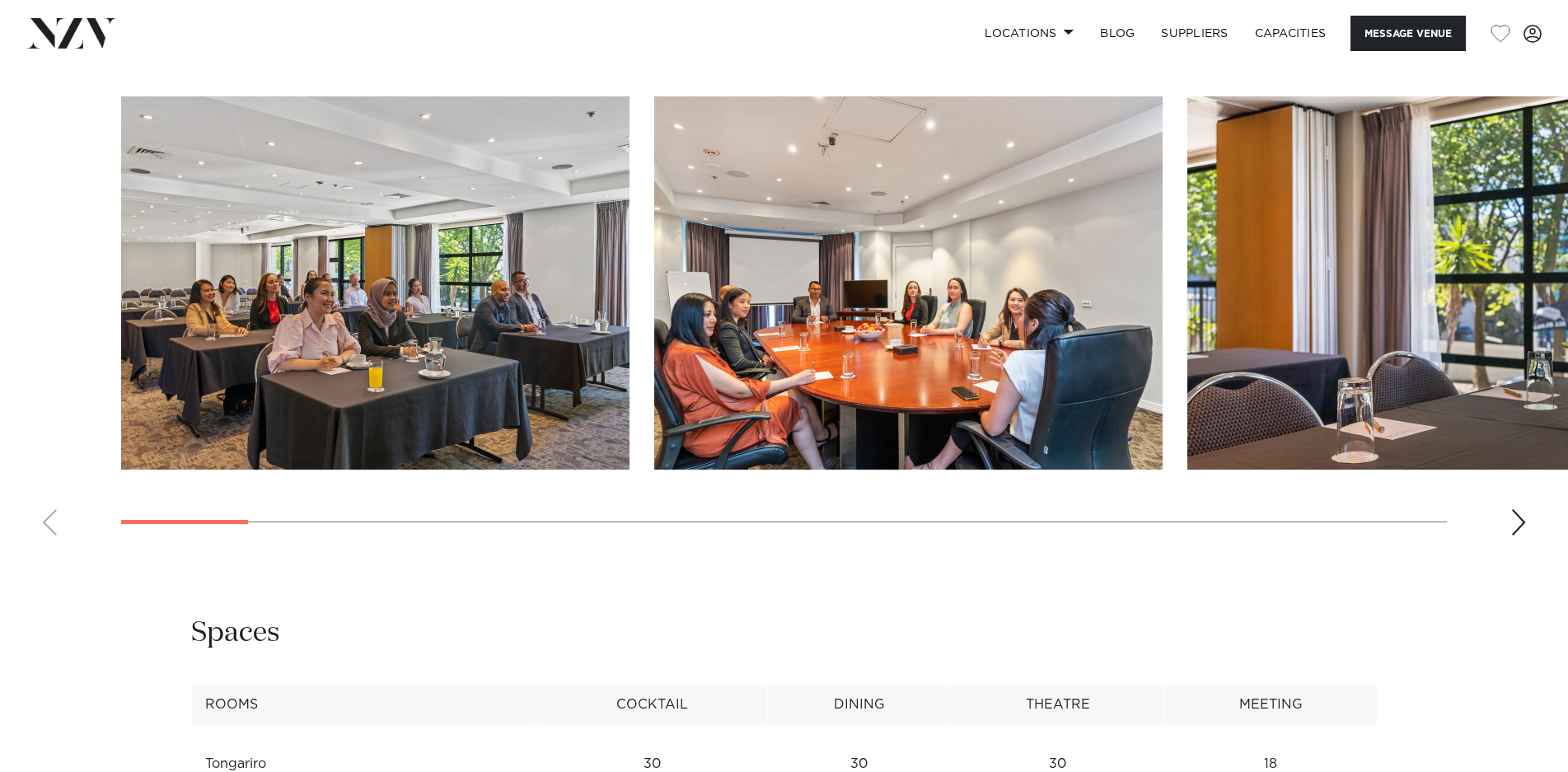
click at [1521, 535] on div "Next slide" at bounding box center [1518, 522] width 17 height 26
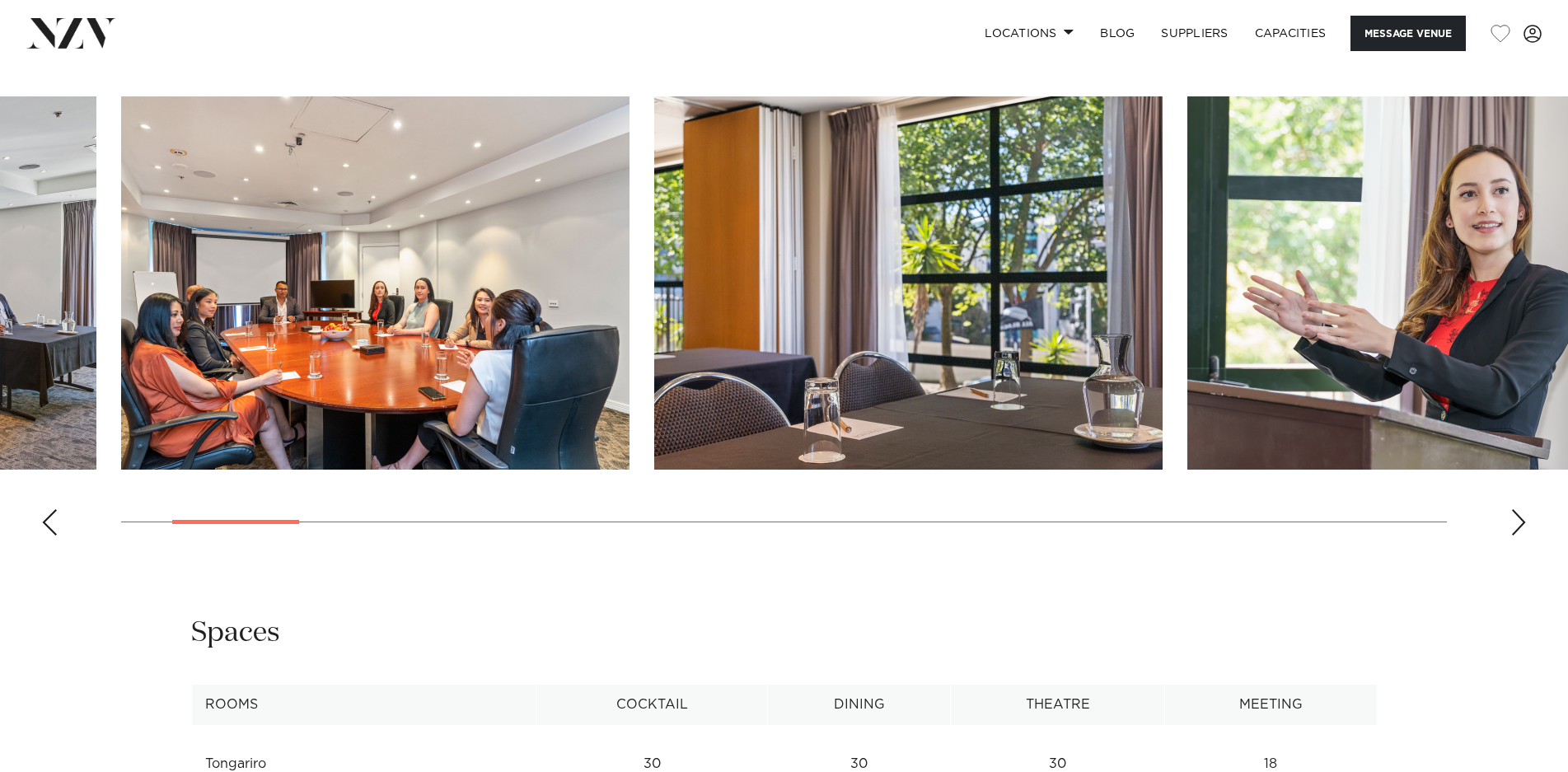
click at [1521, 535] on div "Next slide" at bounding box center [1518, 522] width 17 height 26
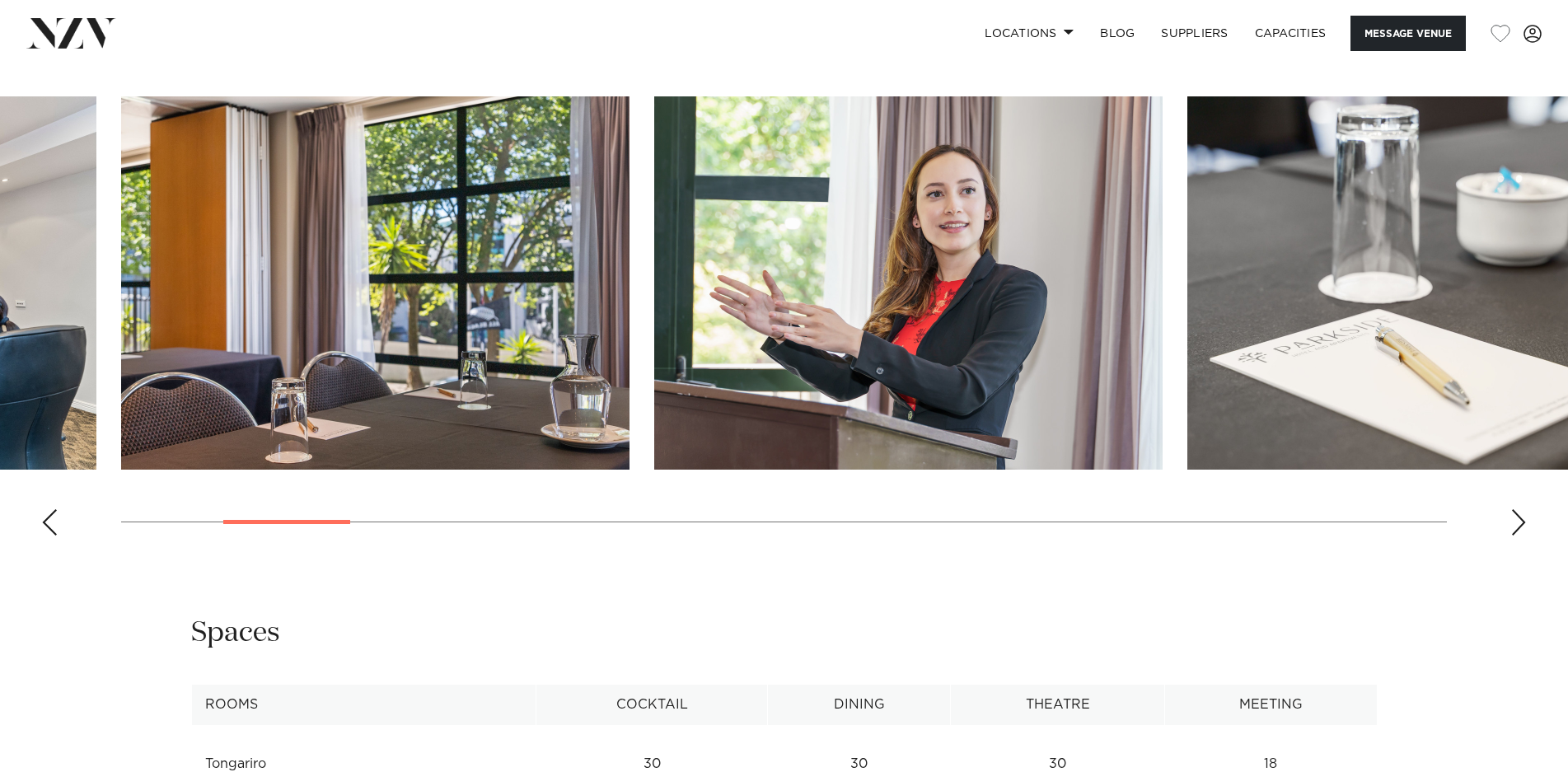
click at [1521, 535] on div "Next slide" at bounding box center [1518, 522] width 17 height 26
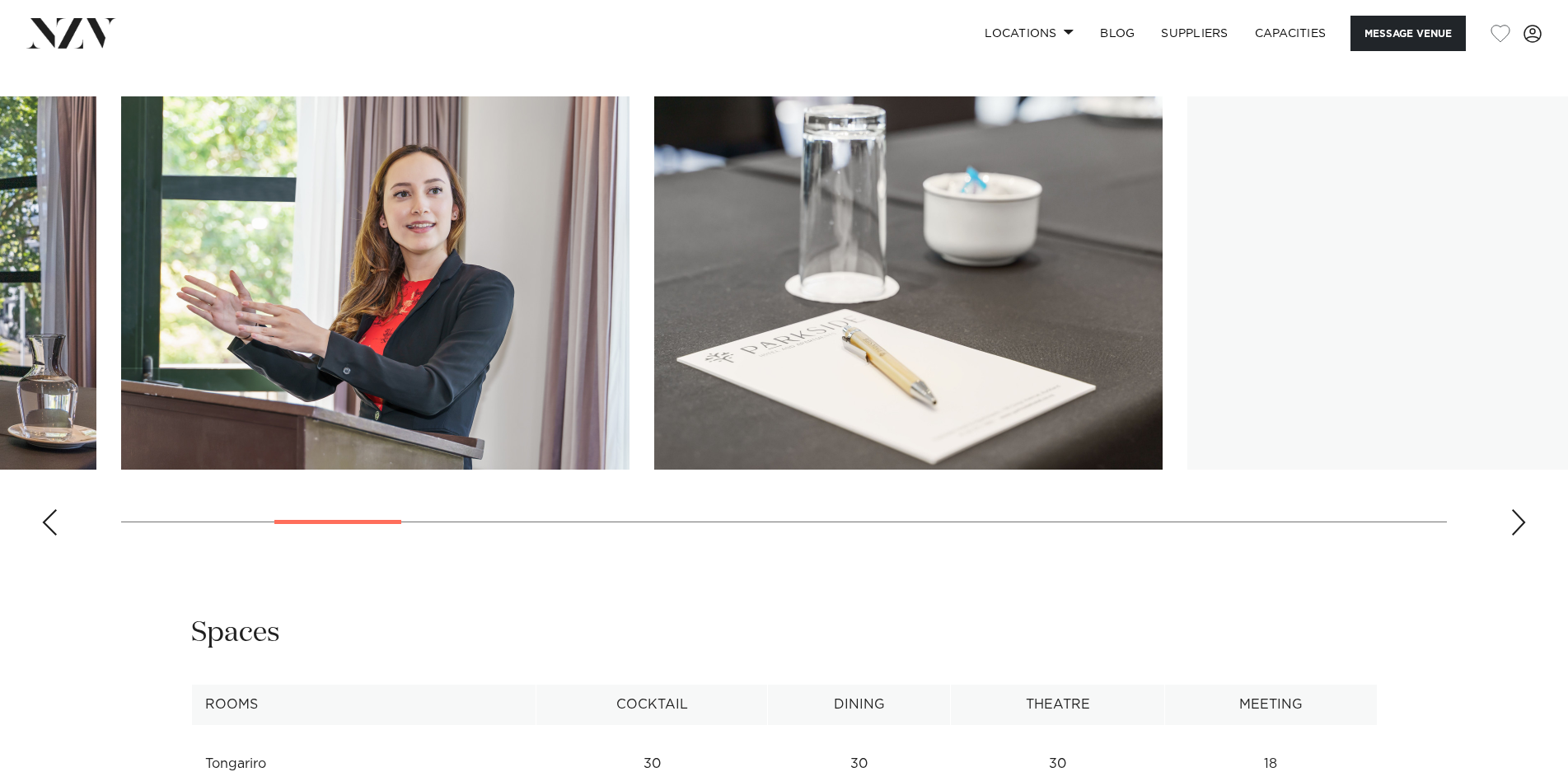
click at [1521, 535] on div "Next slide" at bounding box center [1518, 522] width 17 height 26
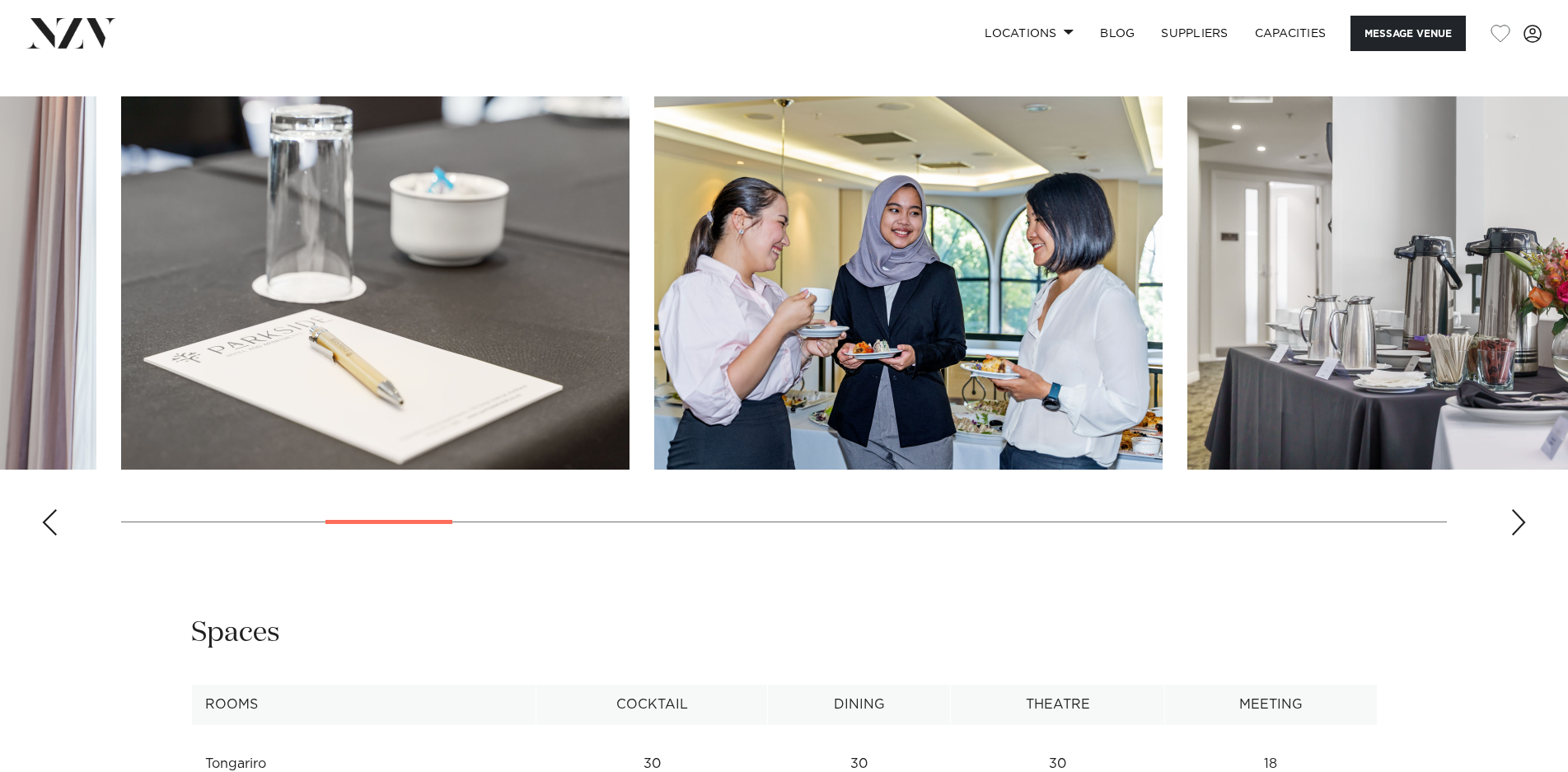
click at [1519, 535] on div "Next slide" at bounding box center [1518, 522] width 17 height 26
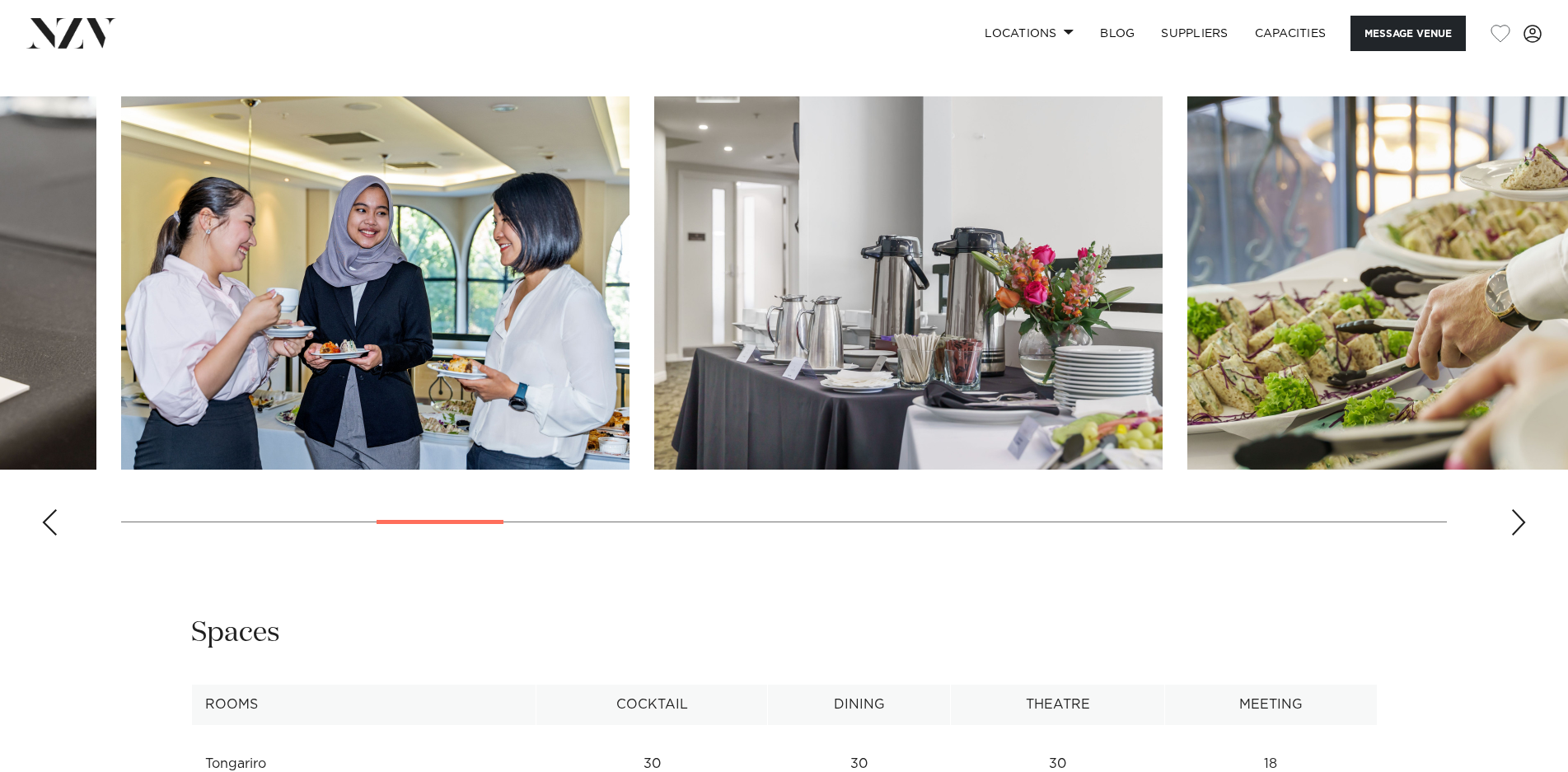
click at [1519, 535] on div "Next slide" at bounding box center [1518, 522] width 17 height 26
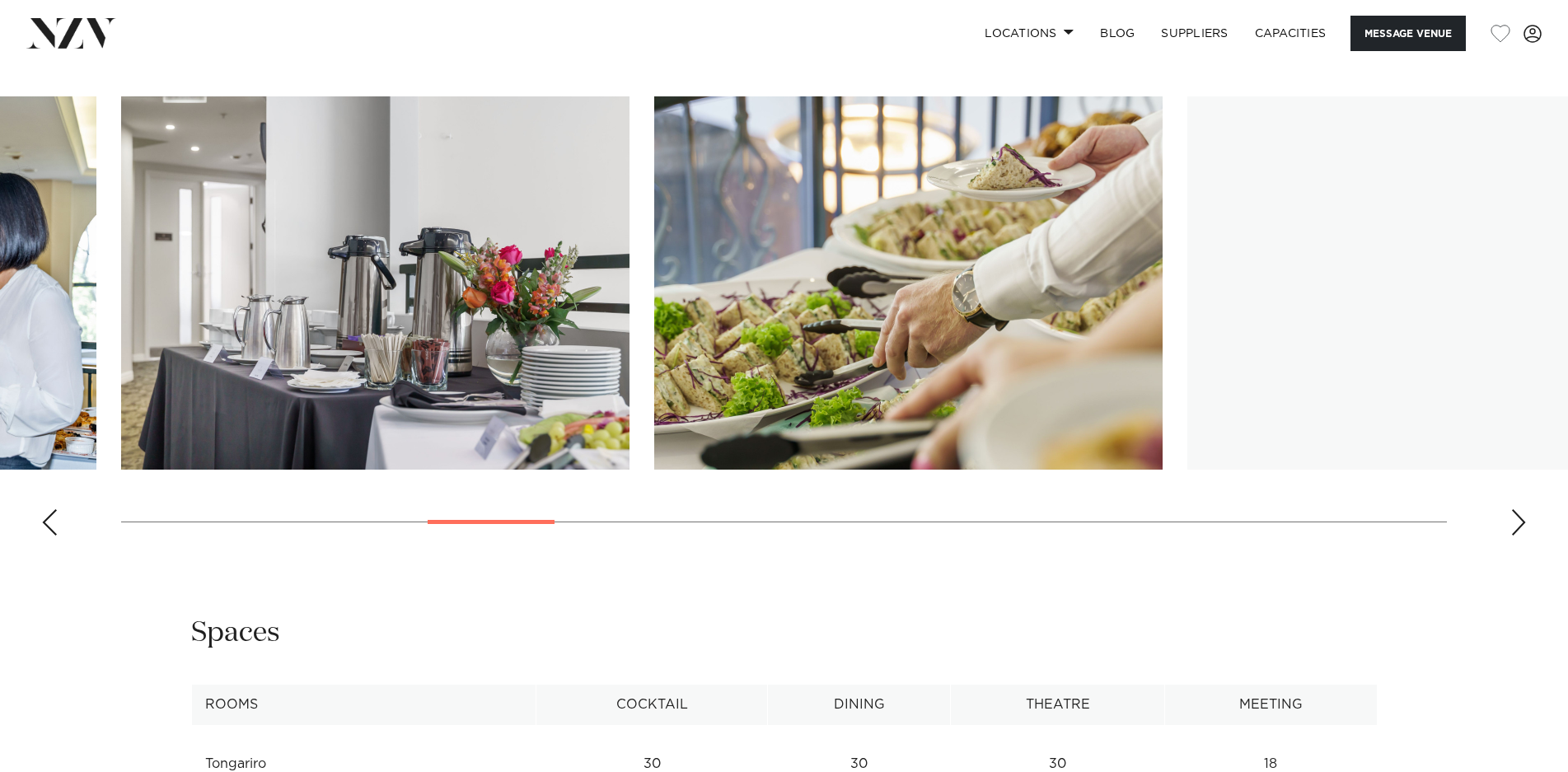
click at [1519, 535] on div "Next slide" at bounding box center [1518, 522] width 17 height 26
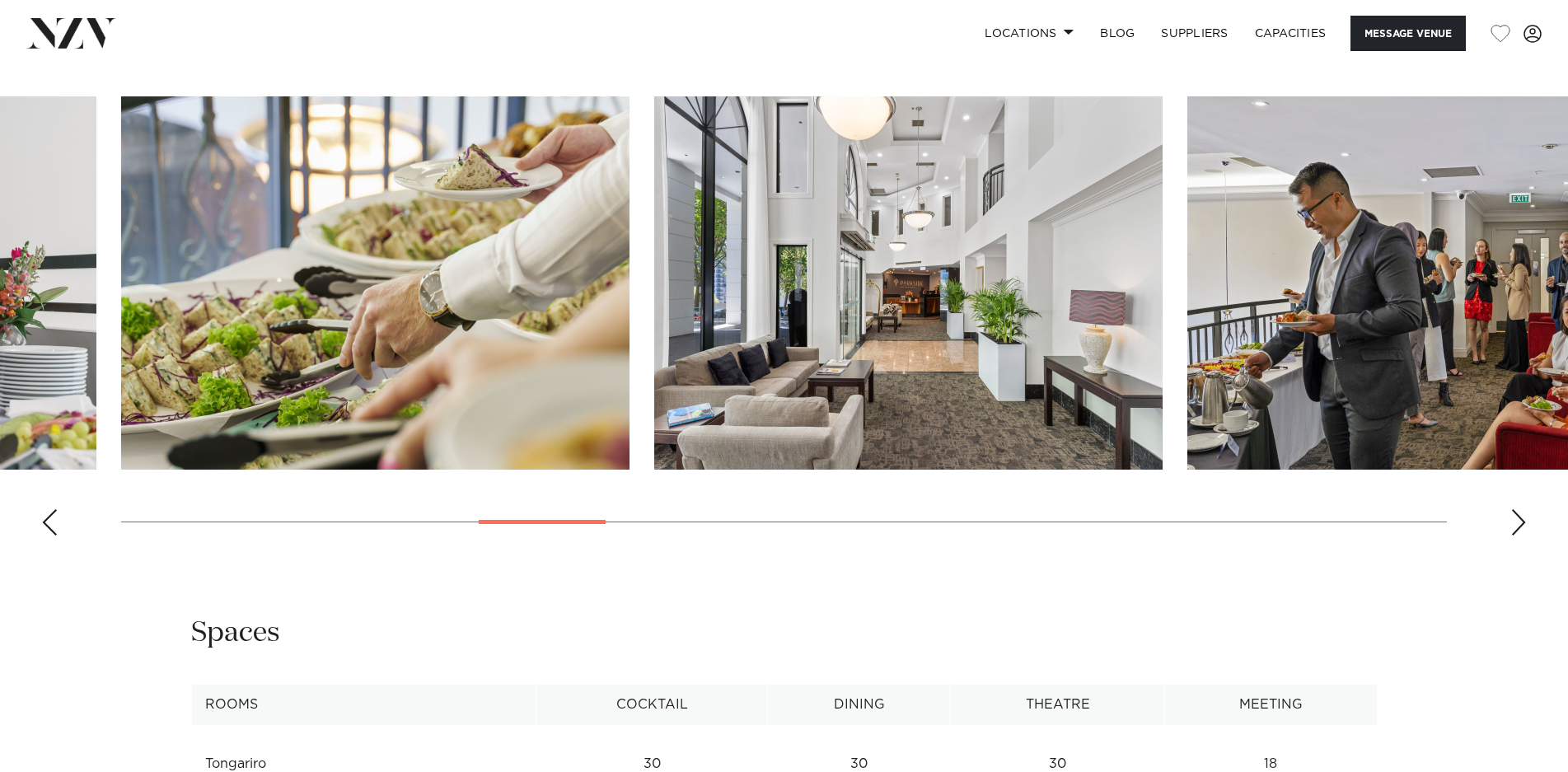
click at [1519, 535] on div "Next slide" at bounding box center [1518, 522] width 17 height 26
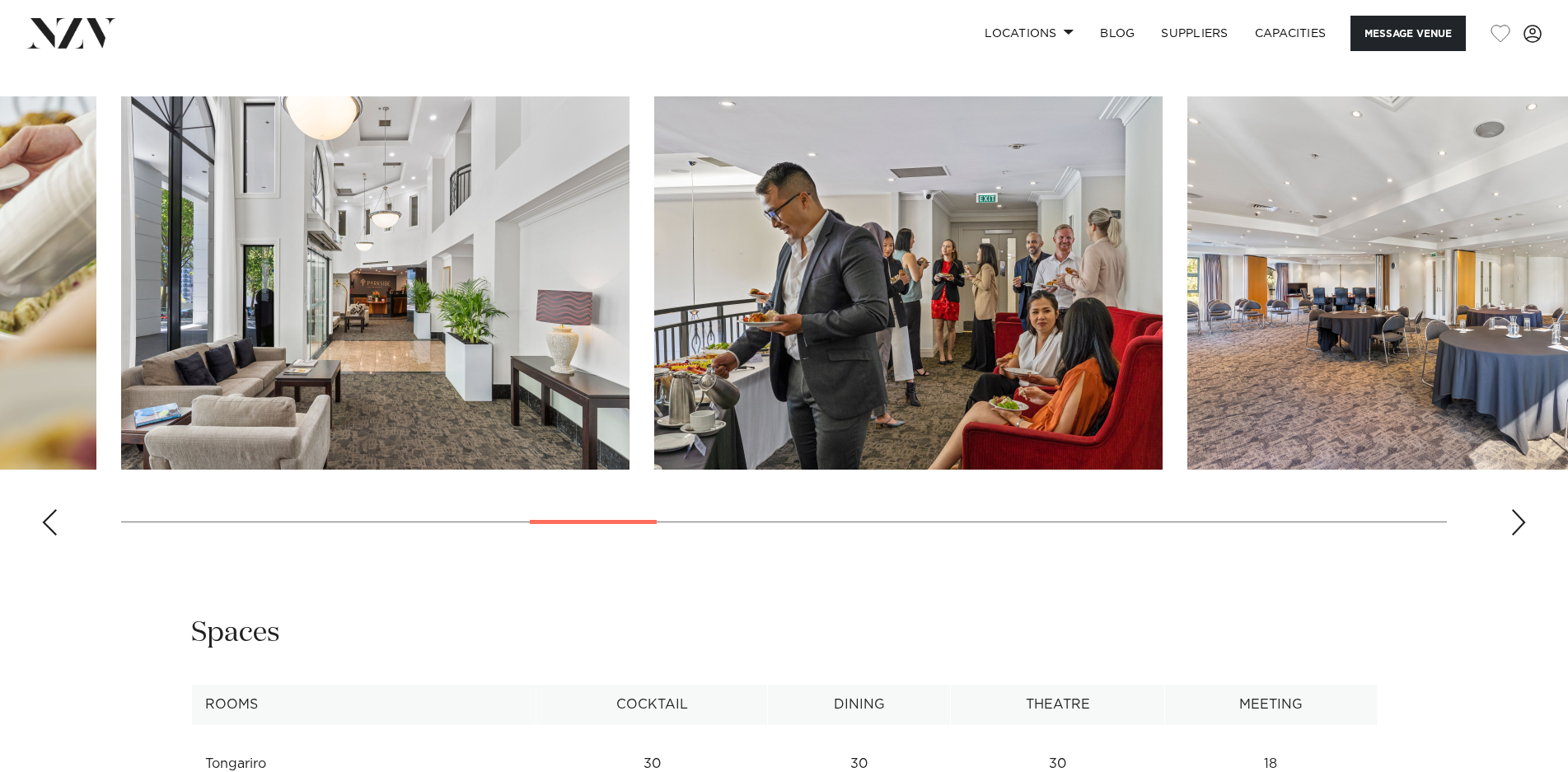
click at [1519, 535] on div "Next slide" at bounding box center [1518, 522] width 17 height 26
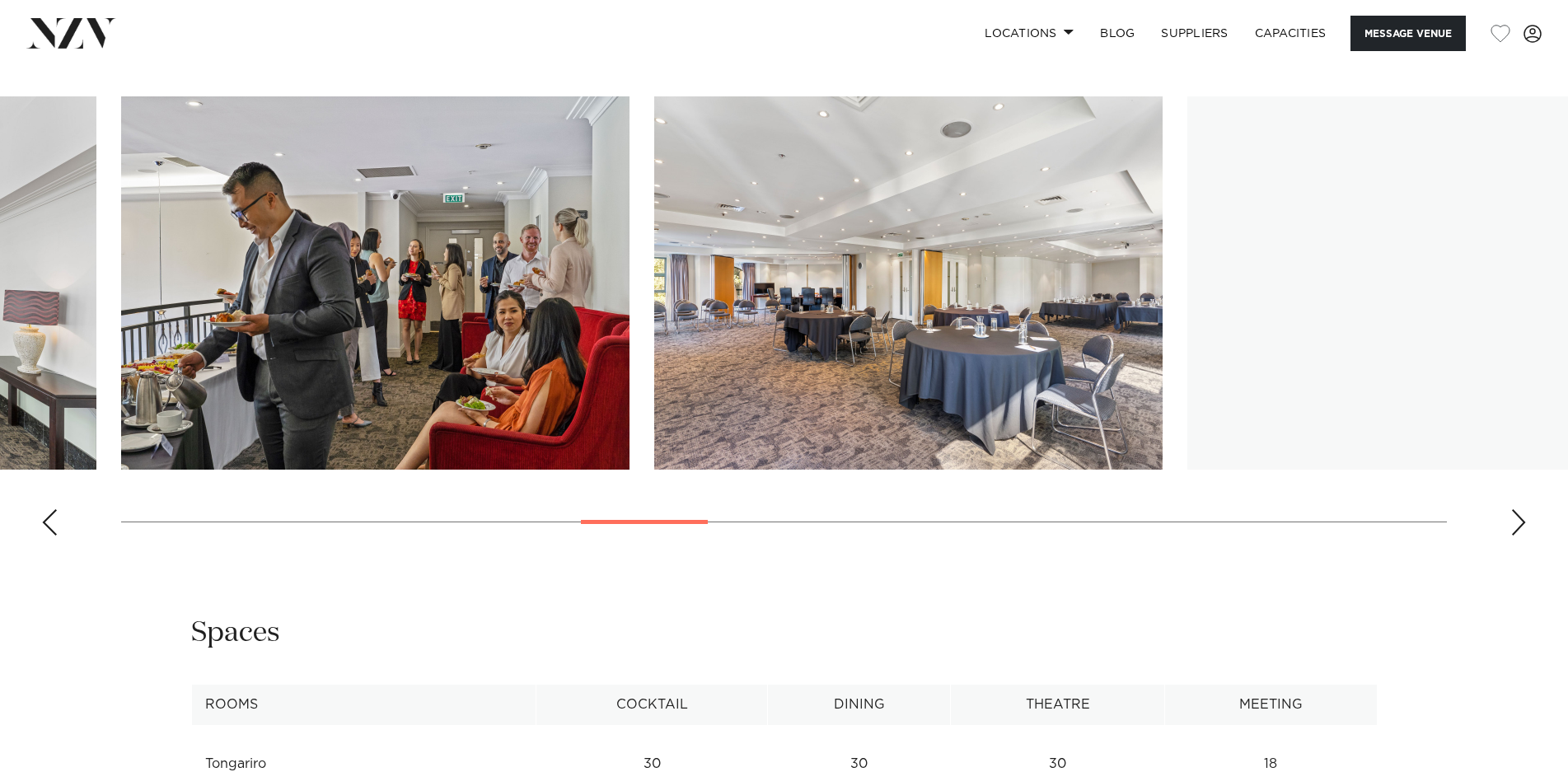
click at [1519, 535] on div "Next slide" at bounding box center [1518, 522] width 17 height 26
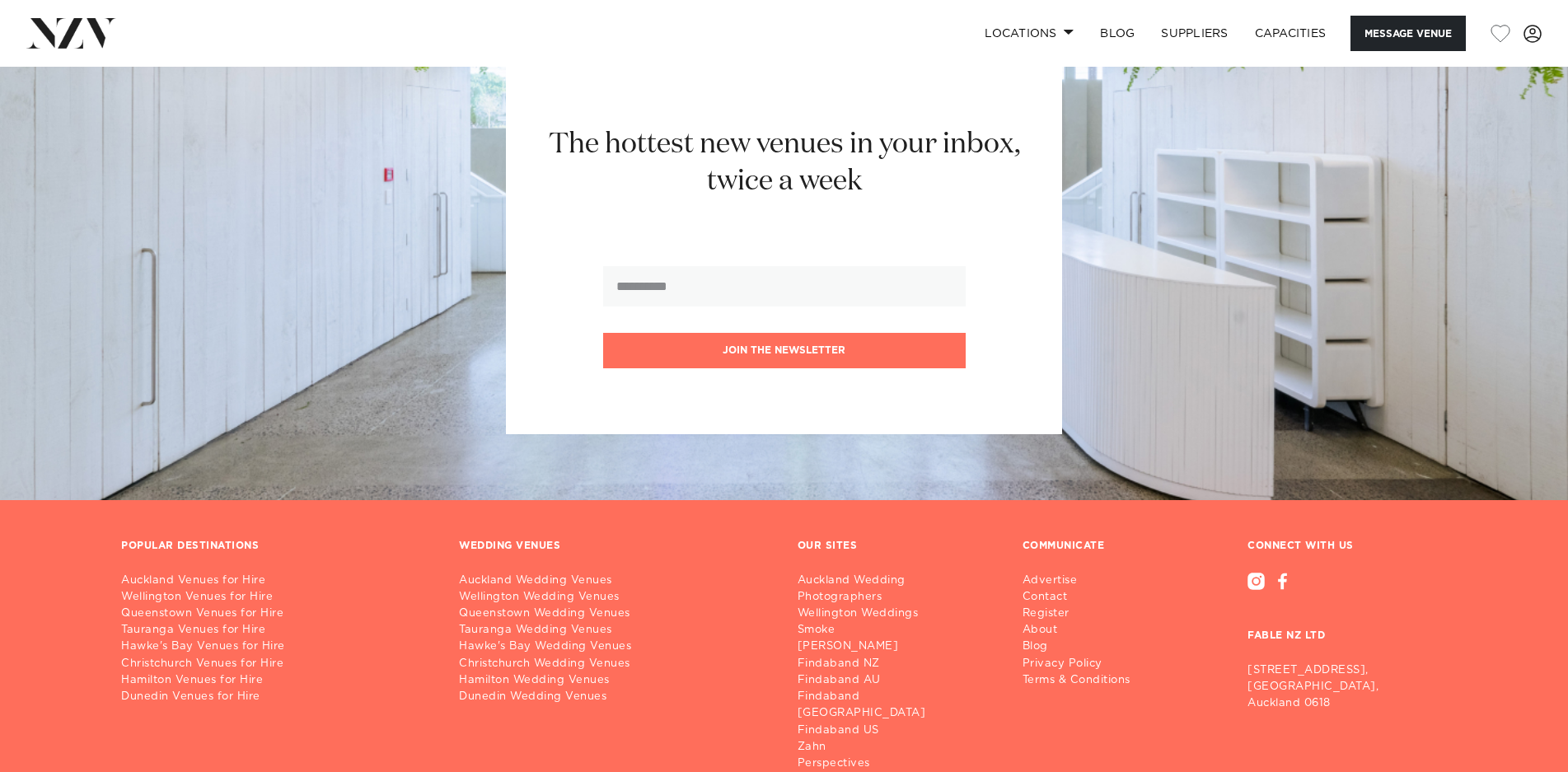
scroll to position [4603, 0]
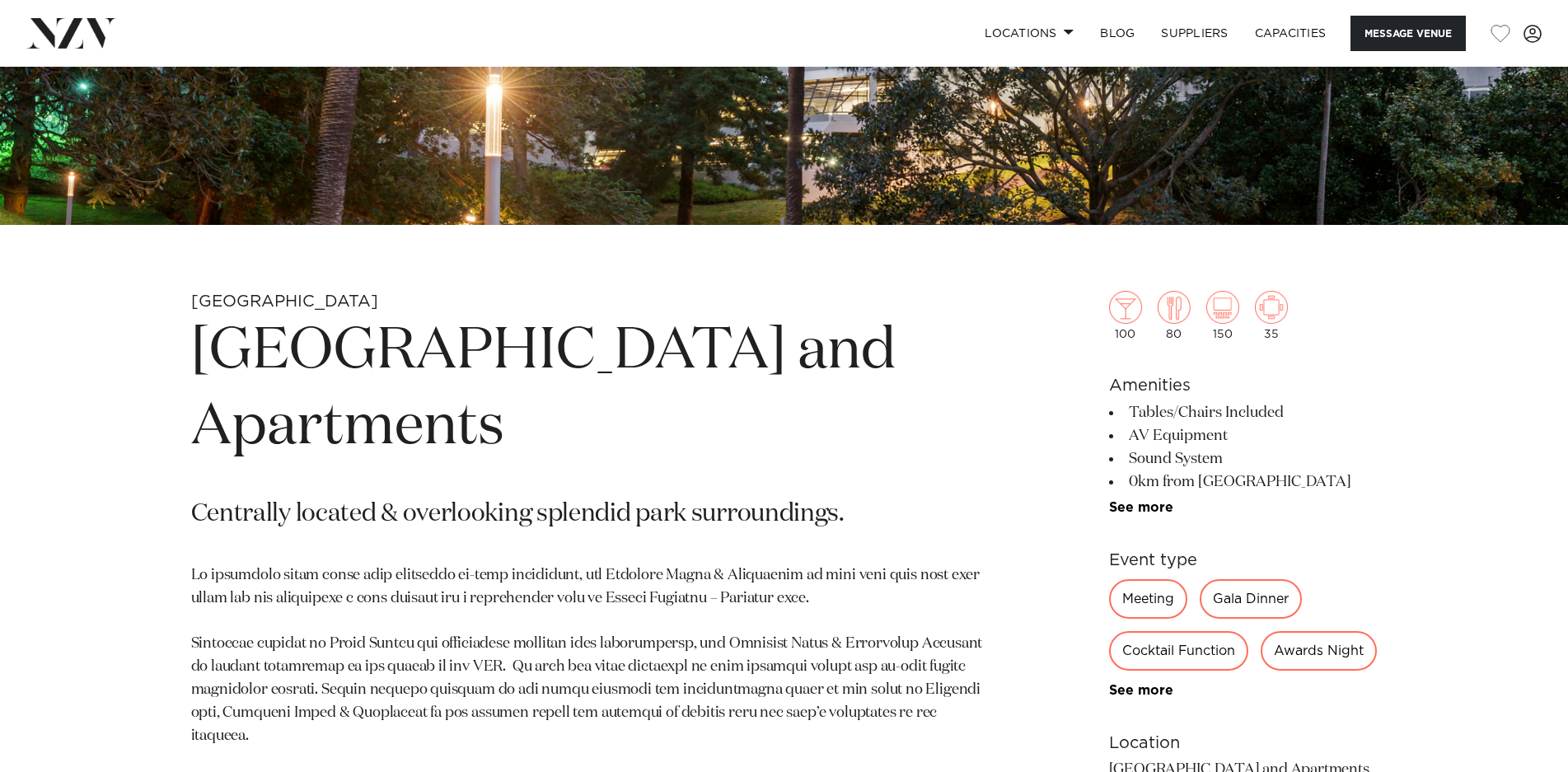
scroll to position [906, 0]
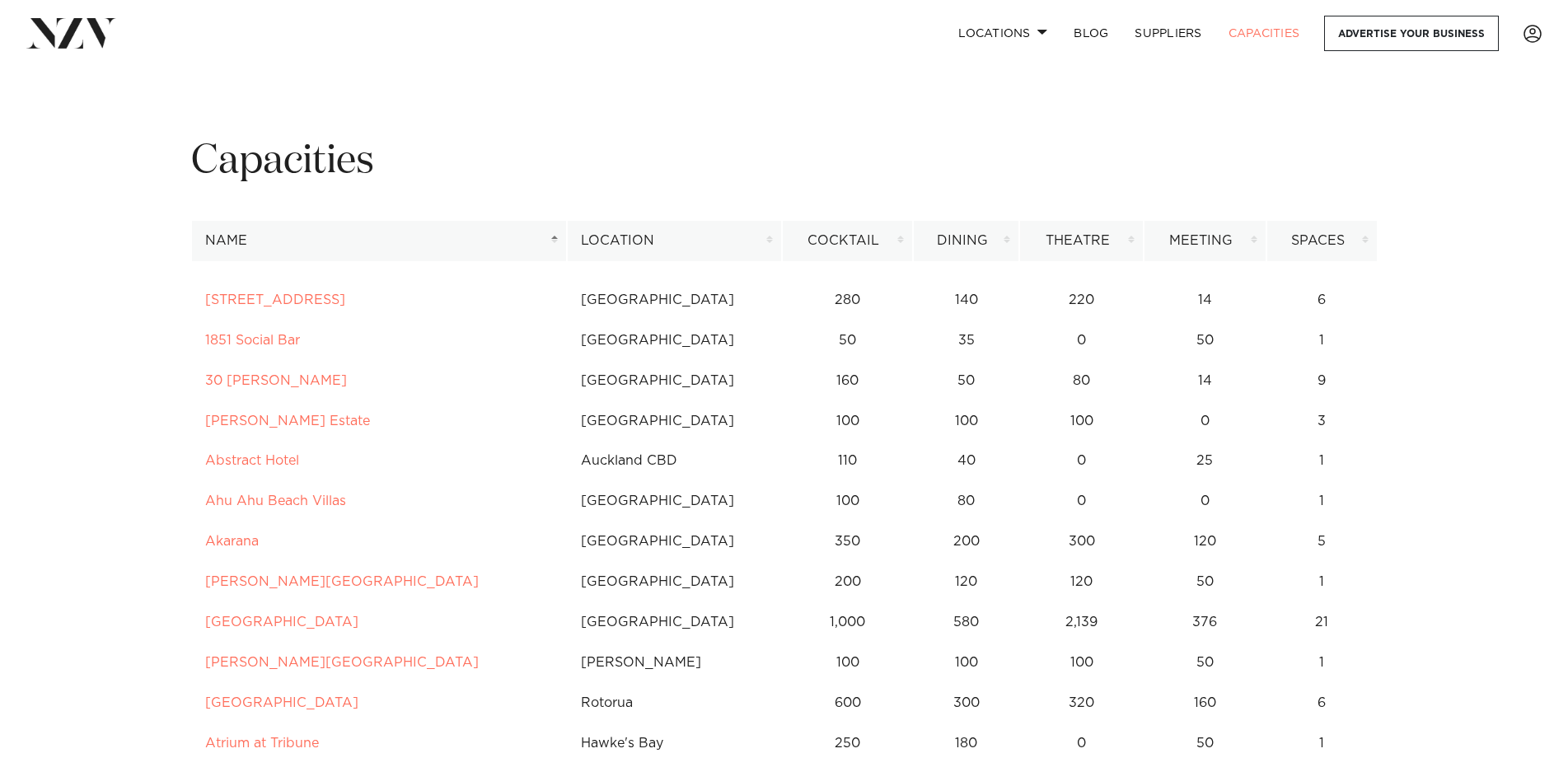
scroll to position [82, 0]
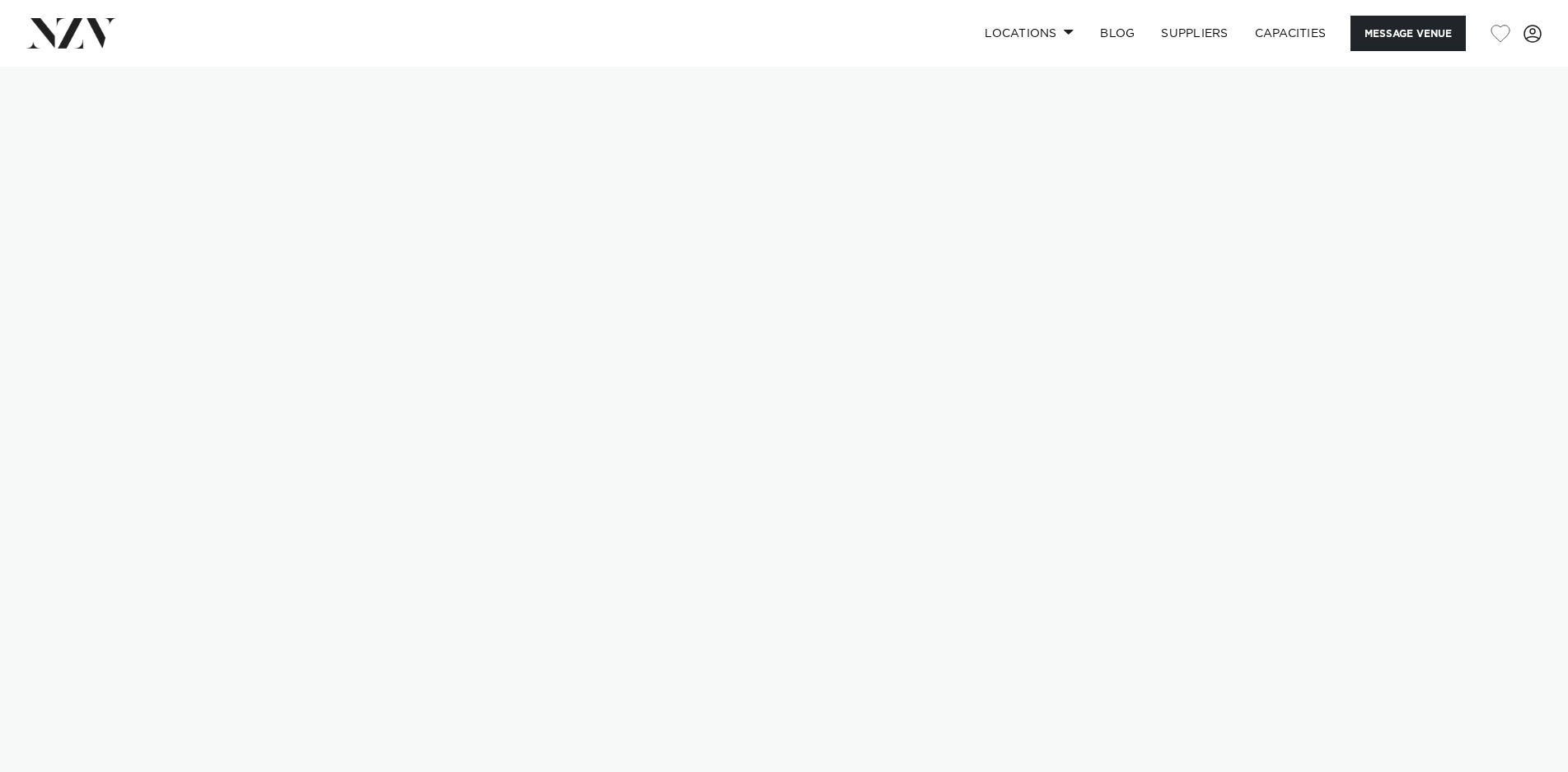
scroll to position [330, 0]
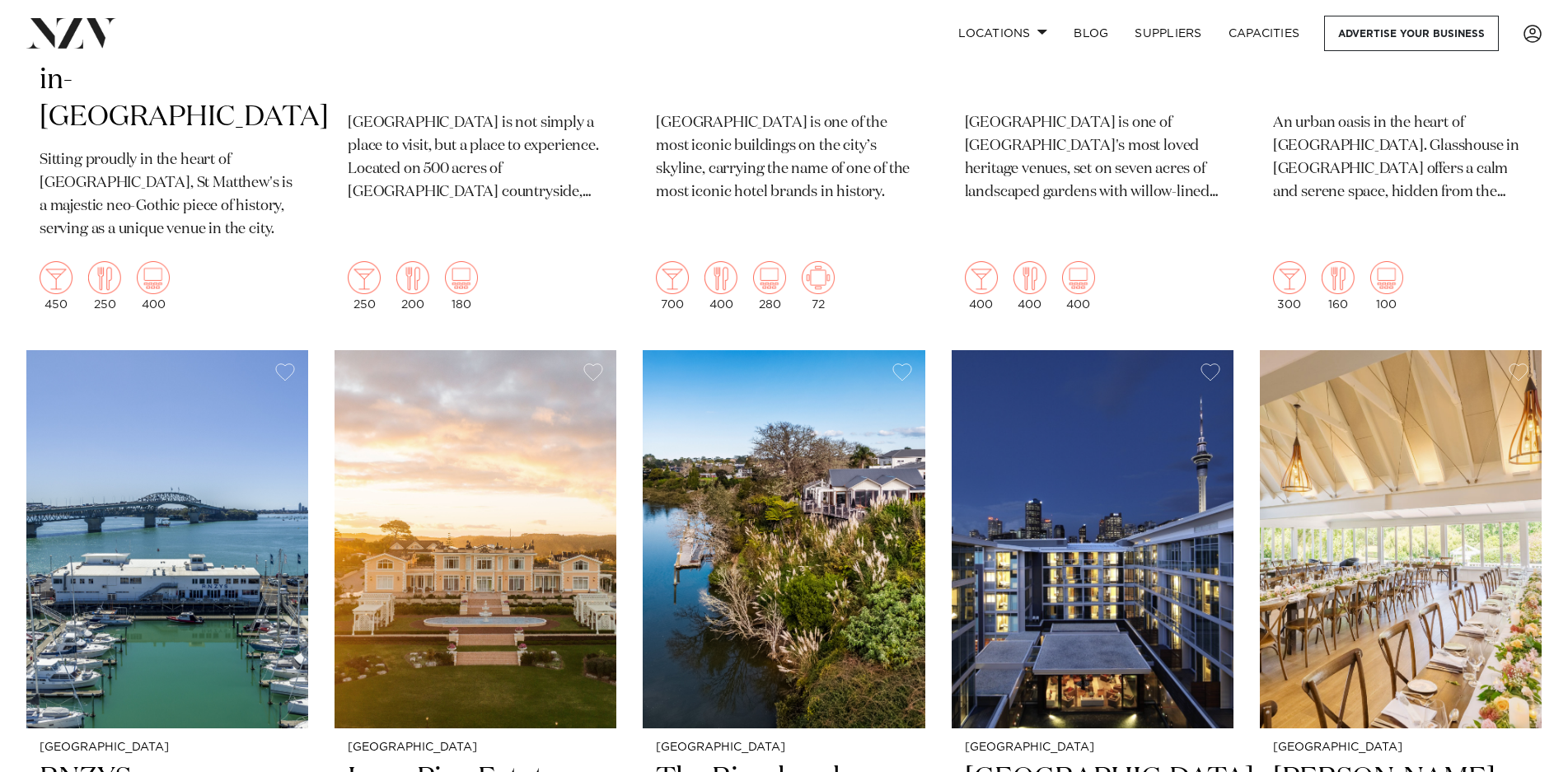
scroll to position [2224, 0]
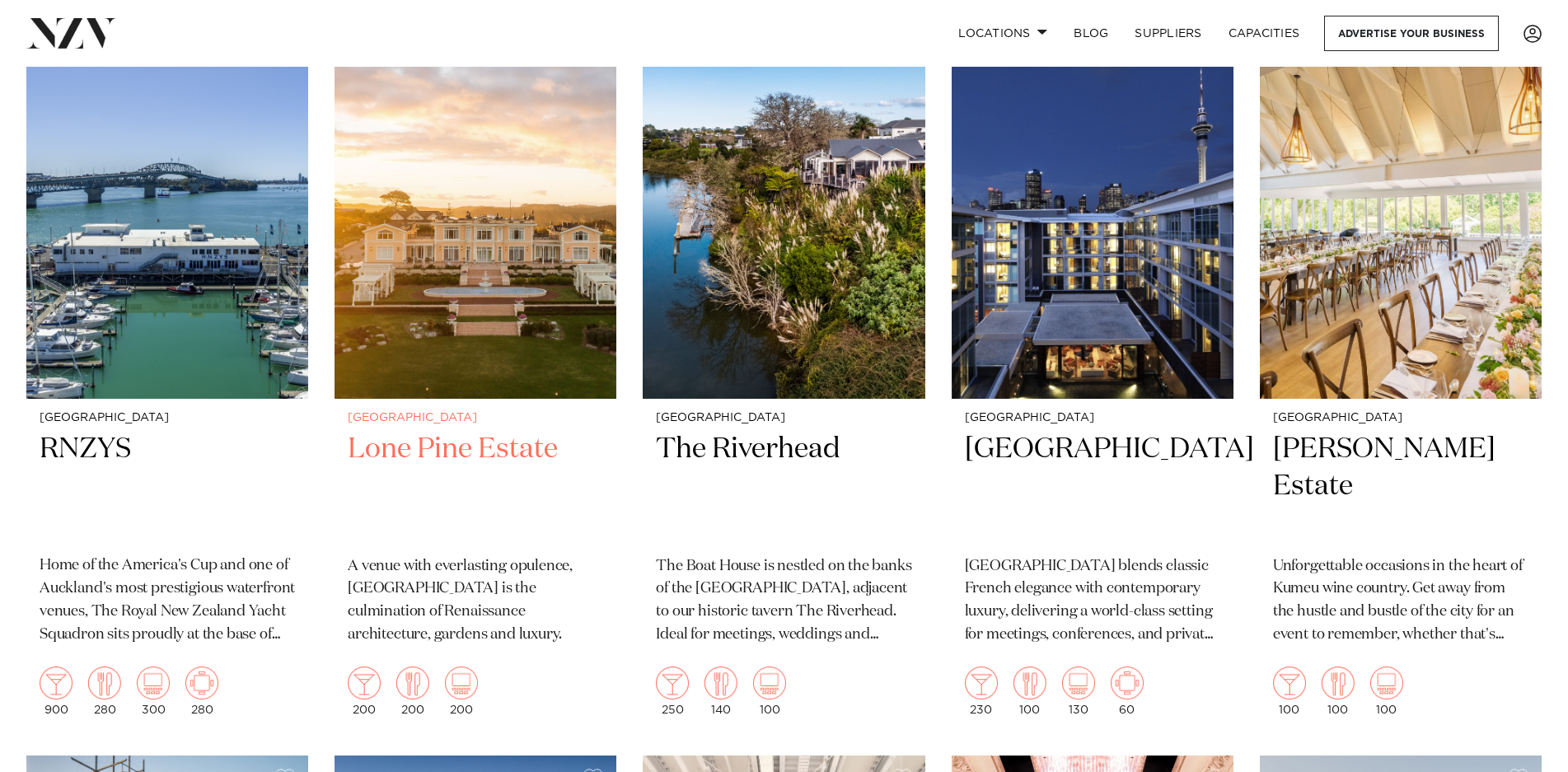
click at [488, 218] on img at bounding box center [475, 209] width 282 height 378
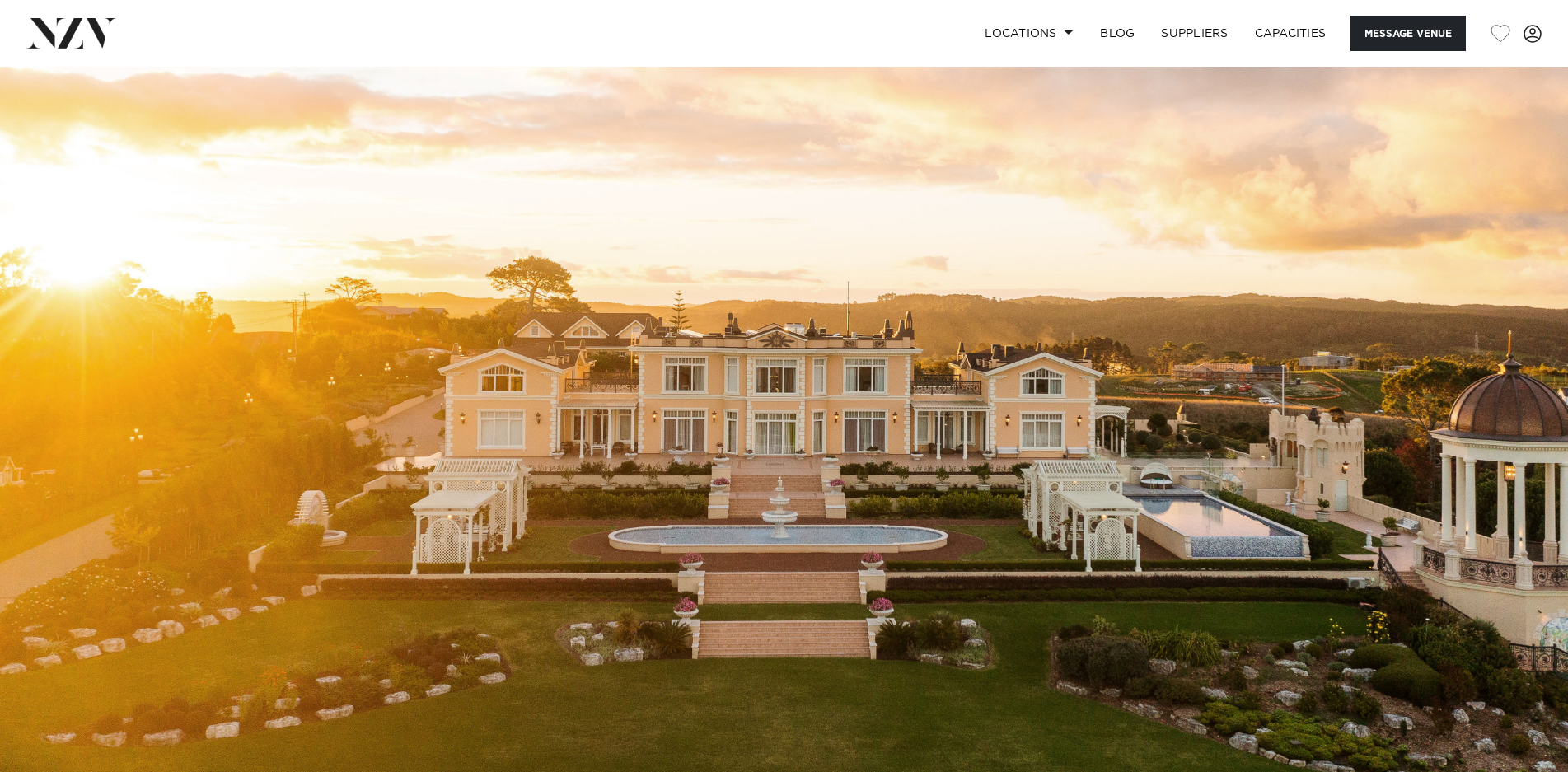
click at [963, 475] on img at bounding box center [784, 433] width 1568 height 734
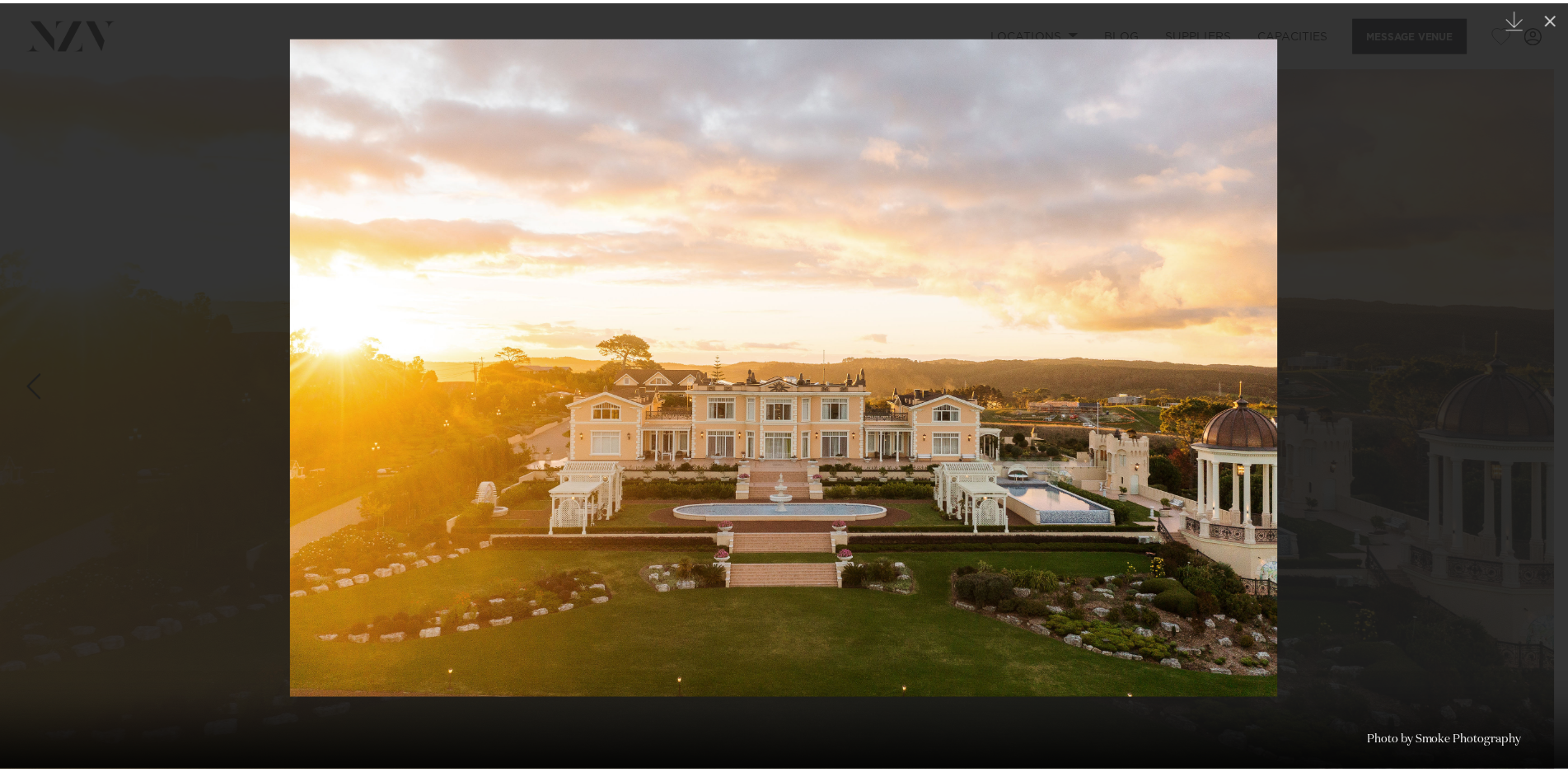
scroll to position [0, 13]
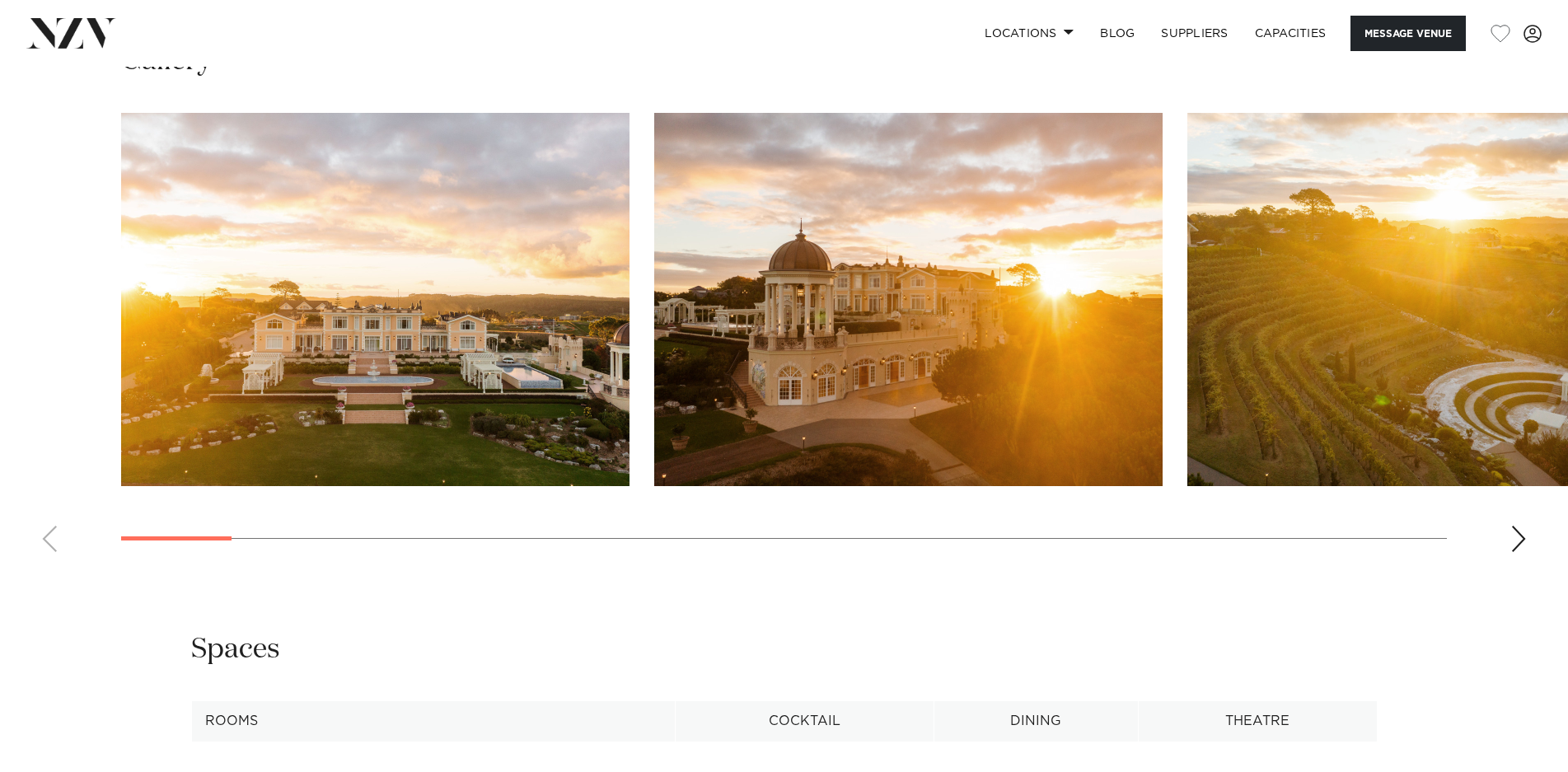
scroll to position [1648, 0]
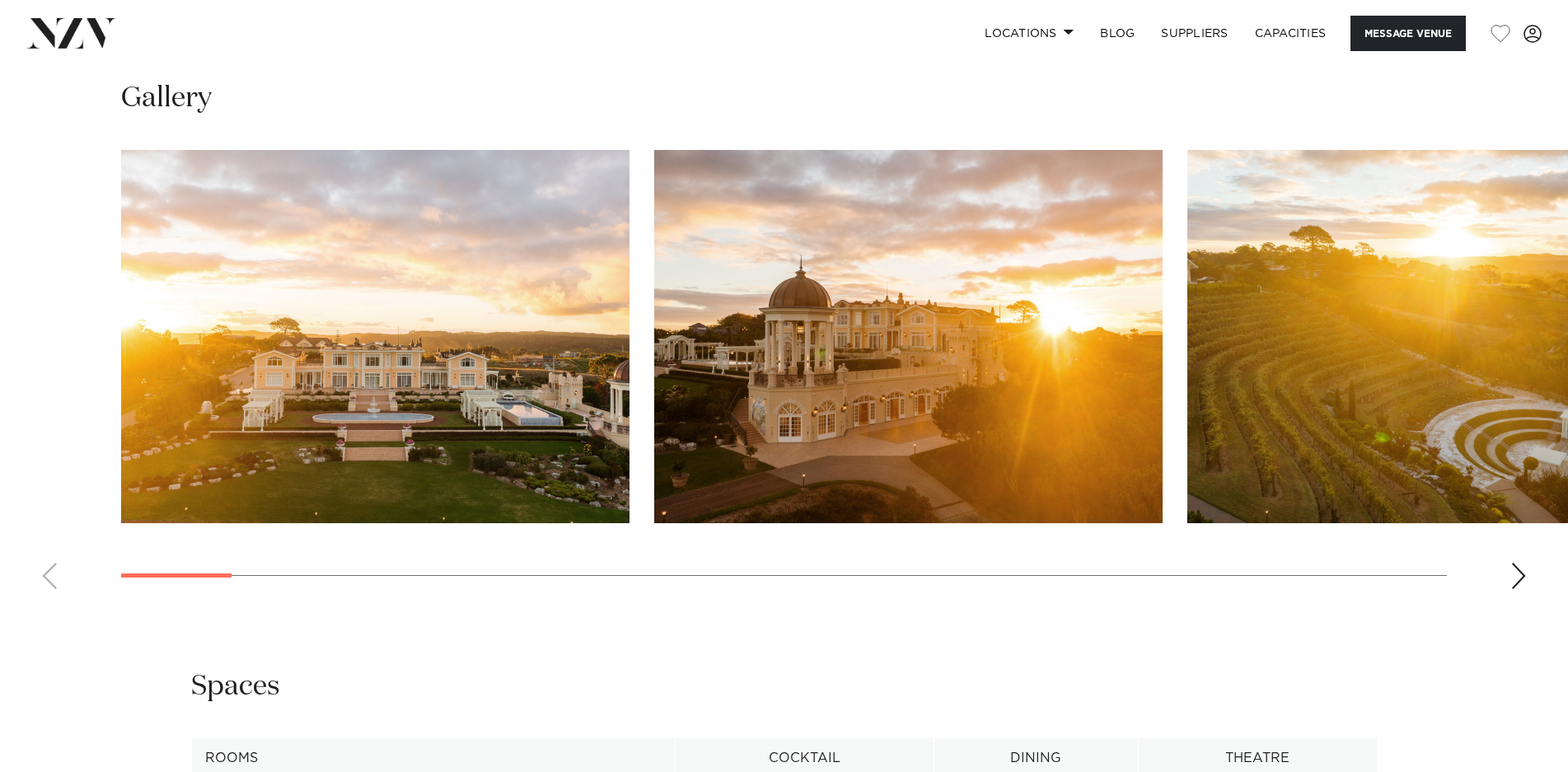
click at [1517, 570] on div "Next slide" at bounding box center [1518, 575] width 17 height 26
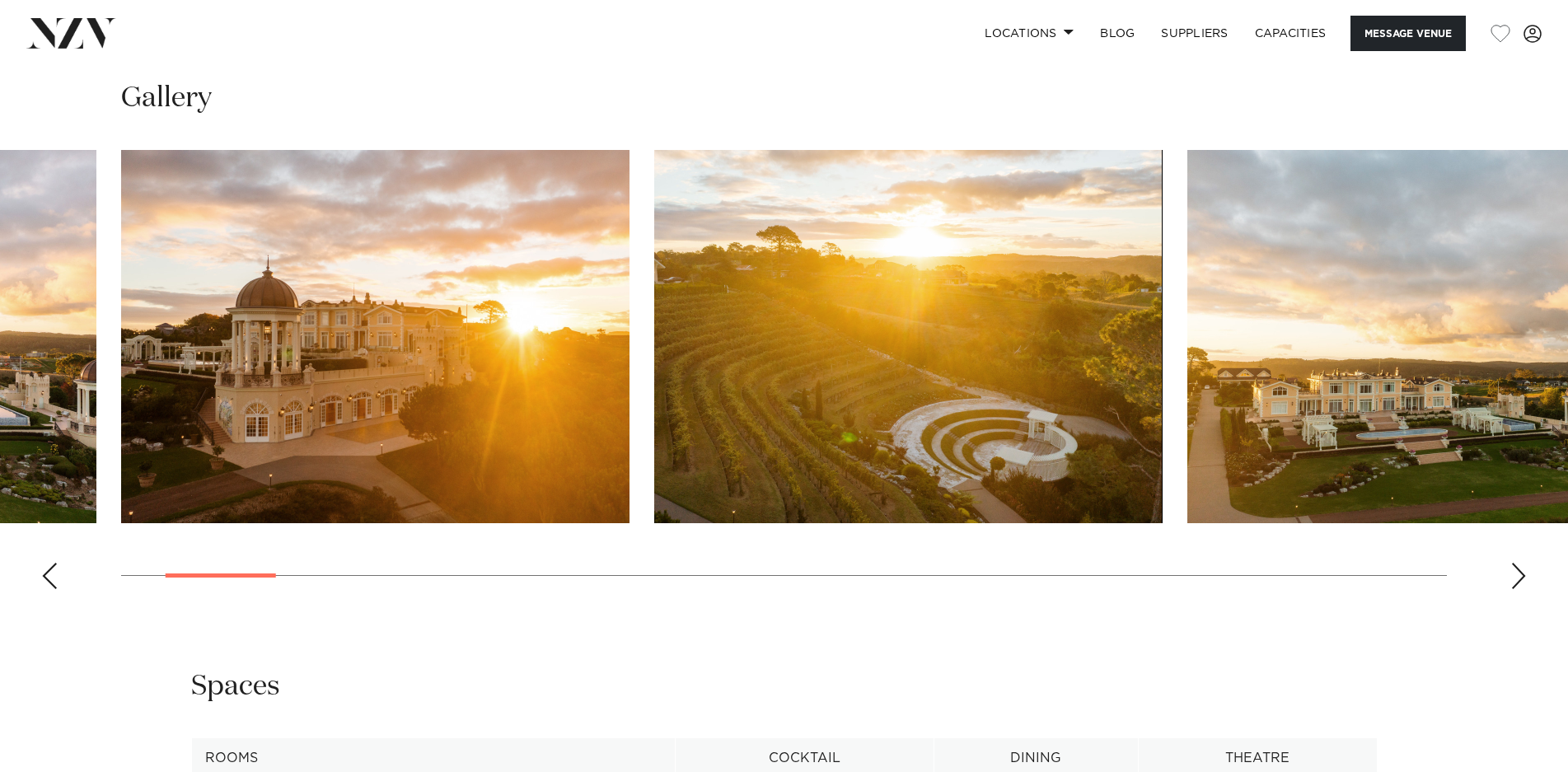
click at [1517, 570] on div "Next slide" at bounding box center [1518, 575] width 17 height 26
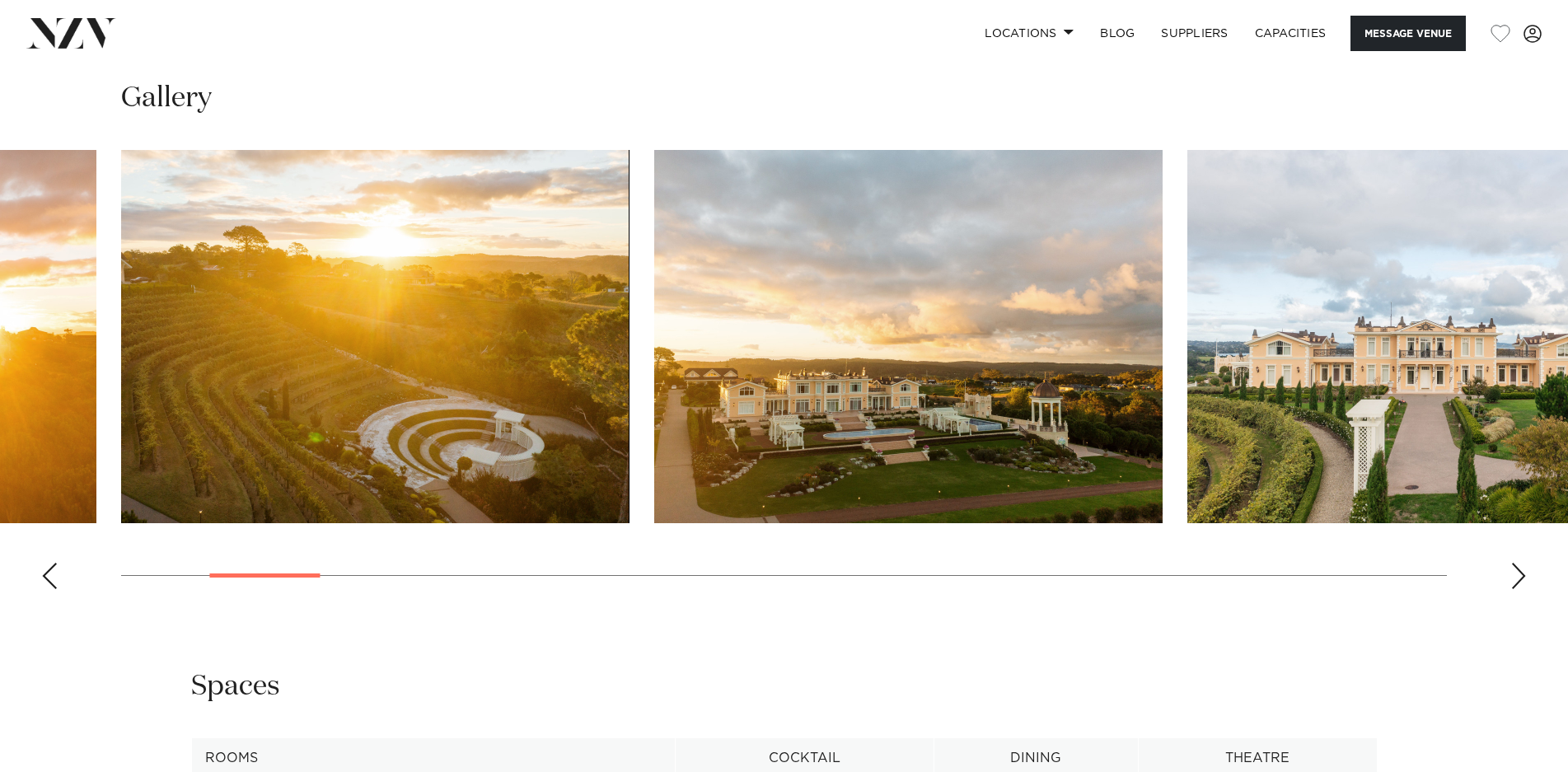
click at [1517, 570] on div "Next slide" at bounding box center [1518, 575] width 17 height 26
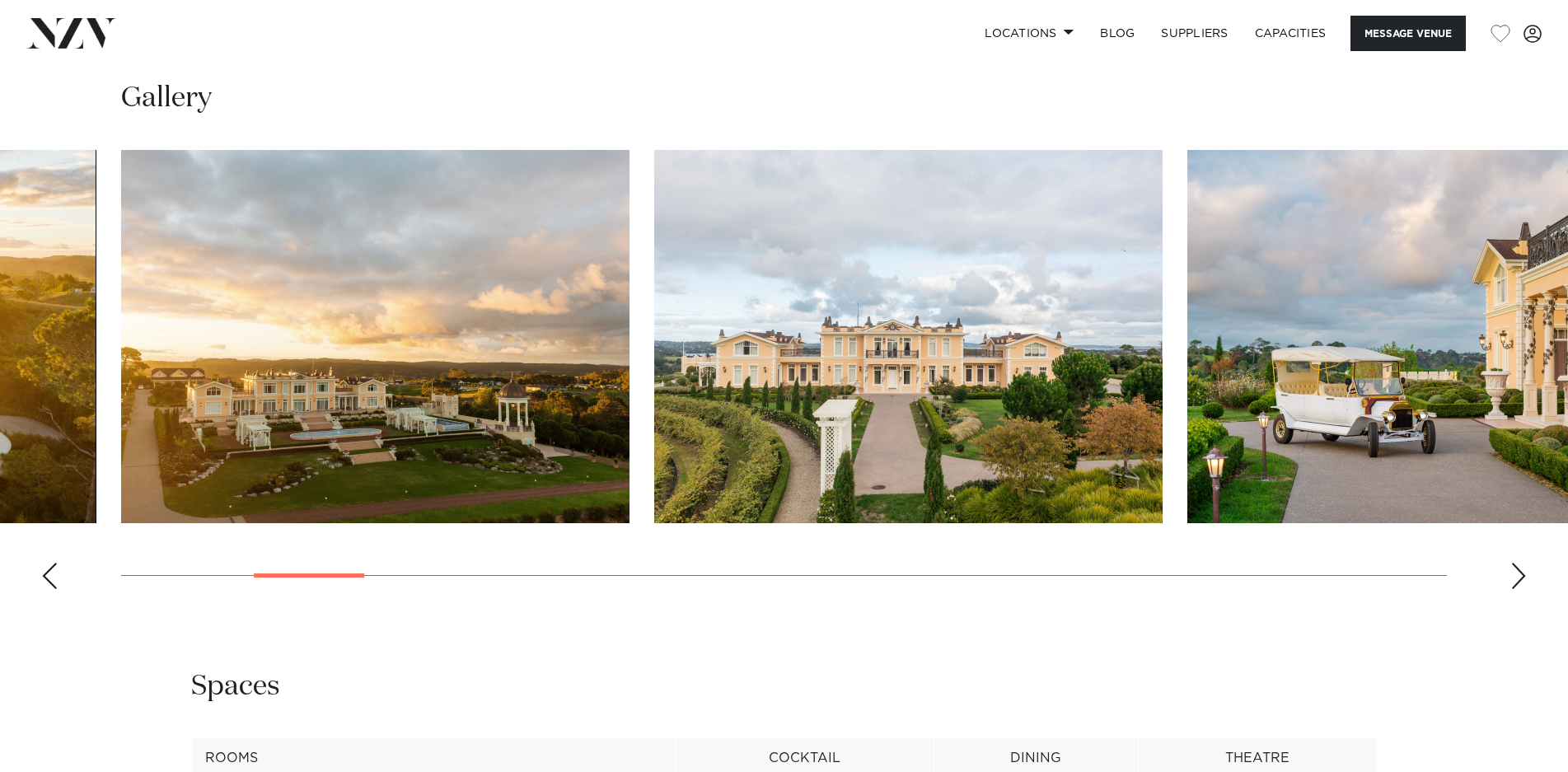
click at [1517, 570] on div "Next slide" at bounding box center [1518, 575] width 17 height 26
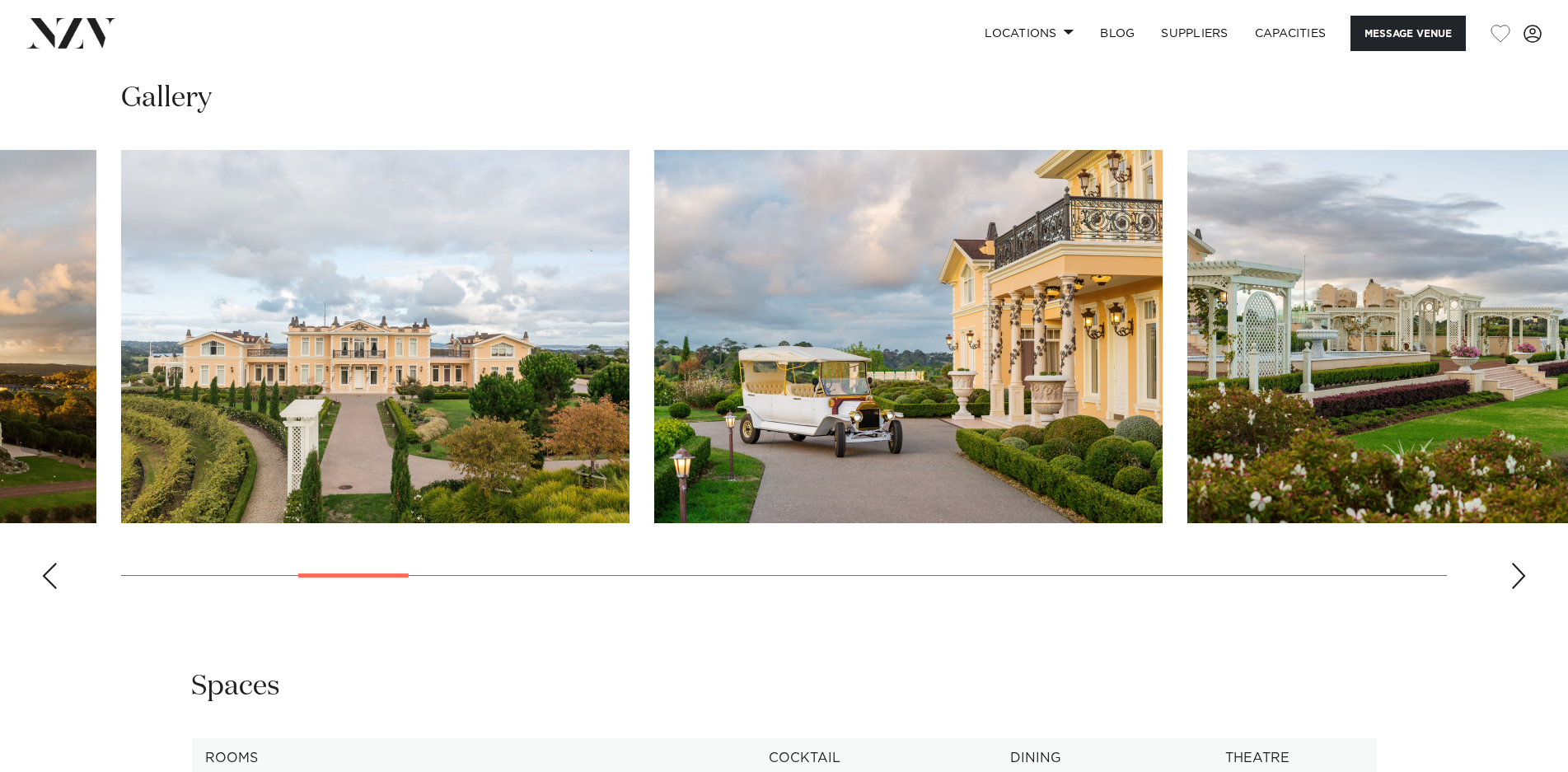
click at [1517, 570] on div "Next slide" at bounding box center [1518, 575] width 17 height 26
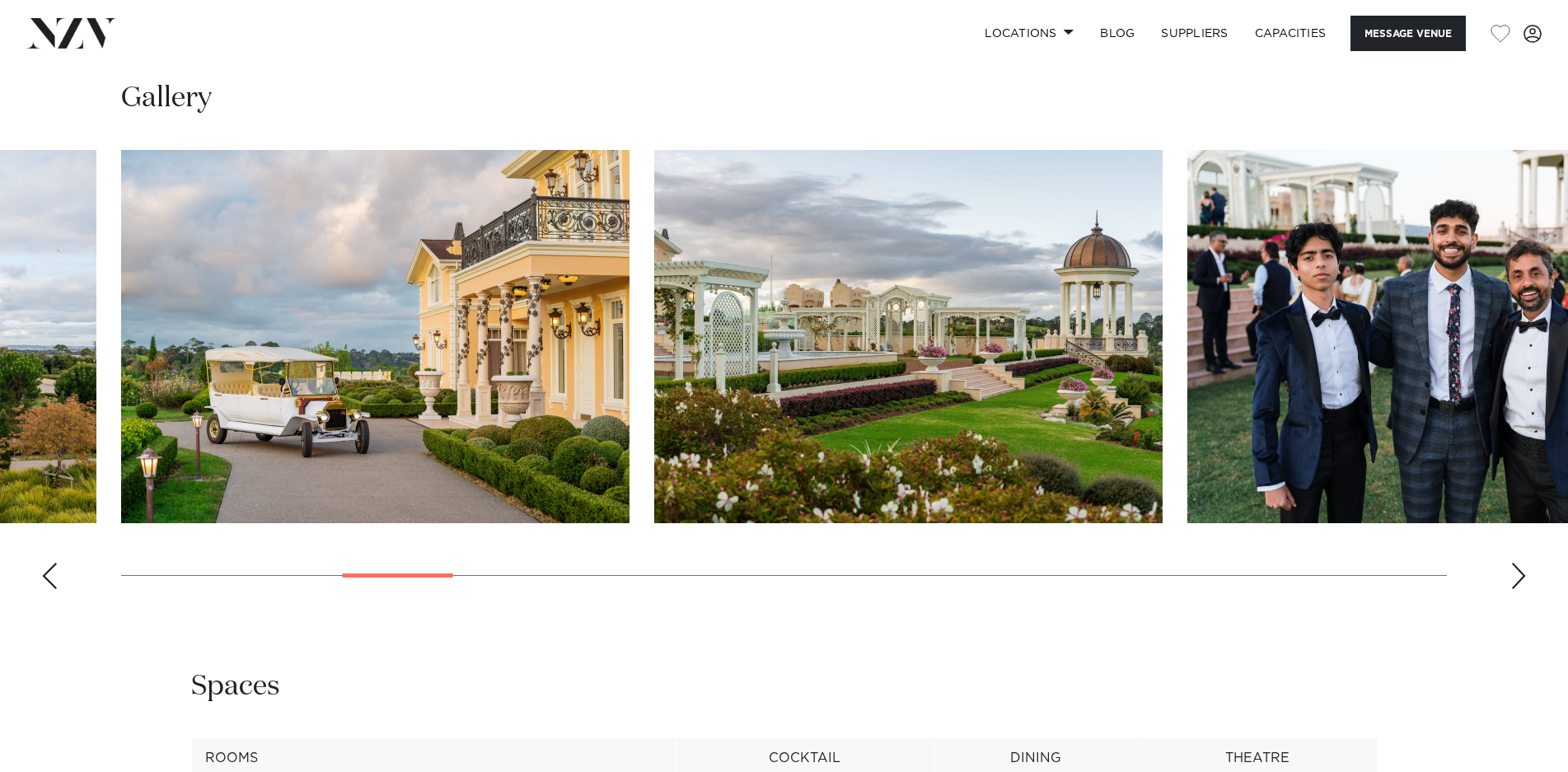
click at [1517, 570] on div "Next slide" at bounding box center [1518, 575] width 17 height 26
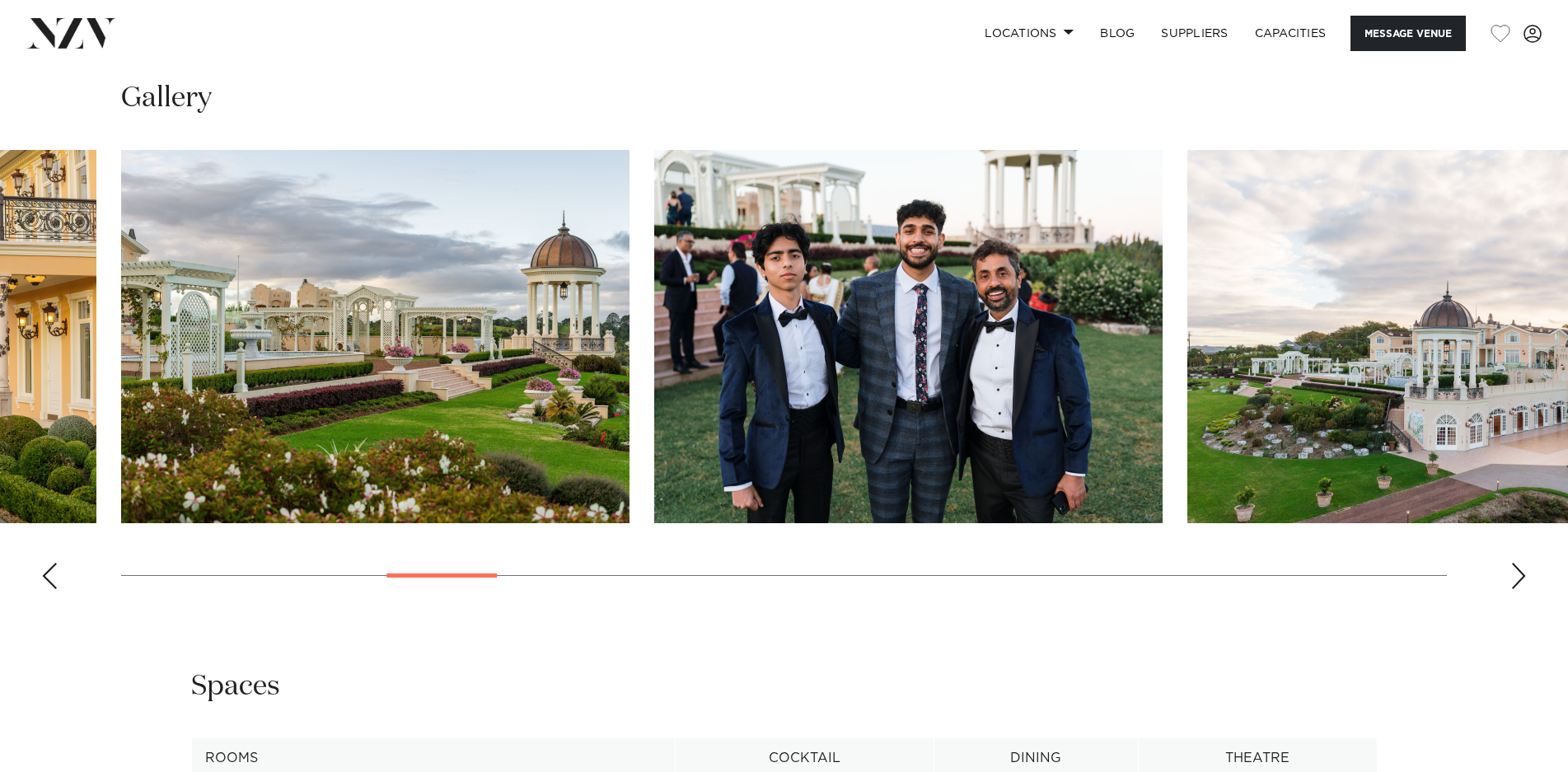
click at [1517, 570] on div "Next slide" at bounding box center [1518, 575] width 17 height 26
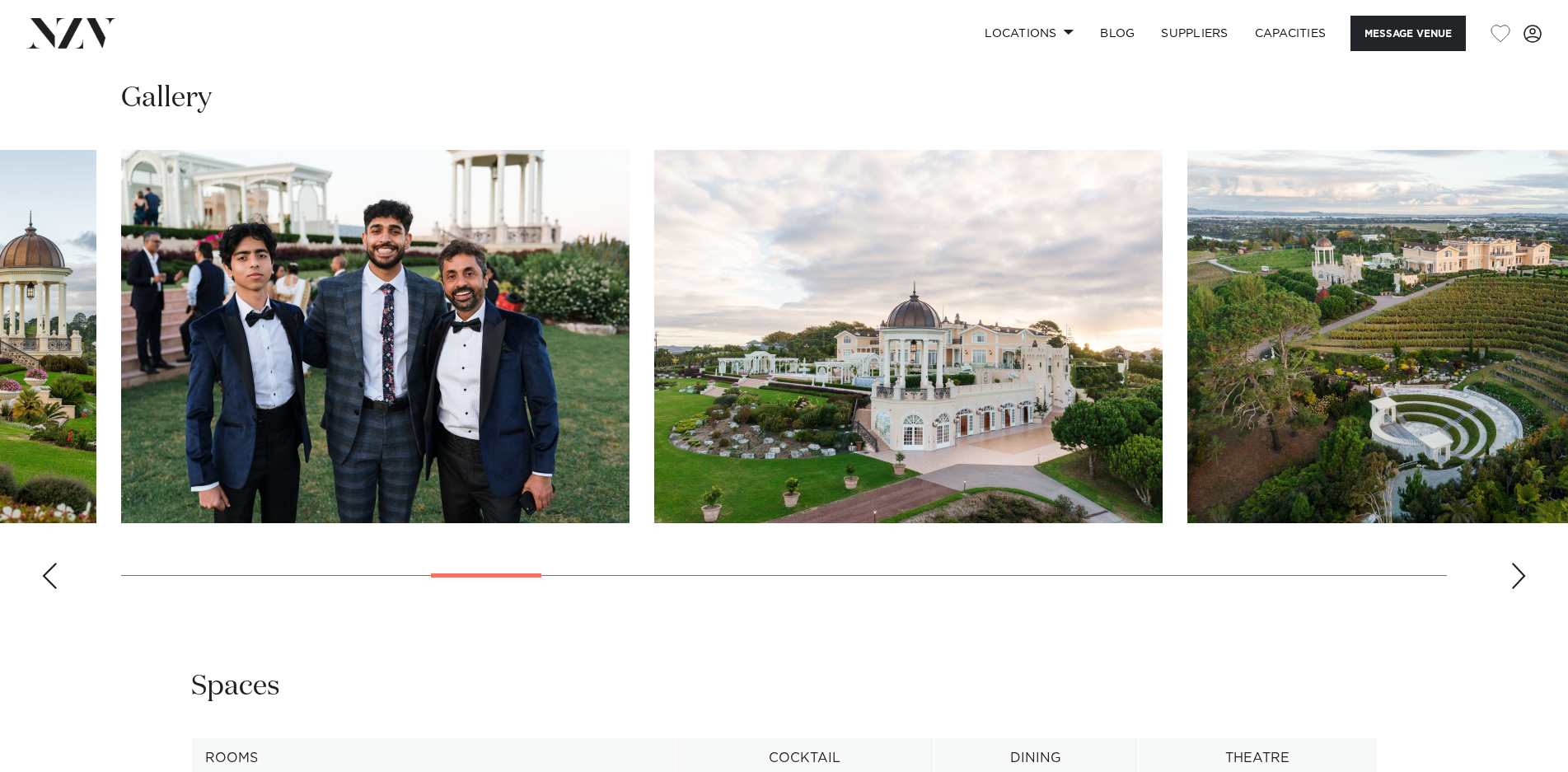
click at [1517, 570] on div "Next slide" at bounding box center [1518, 575] width 17 height 26
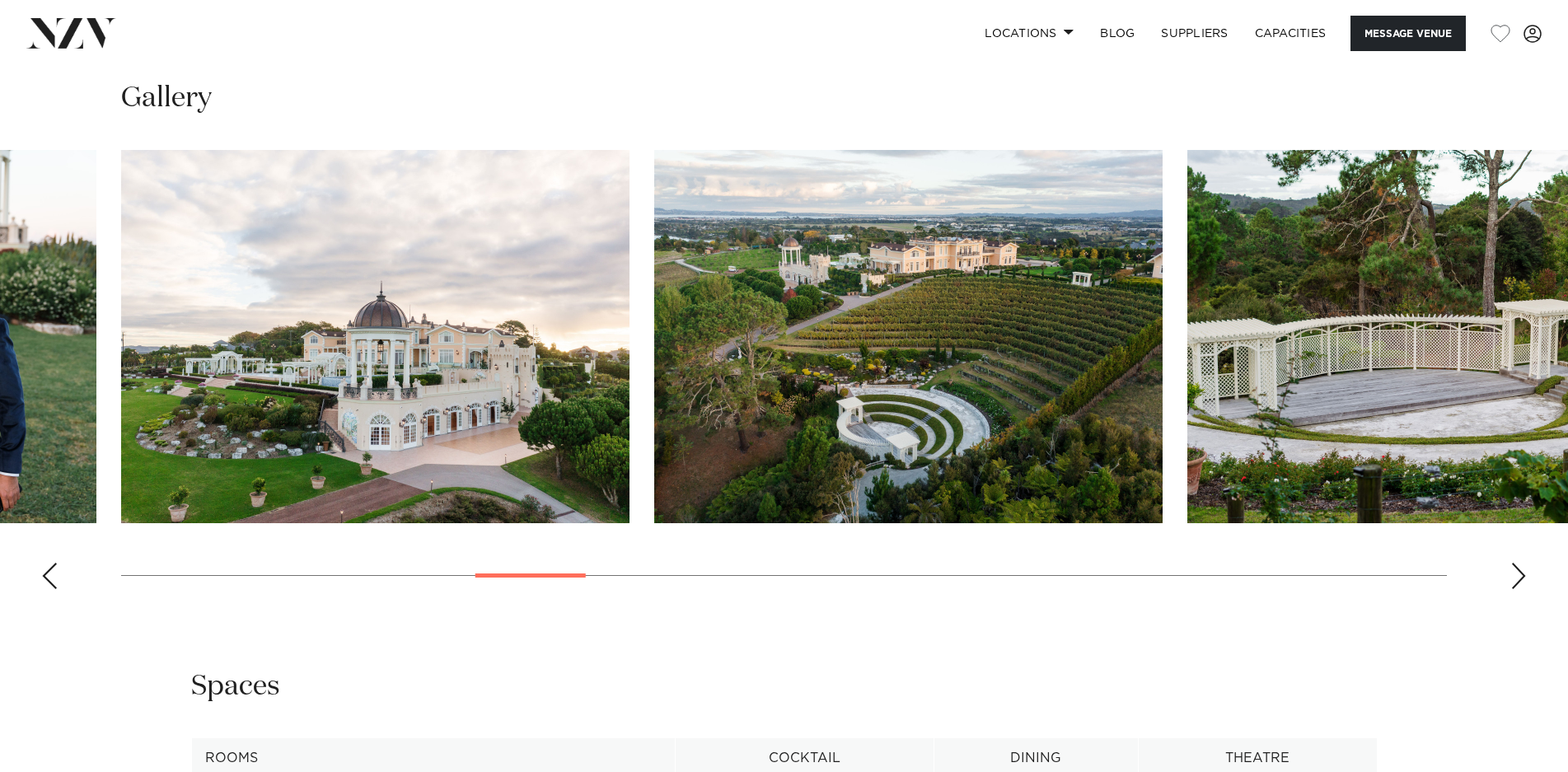
click at [1517, 570] on div "Next slide" at bounding box center [1518, 575] width 17 height 26
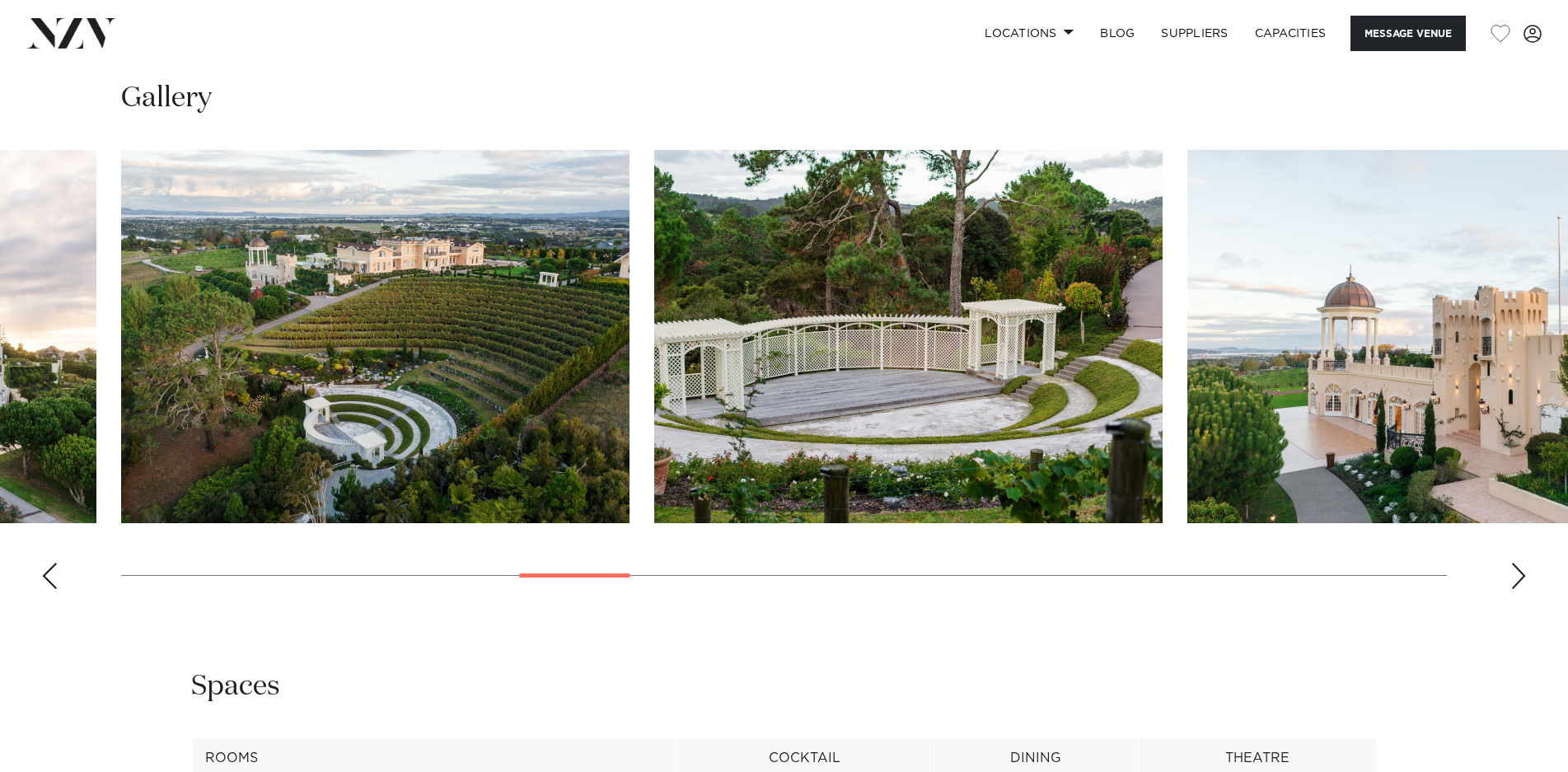
click at [1517, 570] on div "Next slide" at bounding box center [1518, 575] width 17 height 26
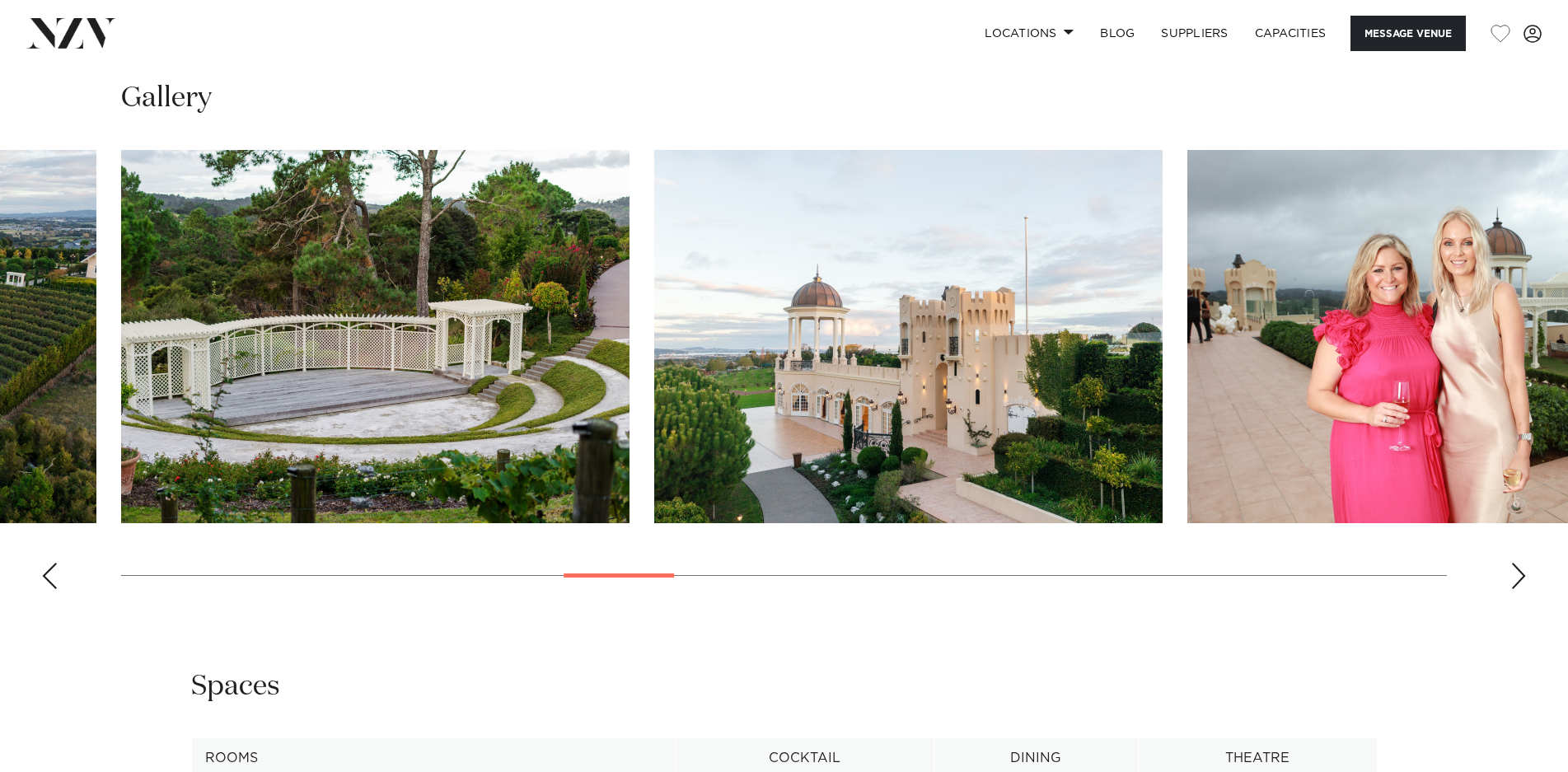
click at [1517, 570] on div "Next slide" at bounding box center [1518, 575] width 17 height 26
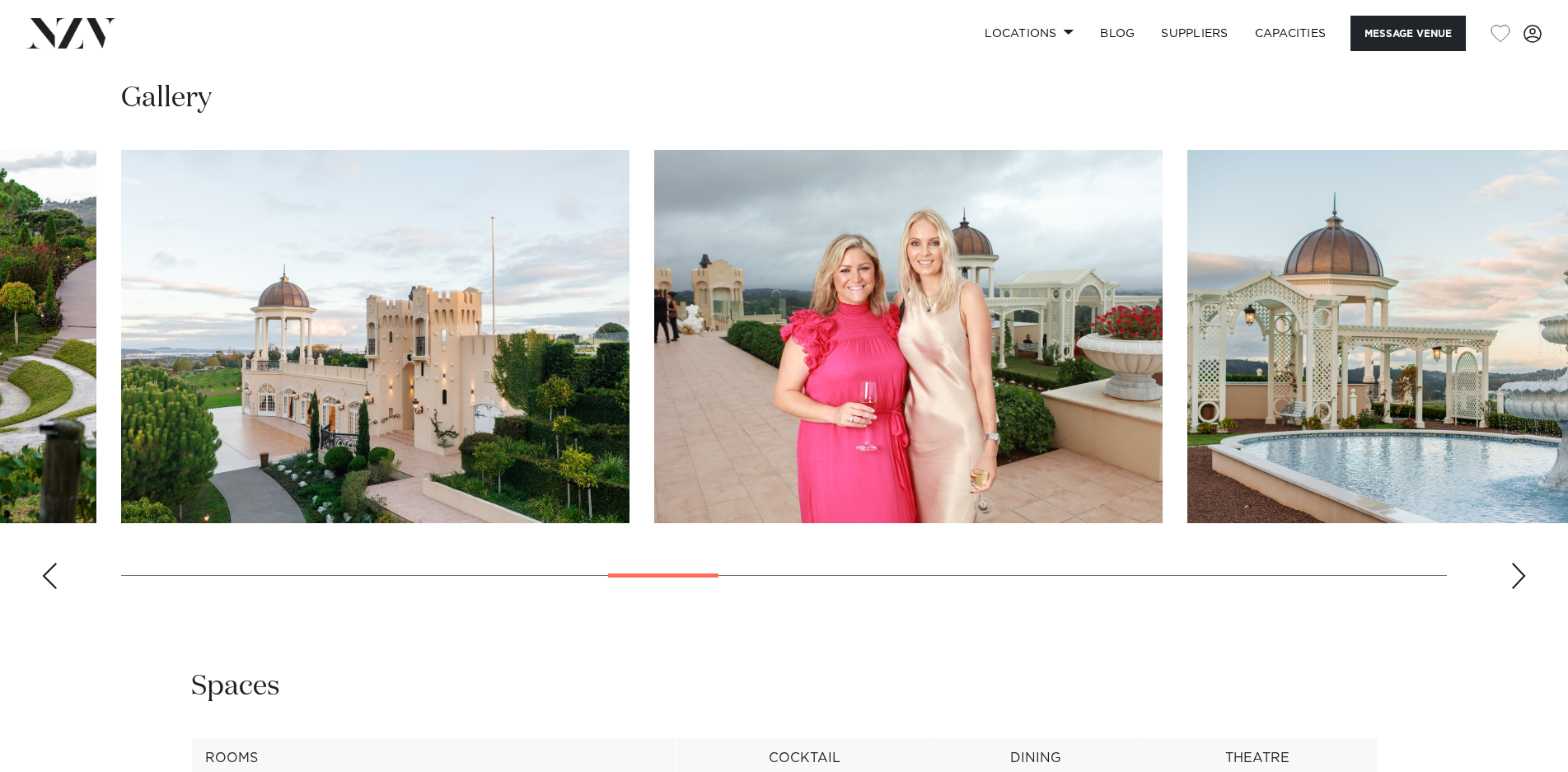
click at [1517, 570] on div "Next slide" at bounding box center [1518, 575] width 17 height 26
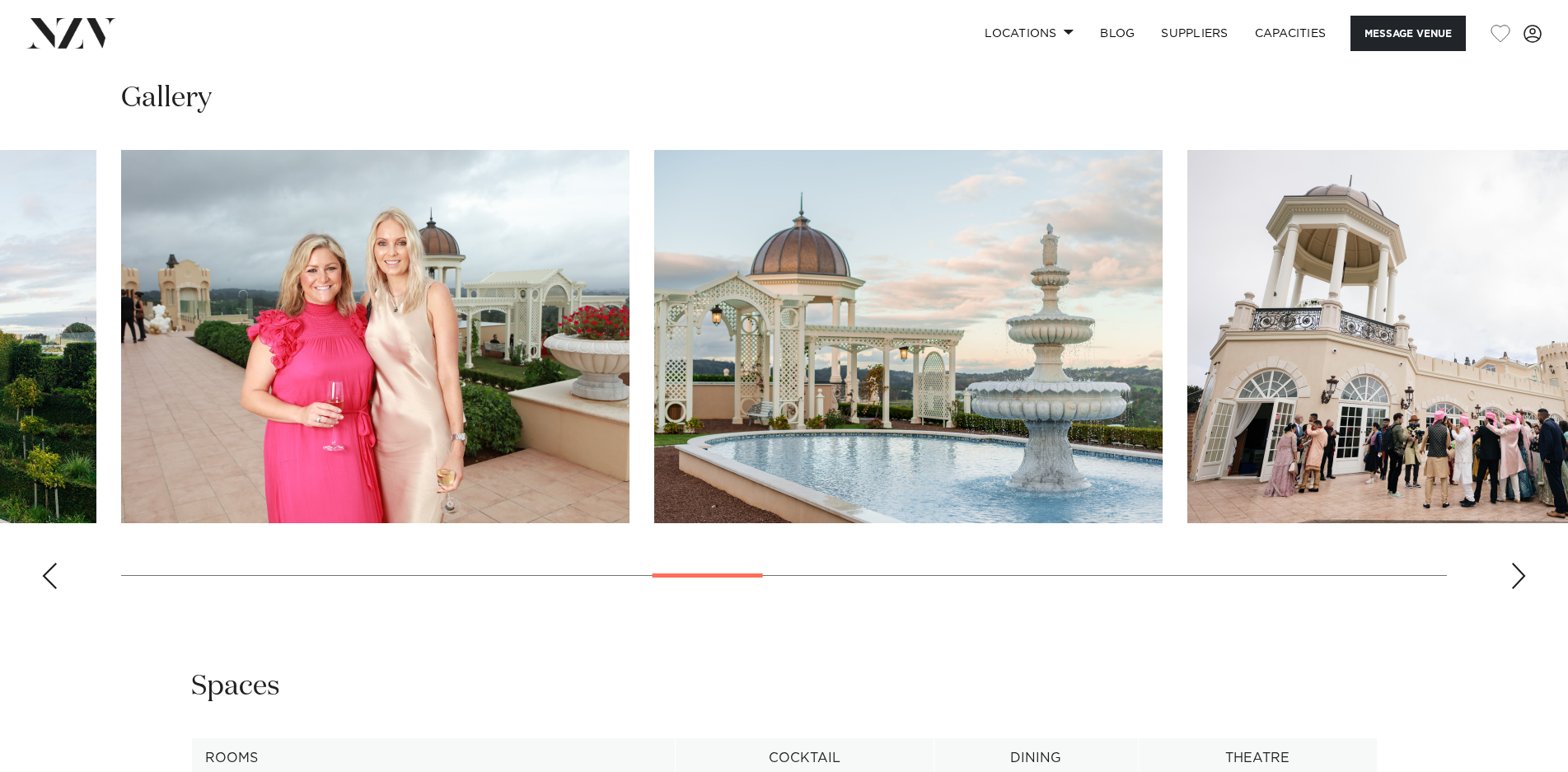
click at [1517, 570] on div "Next slide" at bounding box center [1518, 575] width 17 height 26
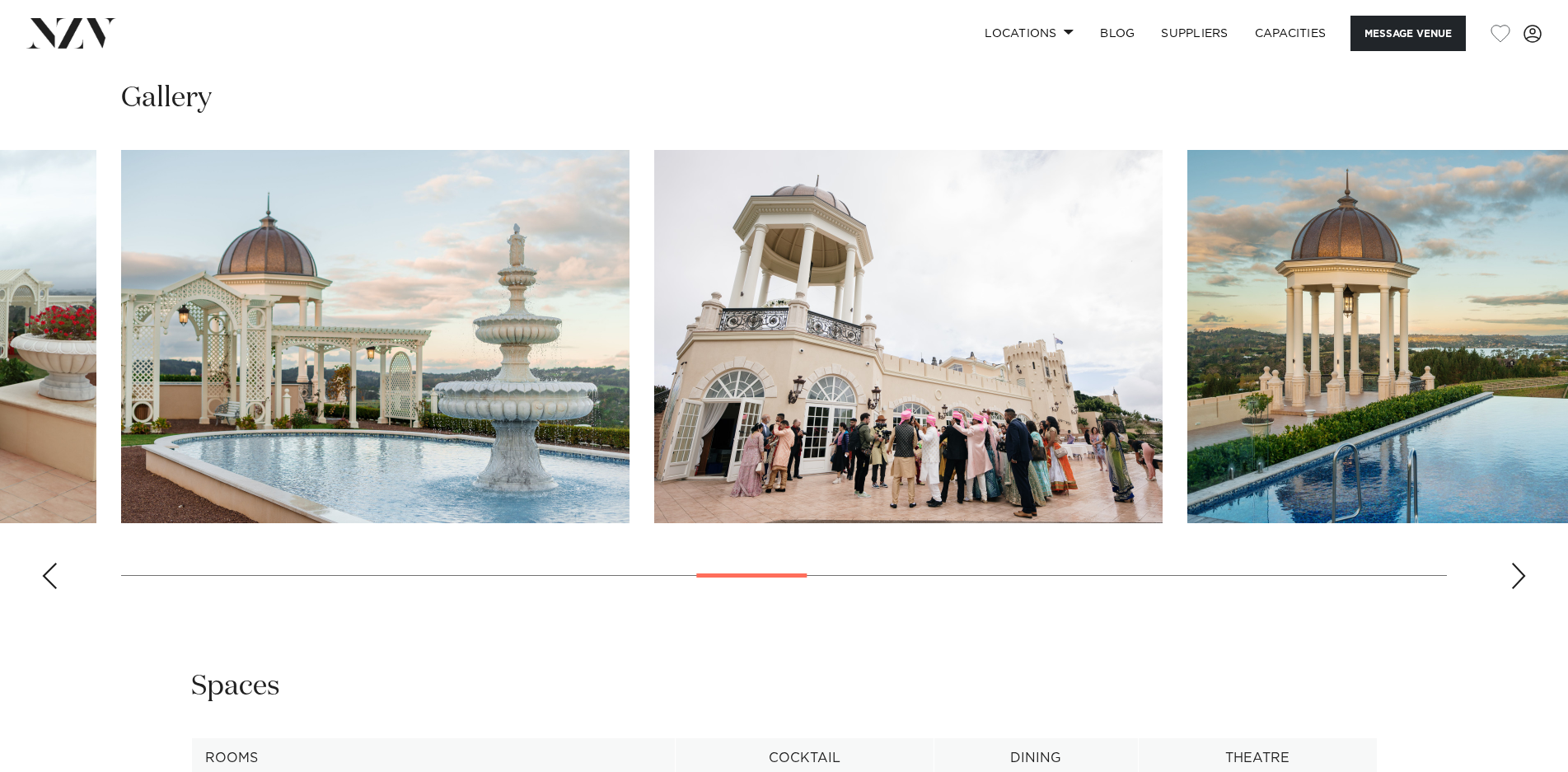
click at [1517, 570] on div "Next slide" at bounding box center [1518, 575] width 17 height 26
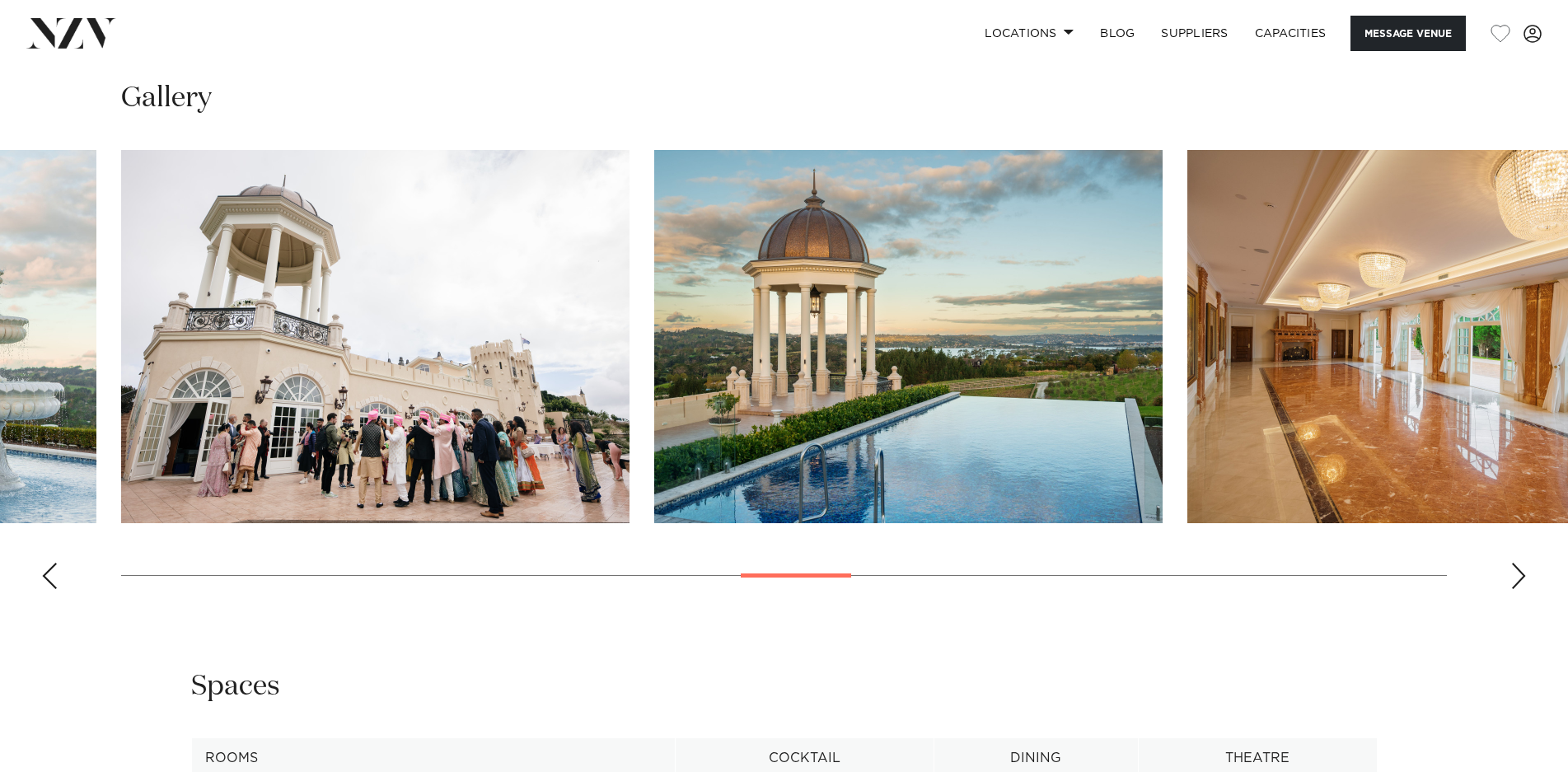
click at [1517, 570] on div "Next slide" at bounding box center [1518, 575] width 17 height 26
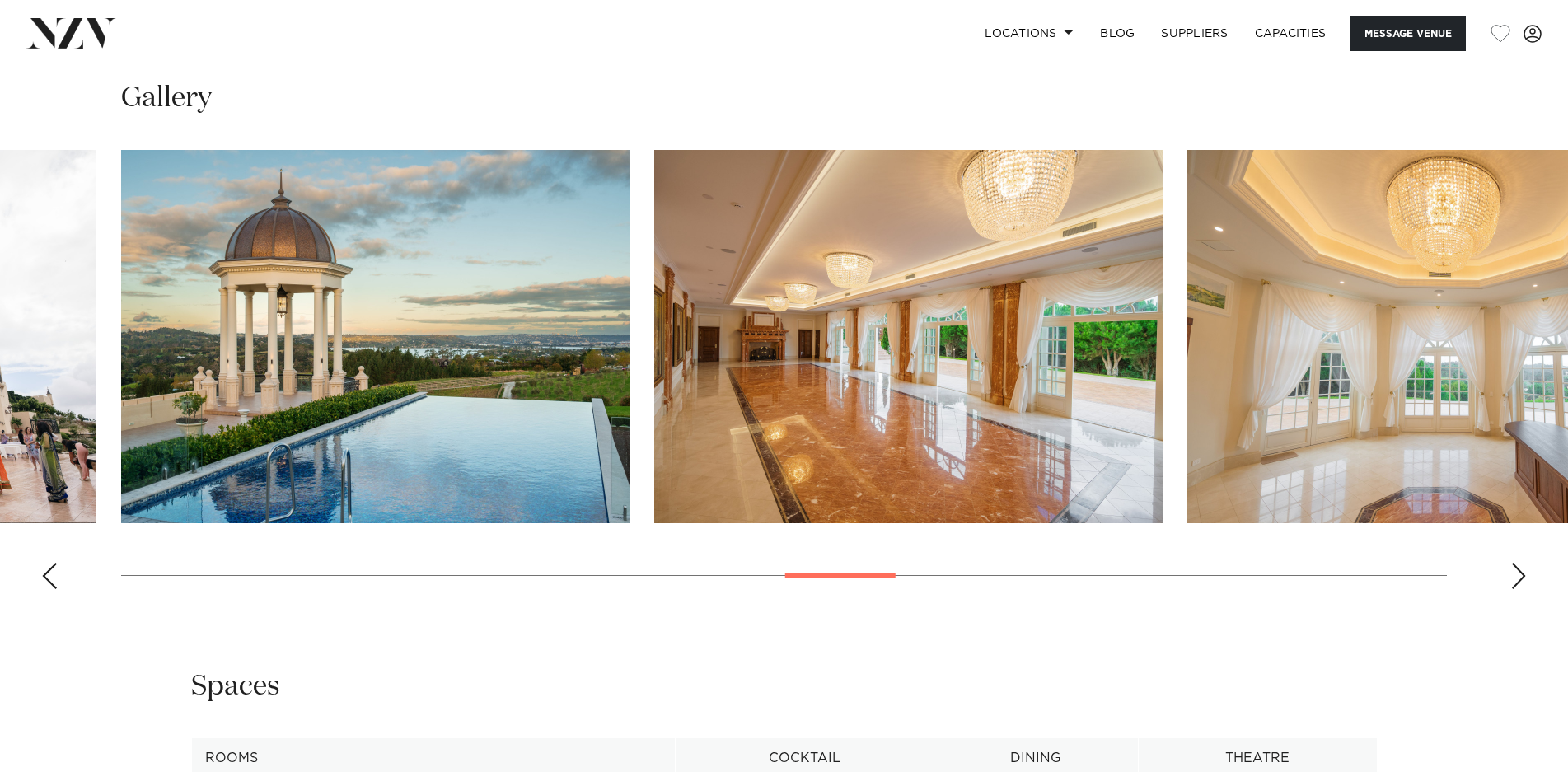
click at [1517, 570] on div "Next slide" at bounding box center [1518, 575] width 17 height 26
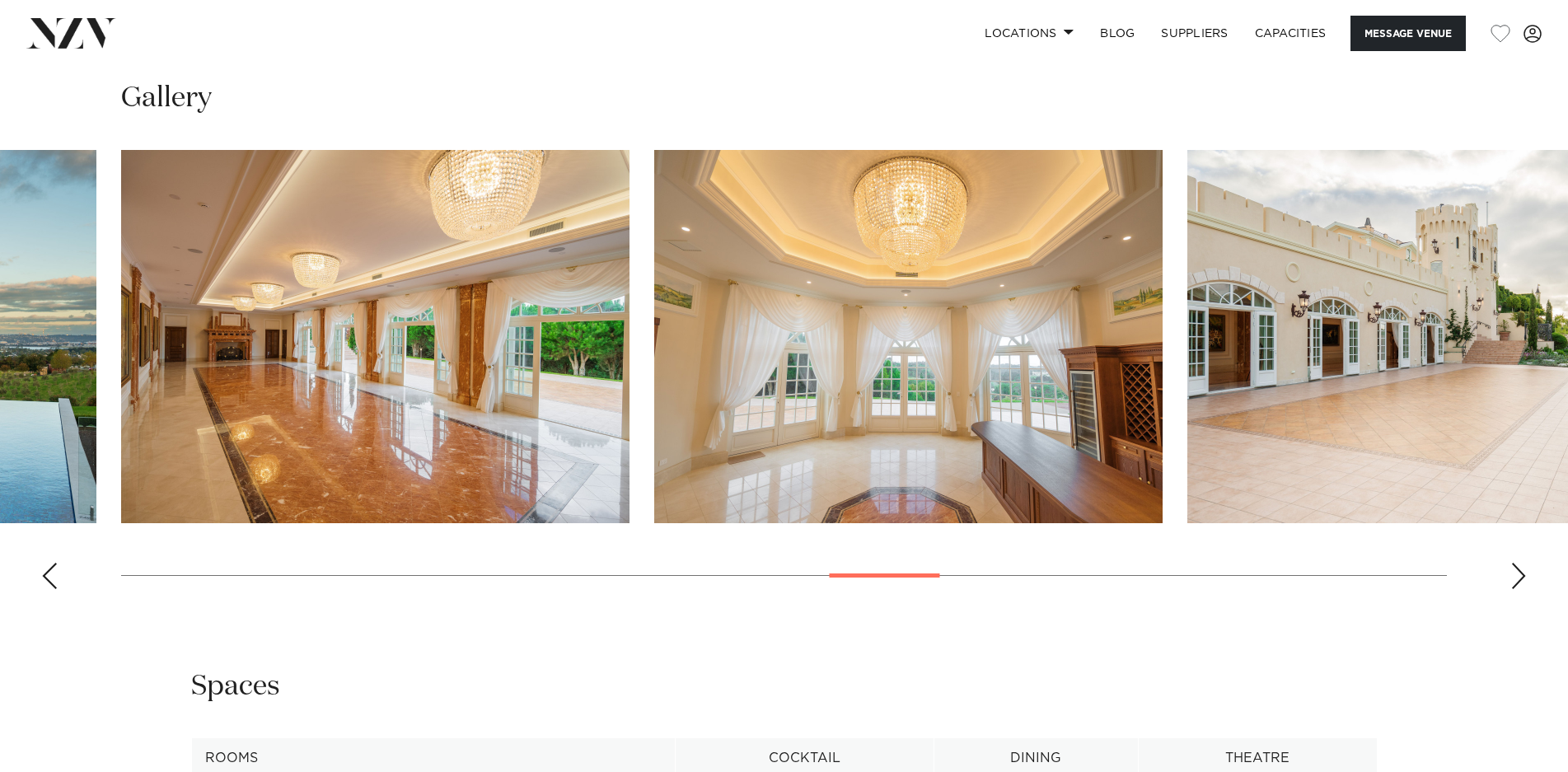
click at [1517, 570] on div "Next slide" at bounding box center [1518, 575] width 17 height 26
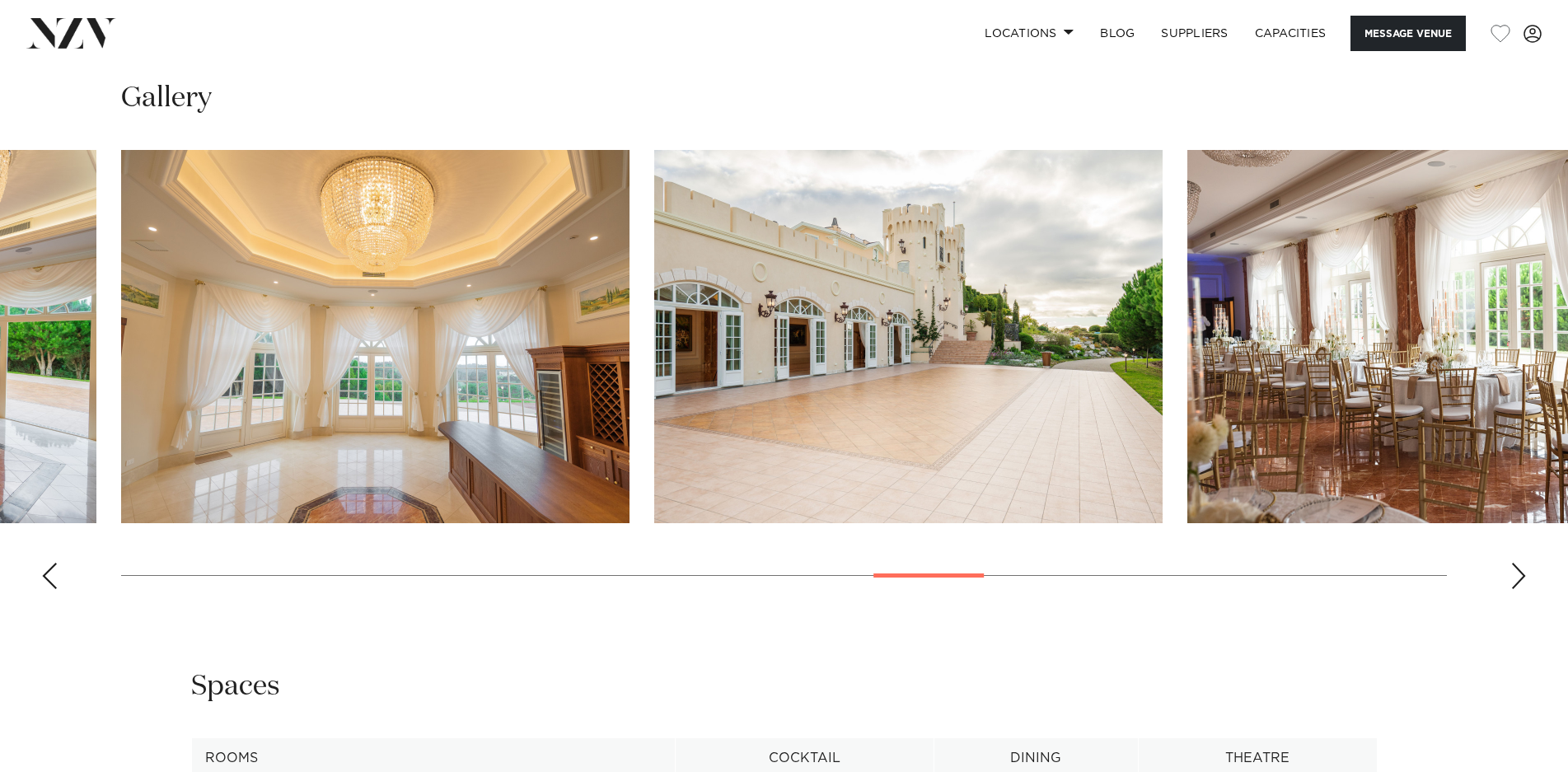
click at [1517, 570] on div "Next slide" at bounding box center [1518, 575] width 17 height 26
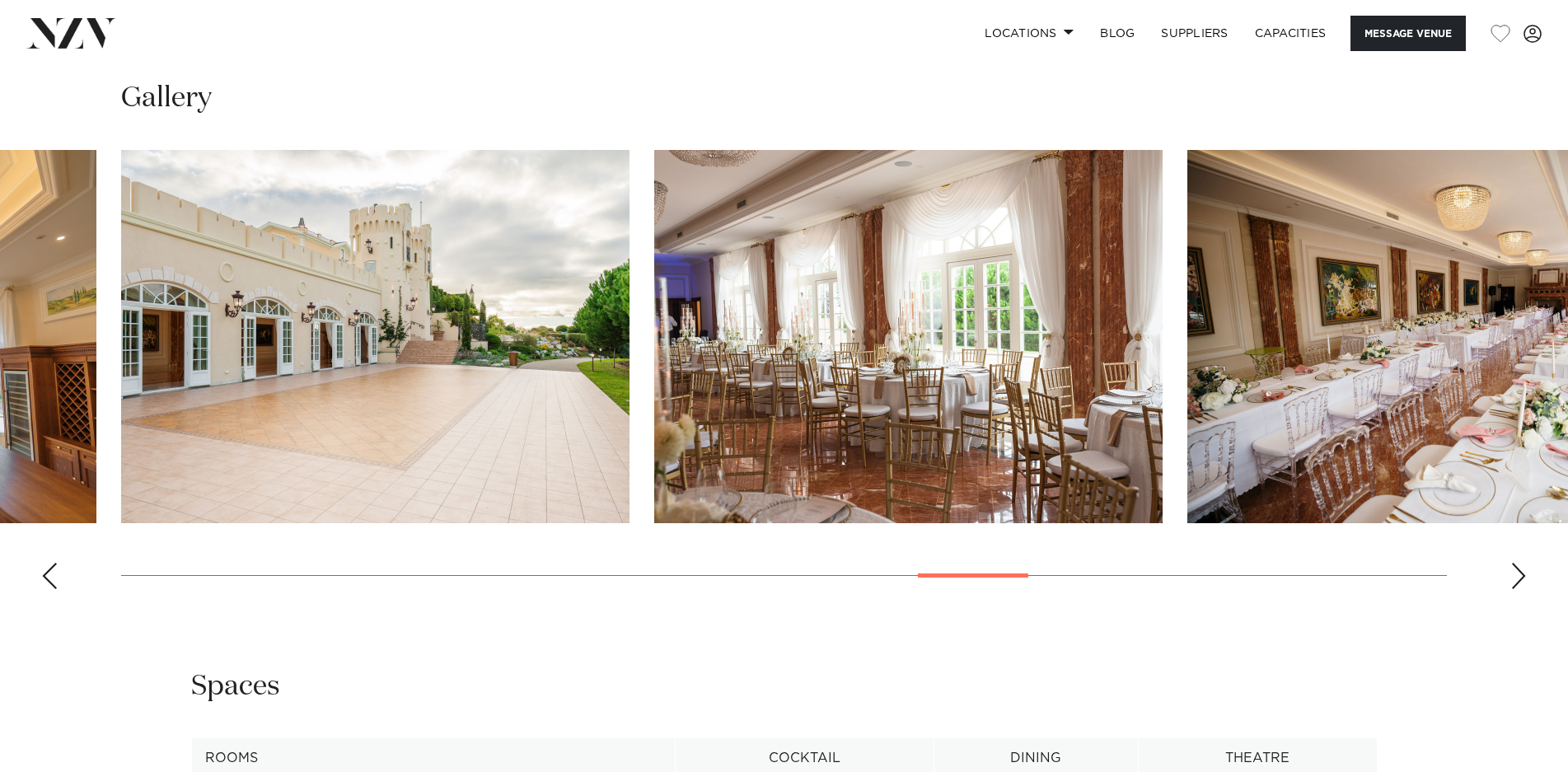
click at [1517, 570] on div "Next slide" at bounding box center [1518, 575] width 17 height 26
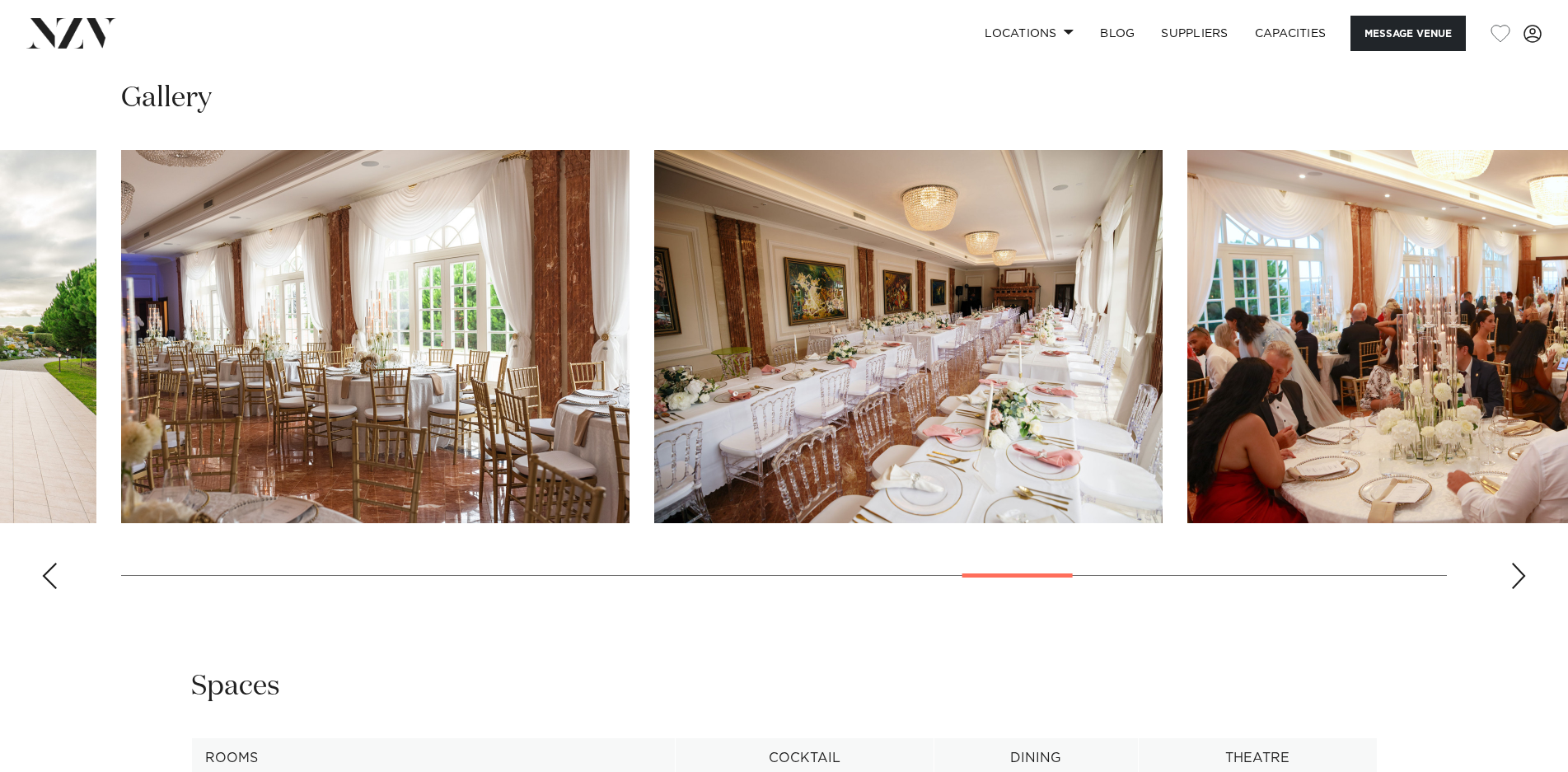
click at [1517, 570] on div "Next slide" at bounding box center [1518, 575] width 17 height 26
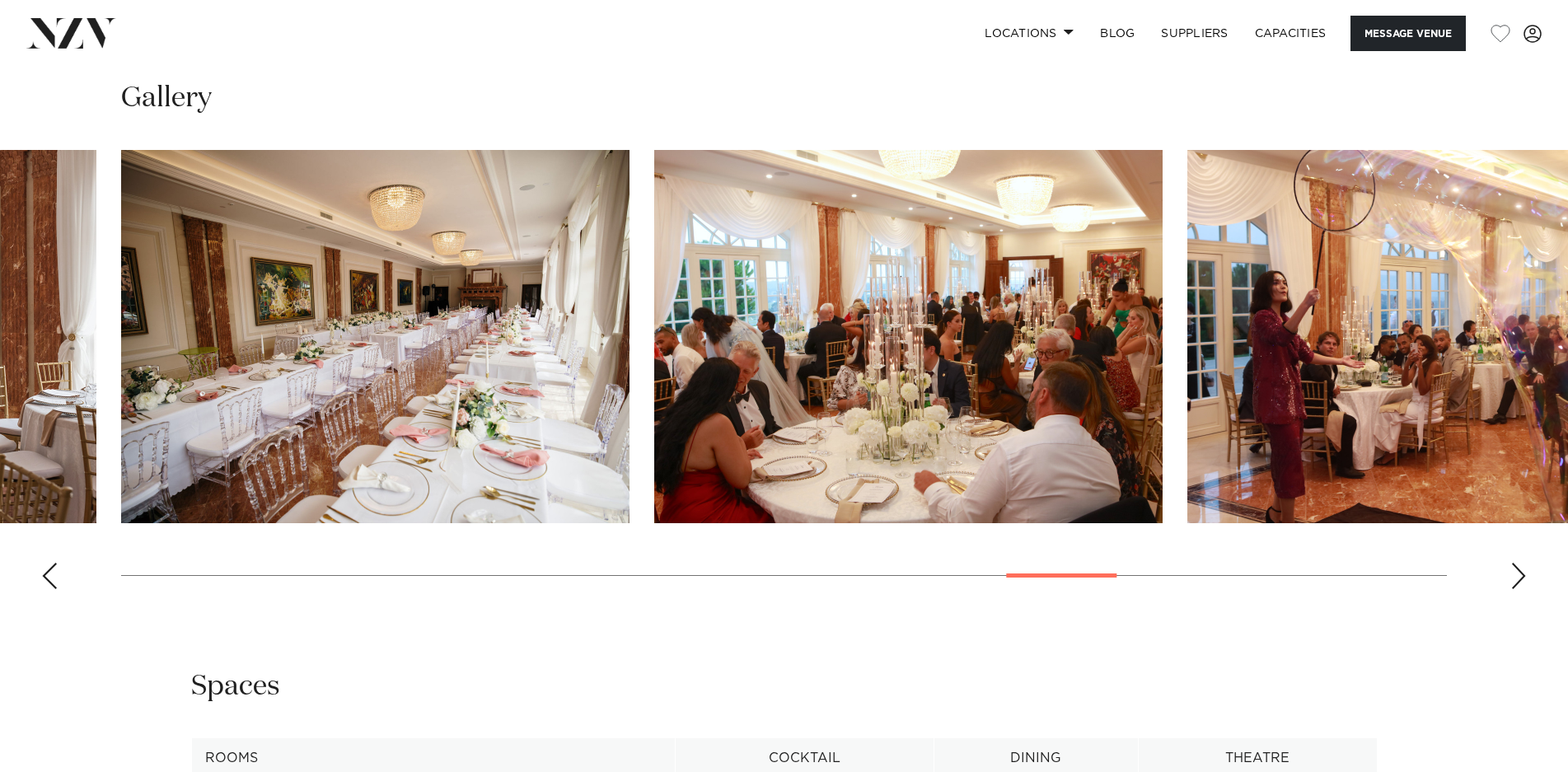
click at [1517, 570] on div "Next slide" at bounding box center [1518, 575] width 17 height 26
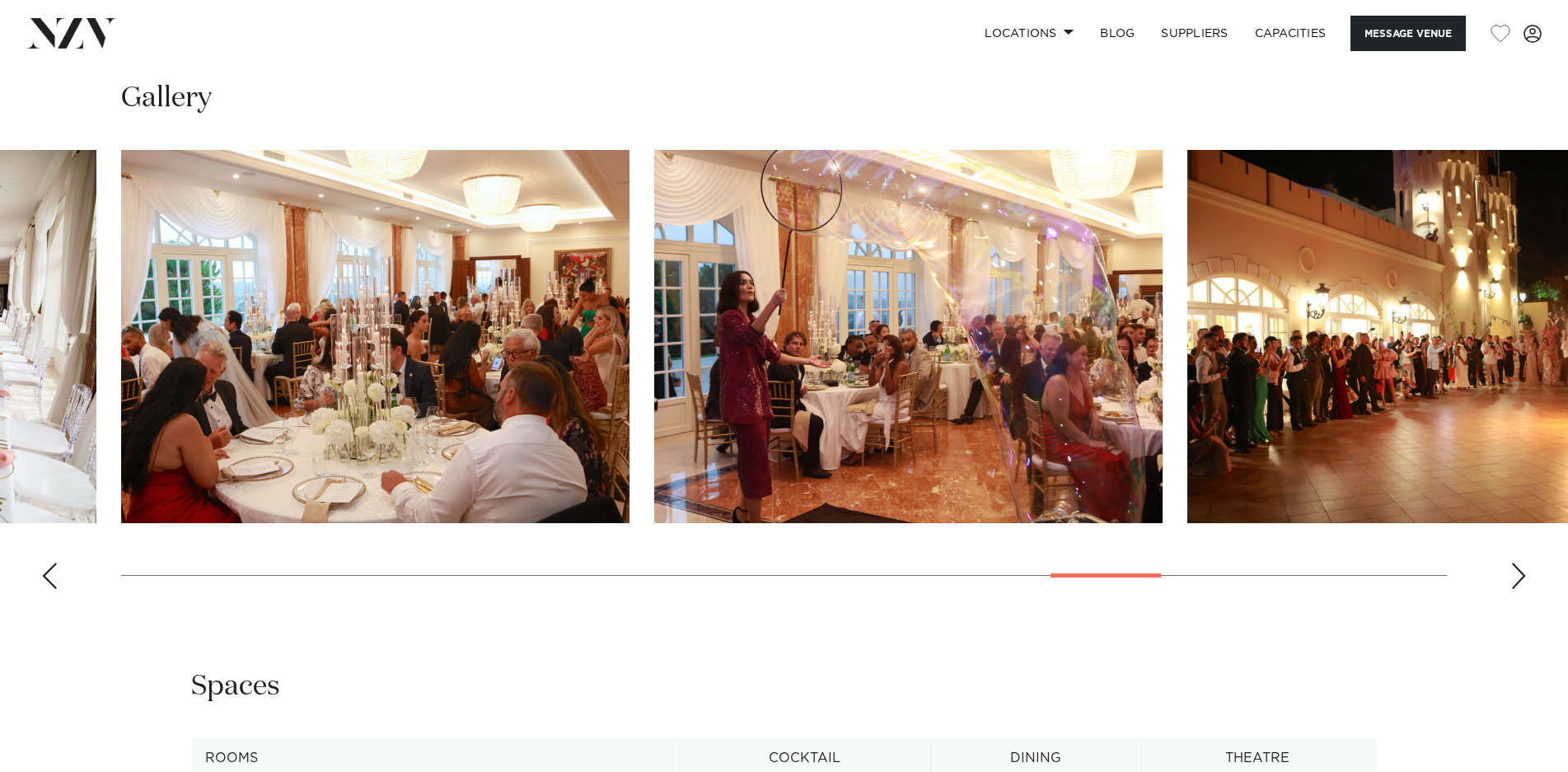
click at [1517, 570] on div "Next slide" at bounding box center [1518, 575] width 17 height 26
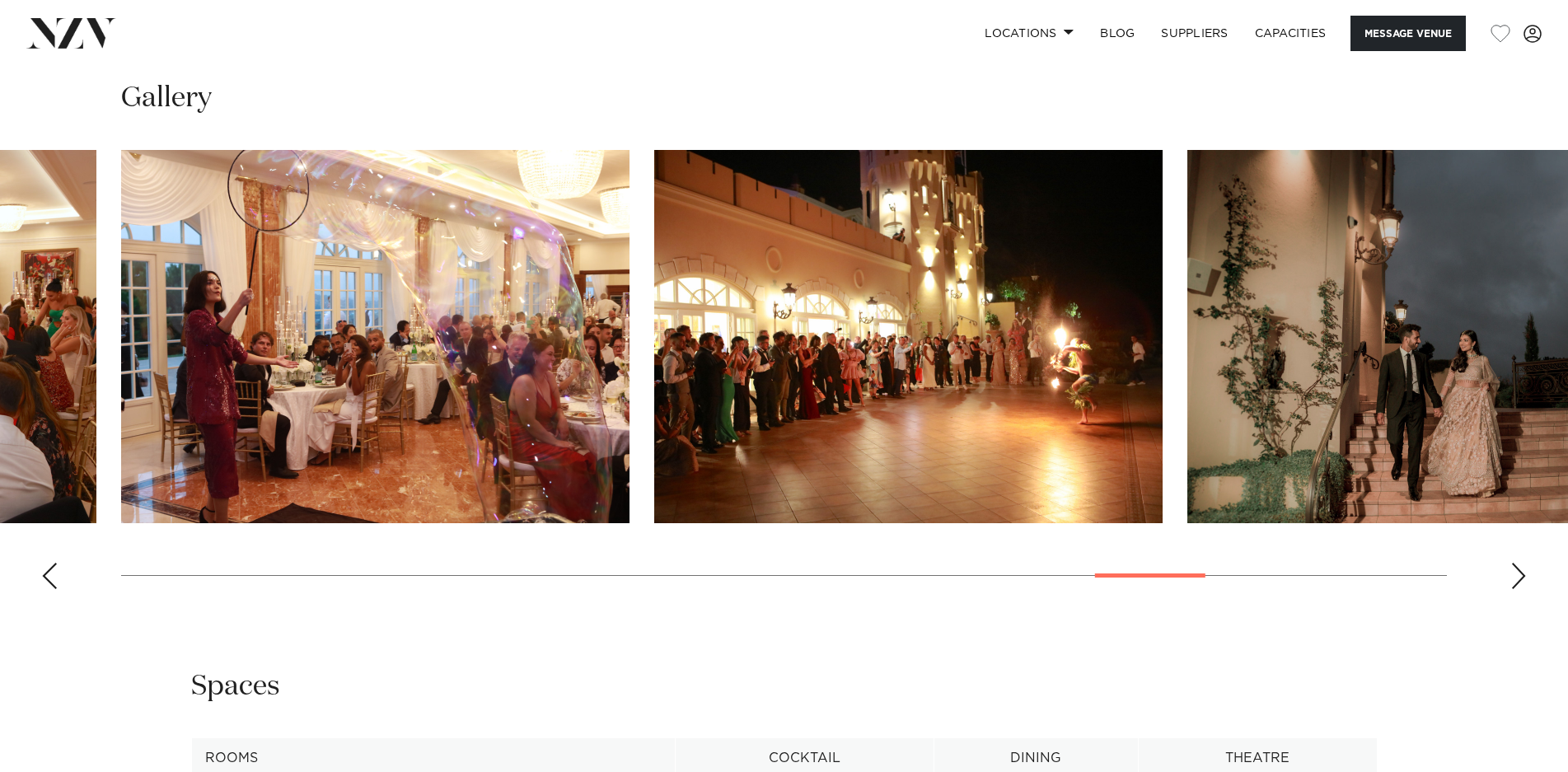
click at [1517, 570] on div "Next slide" at bounding box center [1518, 575] width 17 height 26
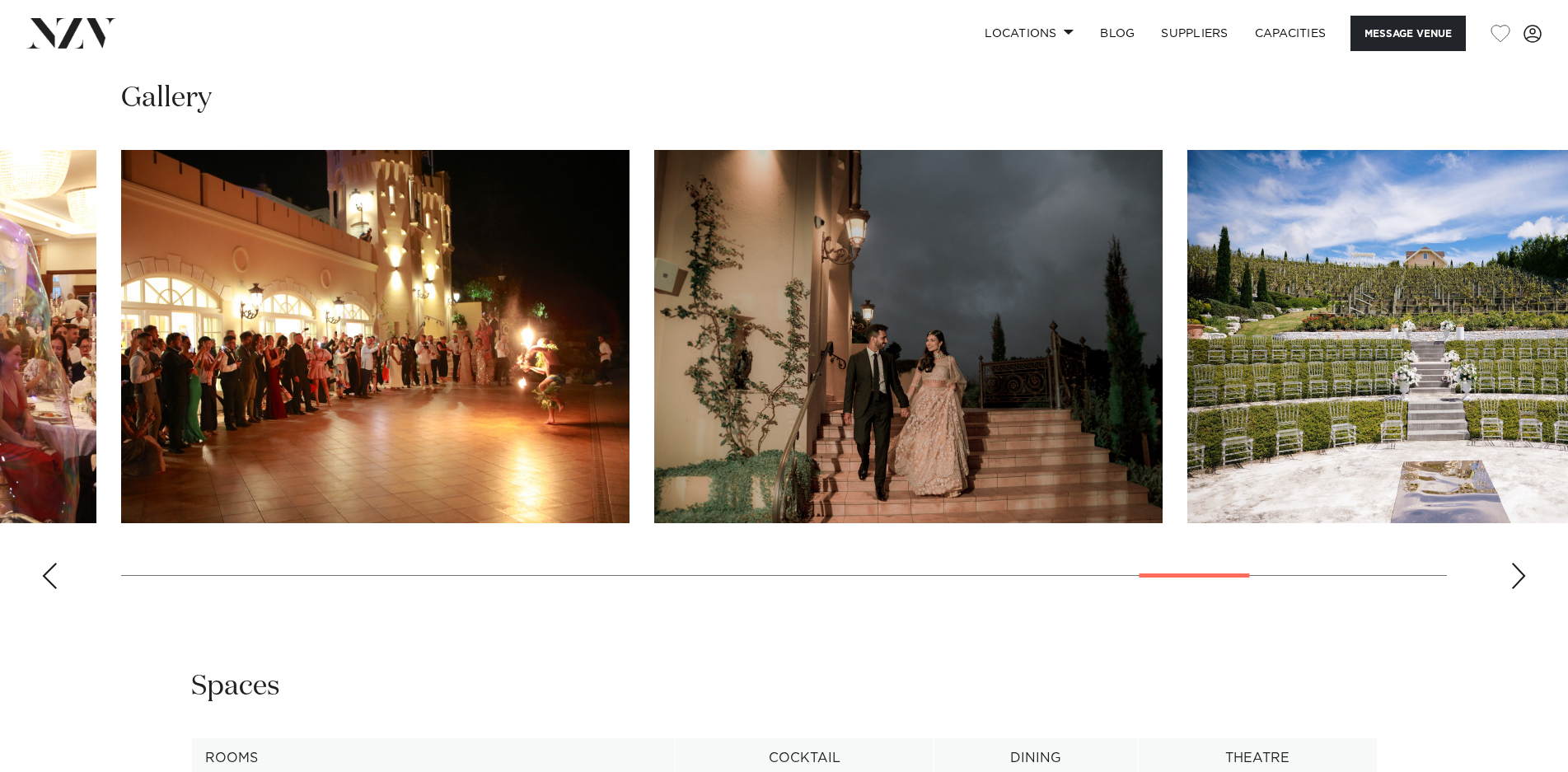
click at [1517, 570] on div "Next slide" at bounding box center [1518, 575] width 17 height 26
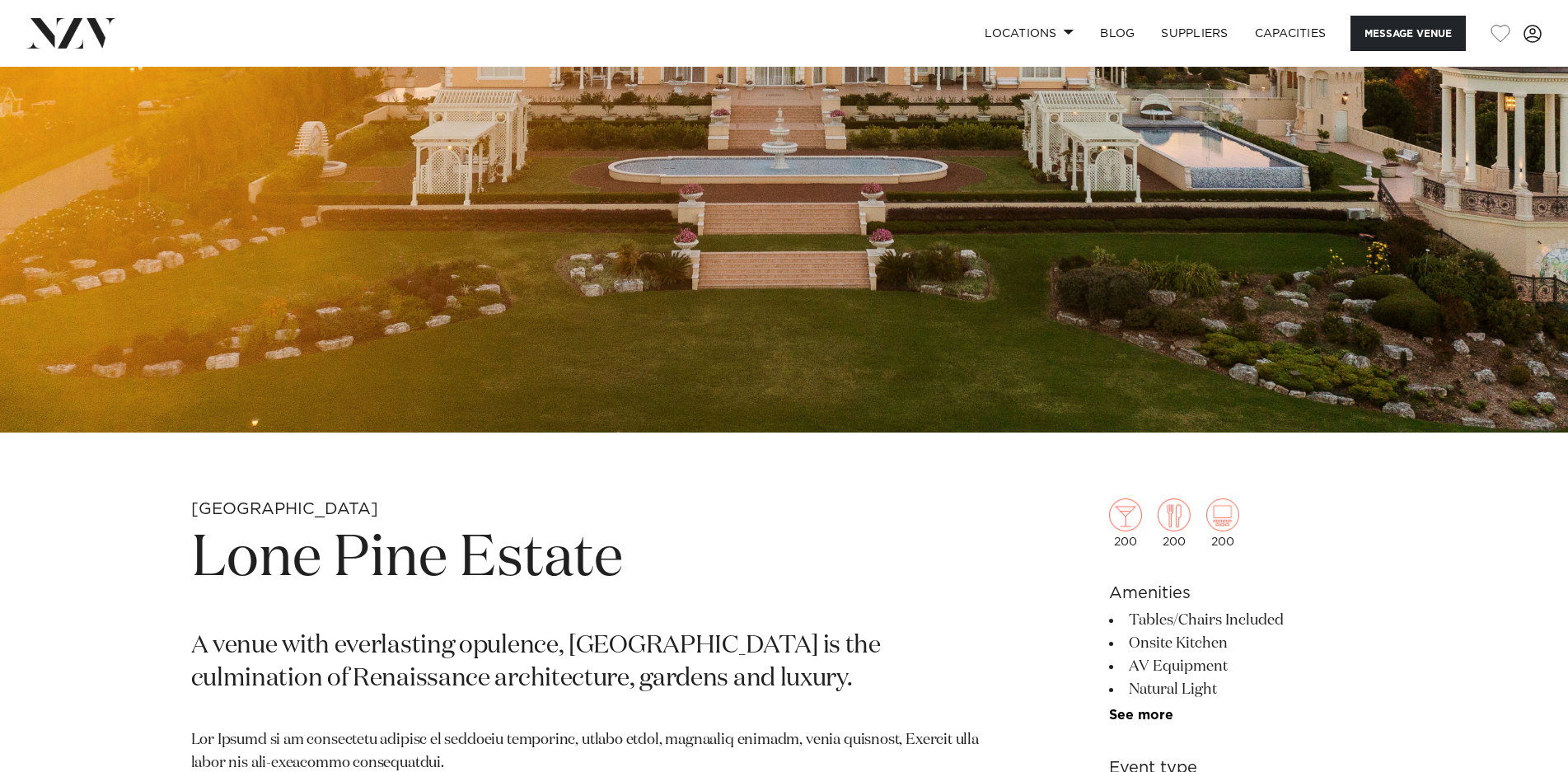
scroll to position [330, 0]
